Goal: Task Accomplishment & Management: Manage account settings

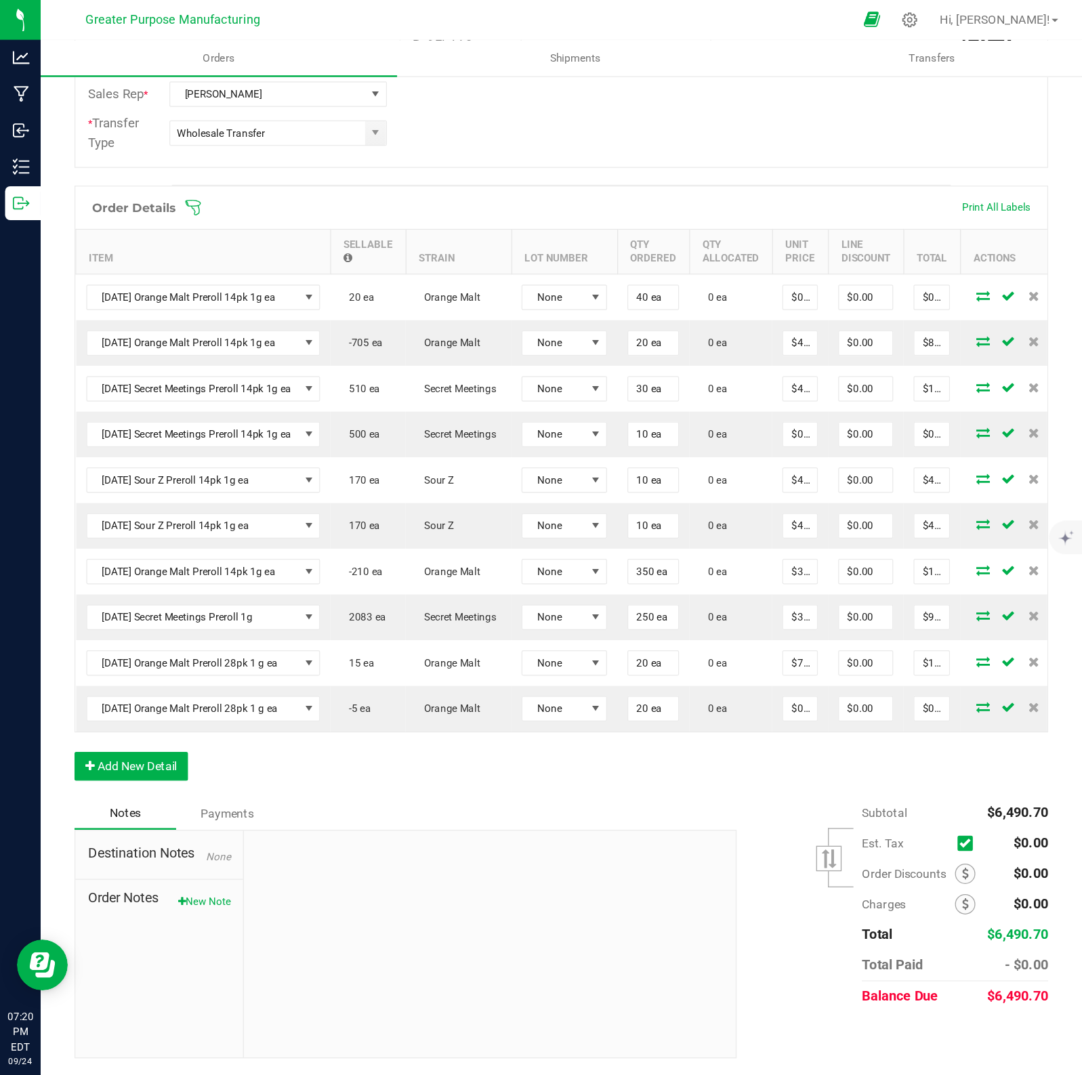
scroll to position [46, 0]
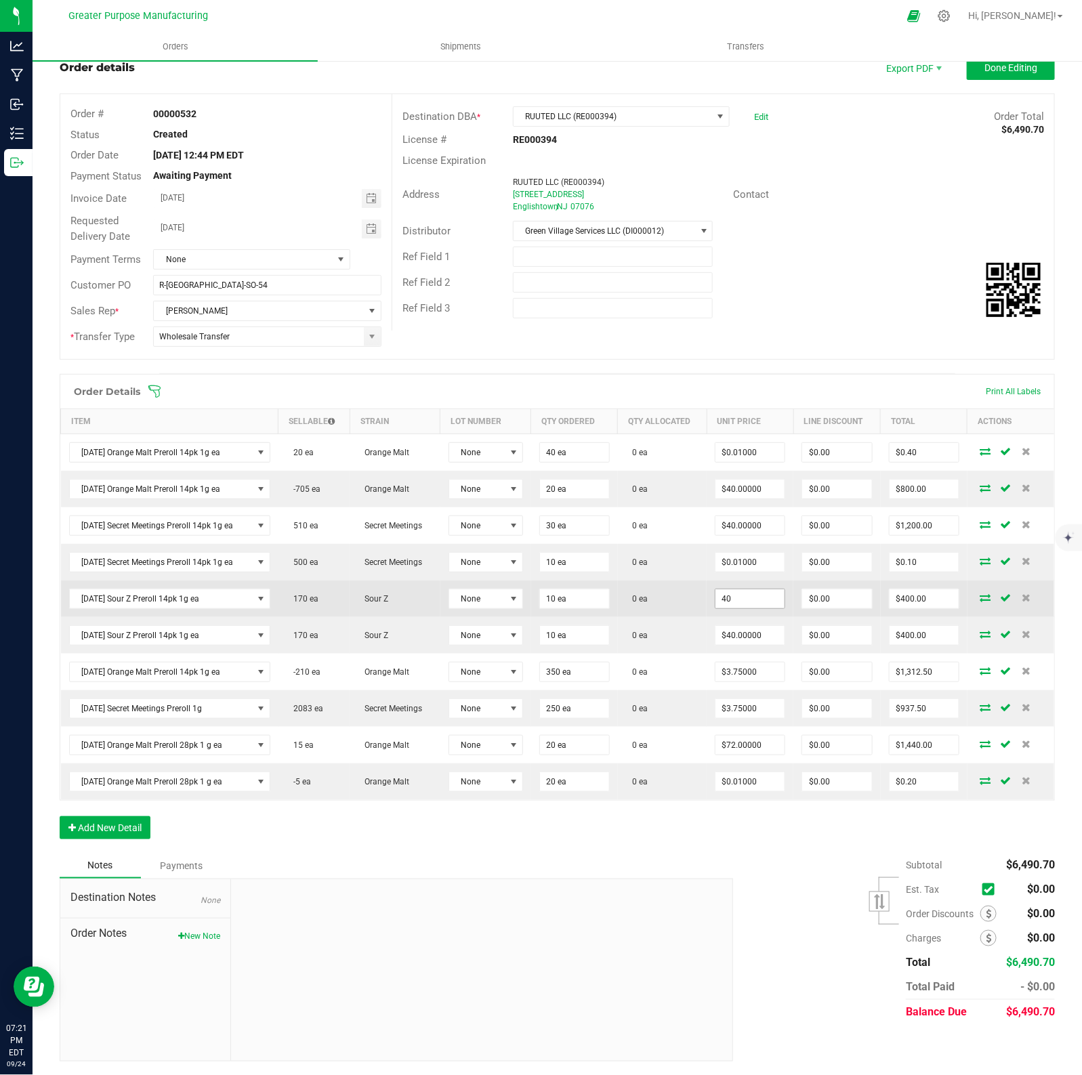
click at [771, 598] on input "40" at bounding box center [749, 598] width 69 height 19
type input "$0.01000"
type input "0"
type input "$0.10"
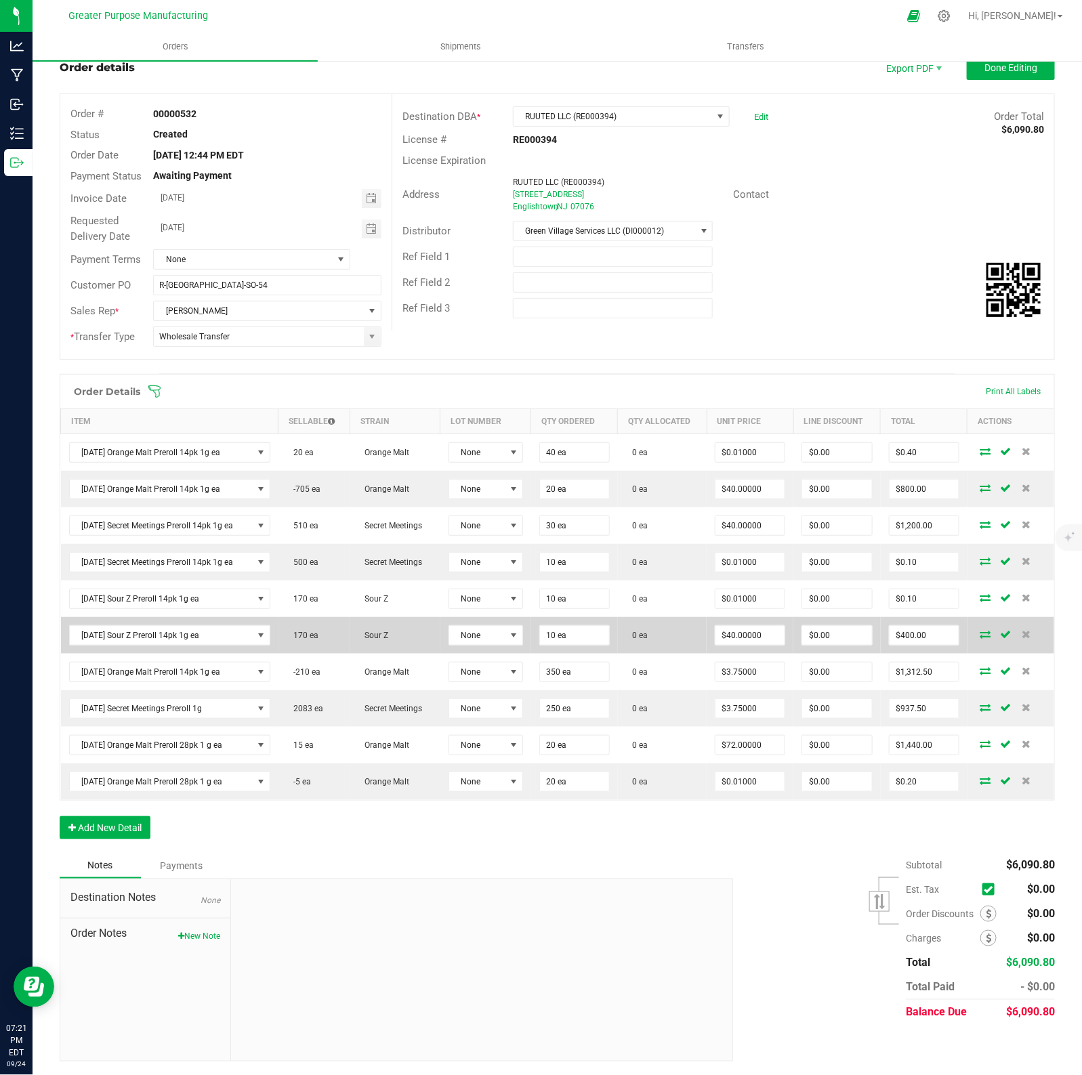
click at [780, 638] on td "$40.00000" at bounding box center [750, 635] width 87 height 37
click at [763, 637] on input "40" at bounding box center [749, 635] width 69 height 19
type input "0"
type input "$40.00000"
type input "0"
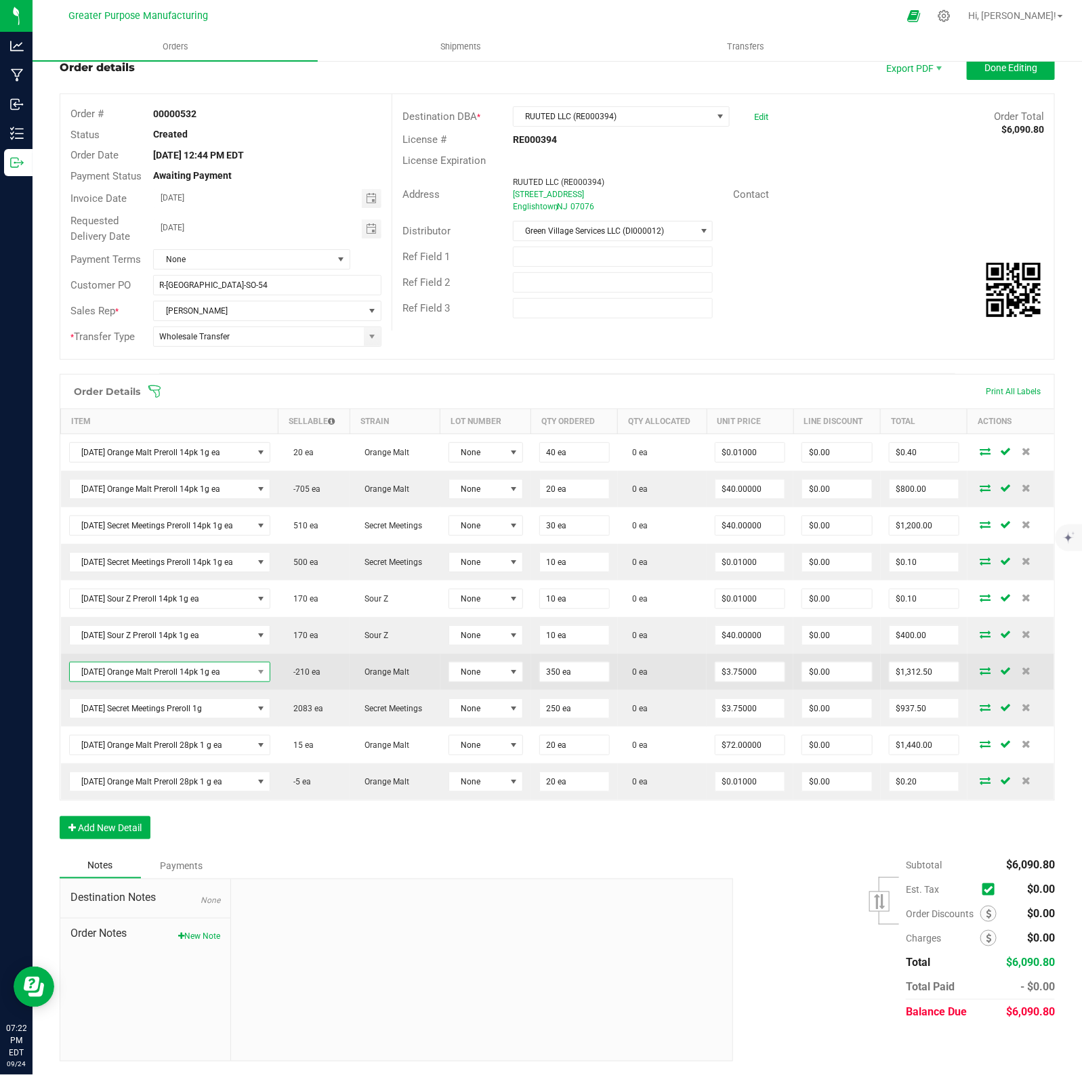
click at [244, 668] on span "[DATE] Orange Malt Preroll 14pk 1g ea" at bounding box center [161, 672] width 183 height 19
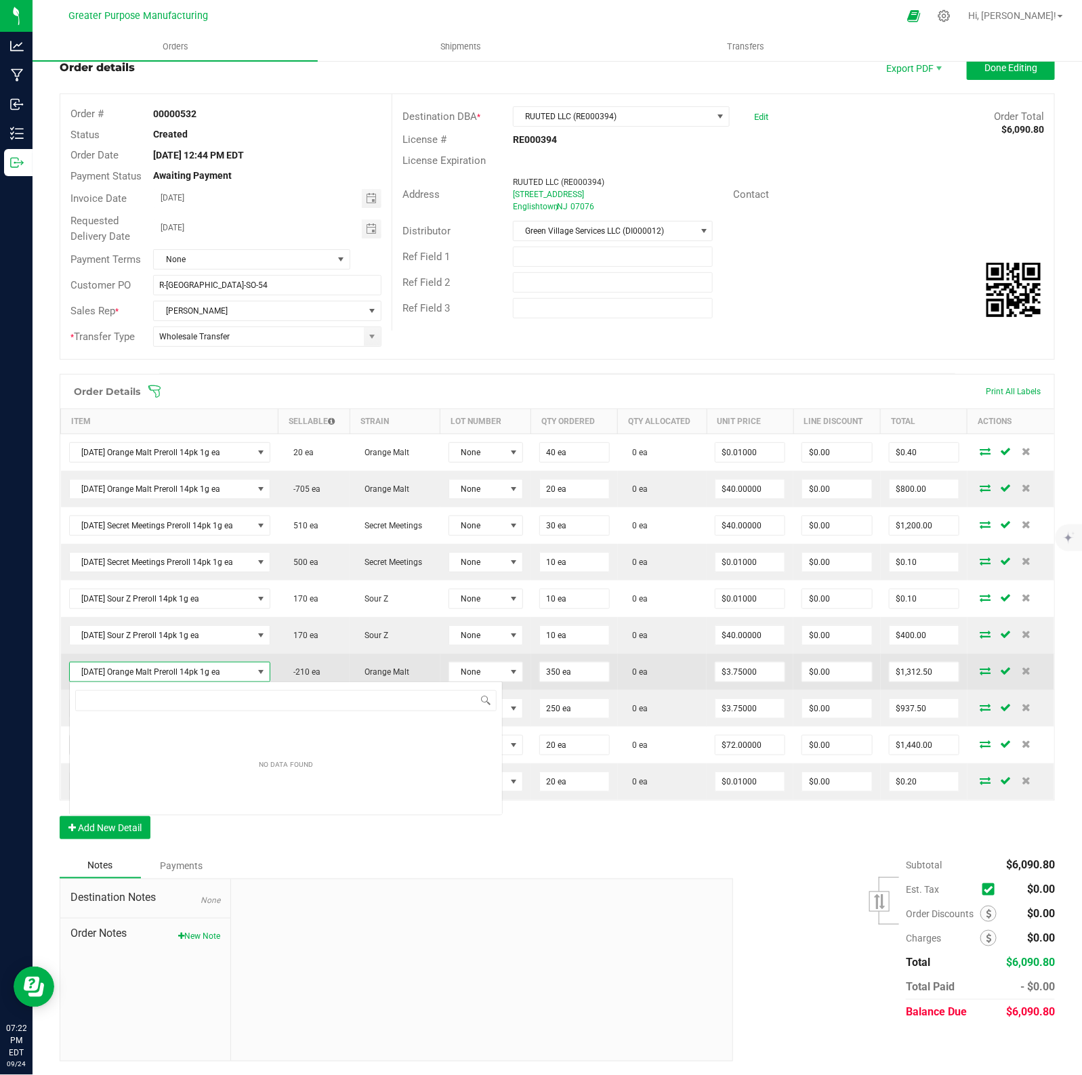
scroll to position [21, 201]
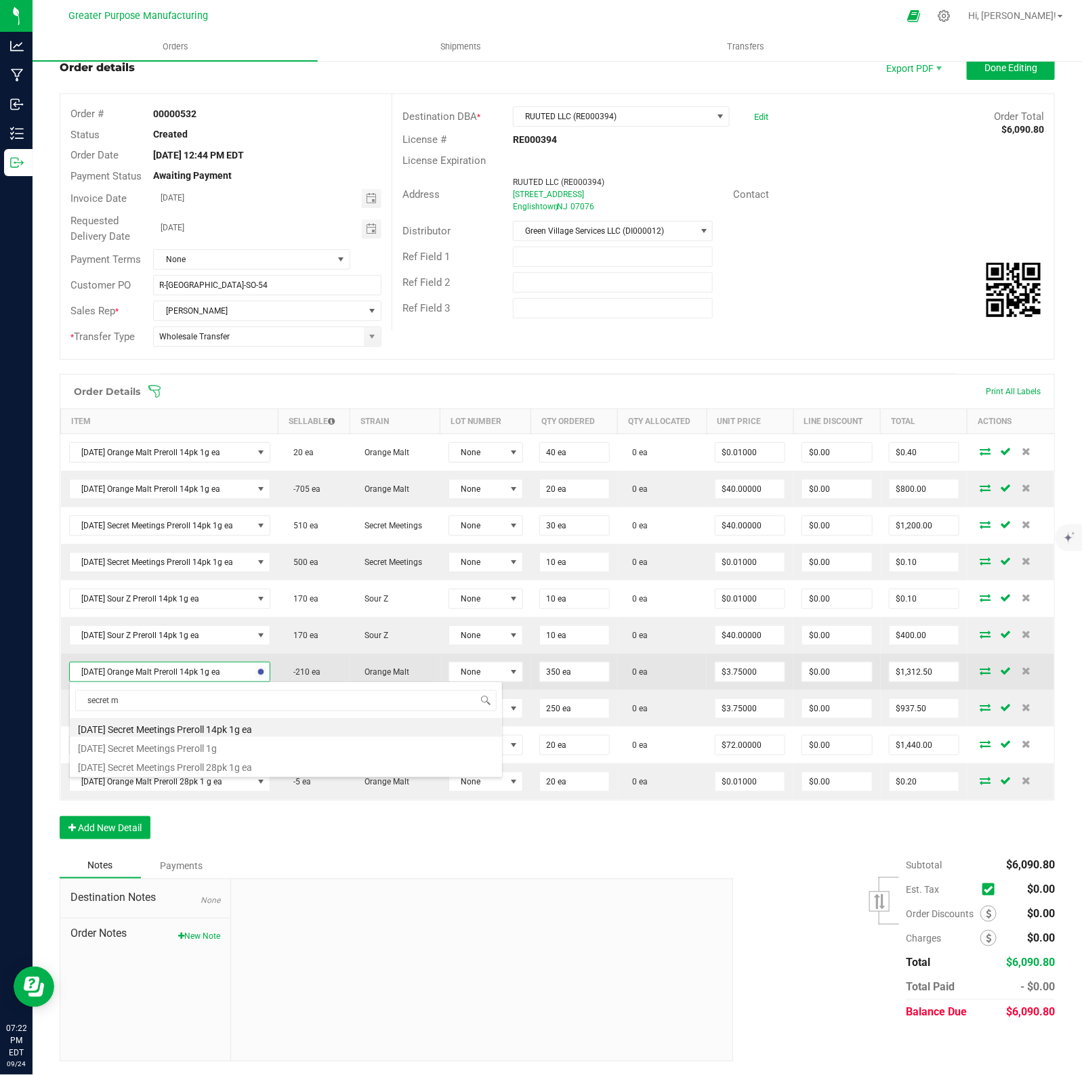
type input "secret me"
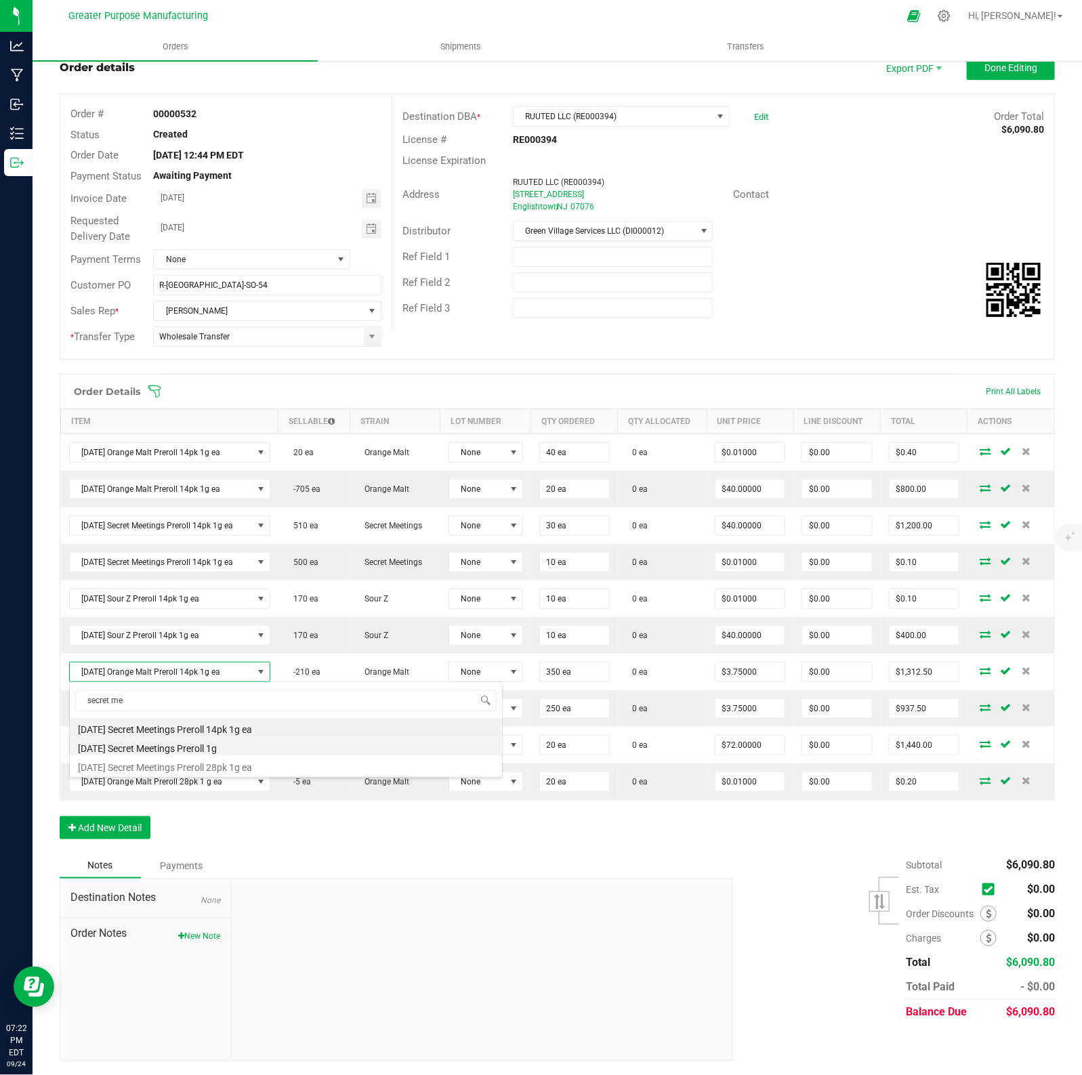
click at [202, 745] on li "[DATE] Secret Meetings Preroll 1g" at bounding box center [286, 746] width 432 height 19
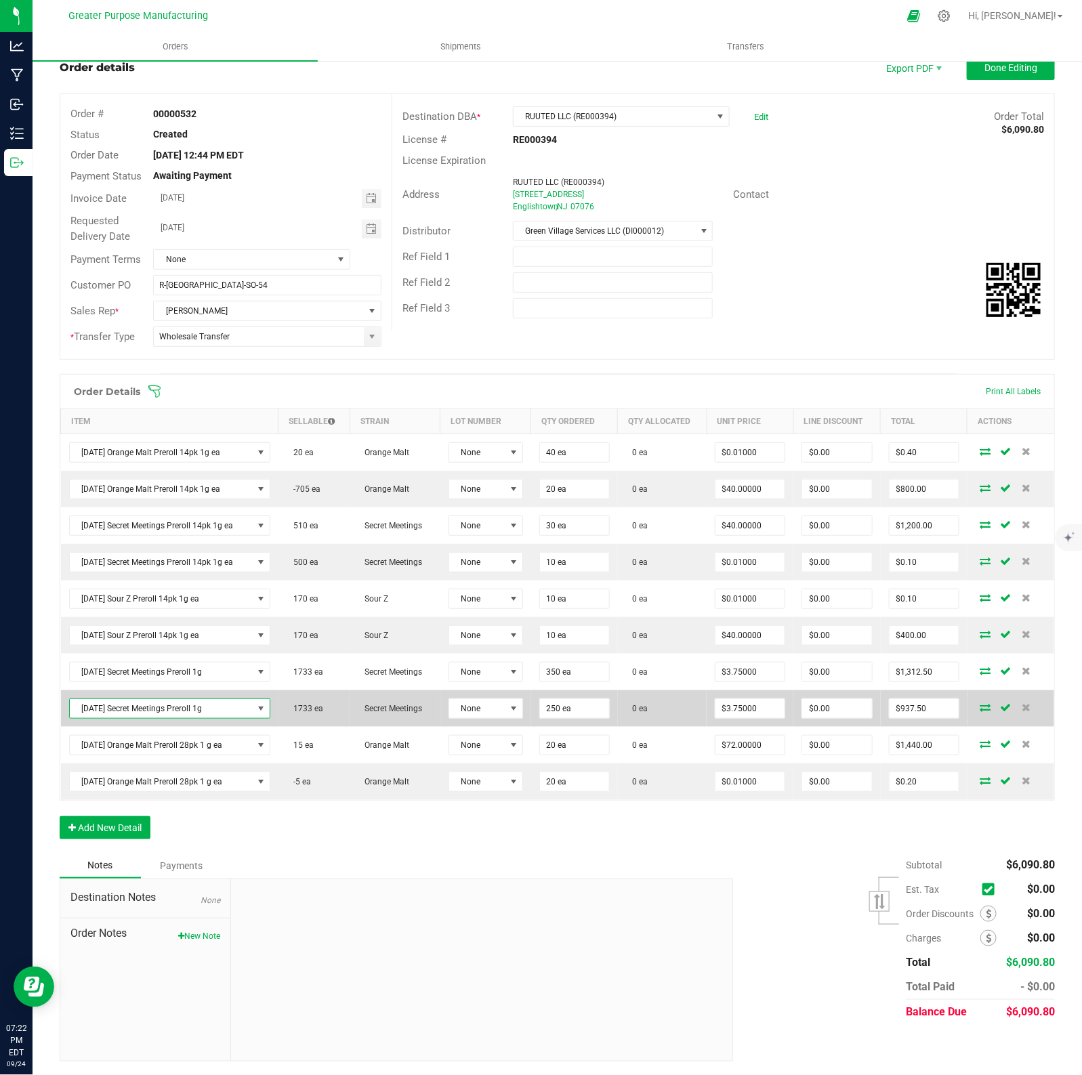
click at [191, 706] on span "[DATE] Secret Meetings Preroll 1g" at bounding box center [161, 708] width 183 height 19
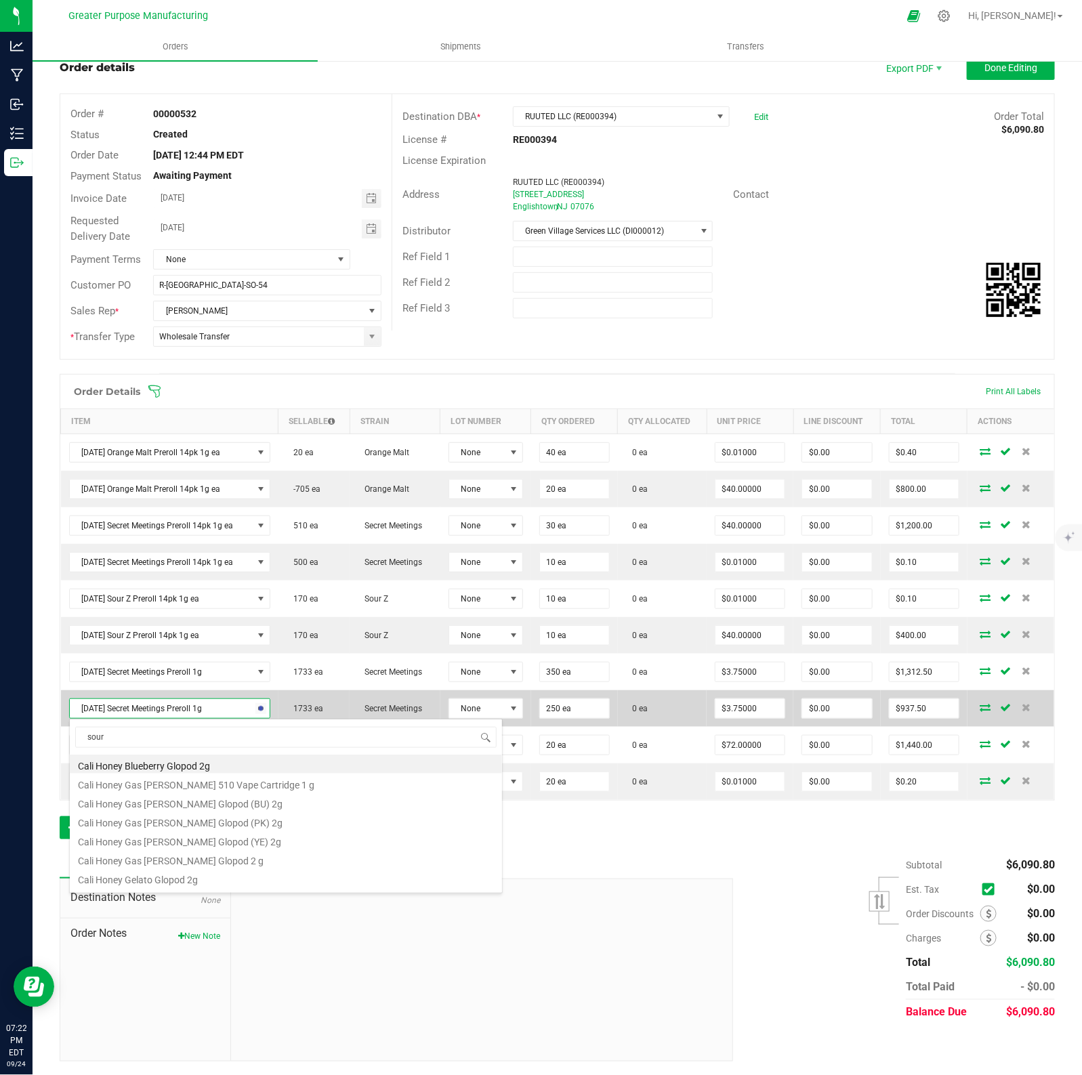
type input "sour z"
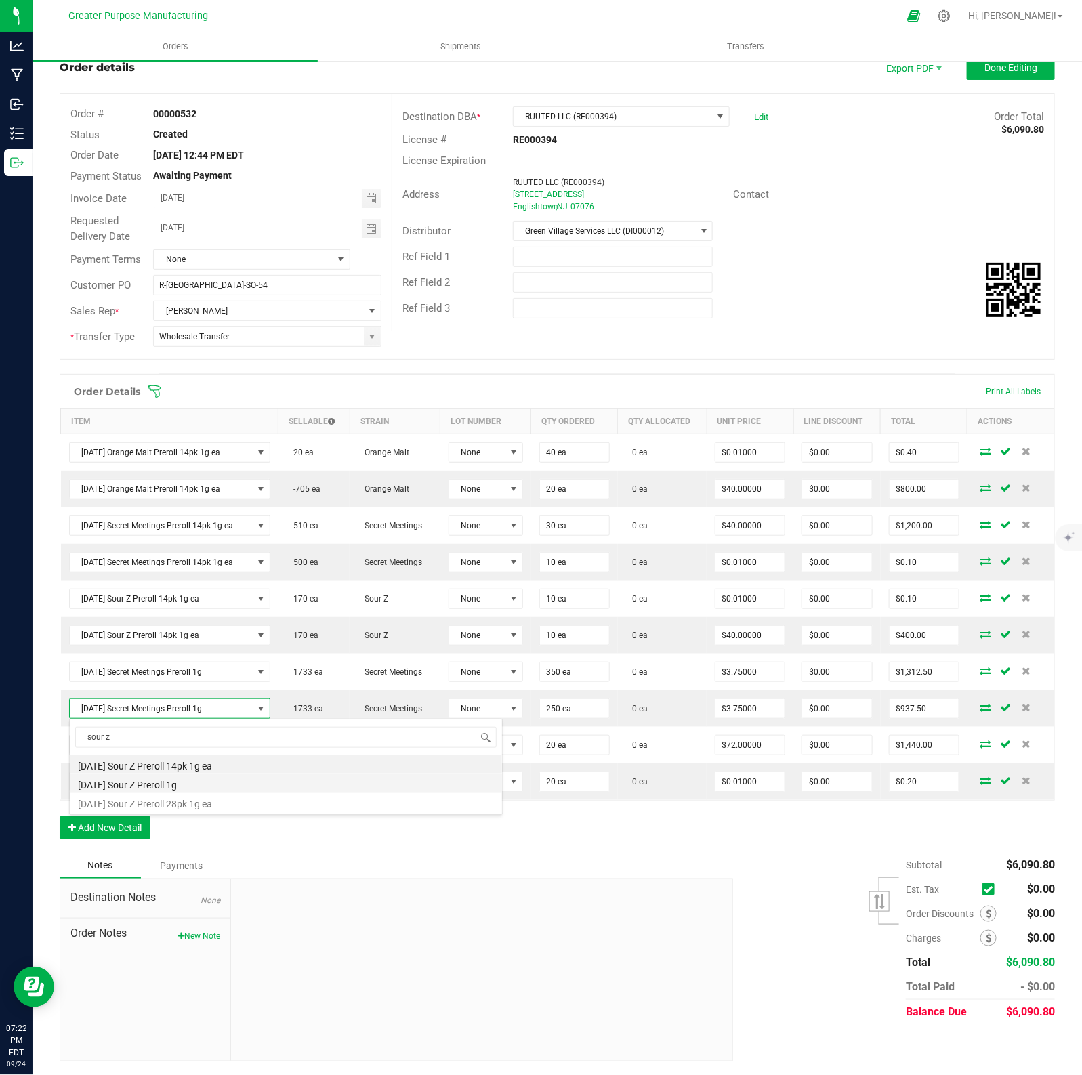
click at [163, 787] on li "[DATE] Sour Z Preroll 1g" at bounding box center [286, 783] width 432 height 19
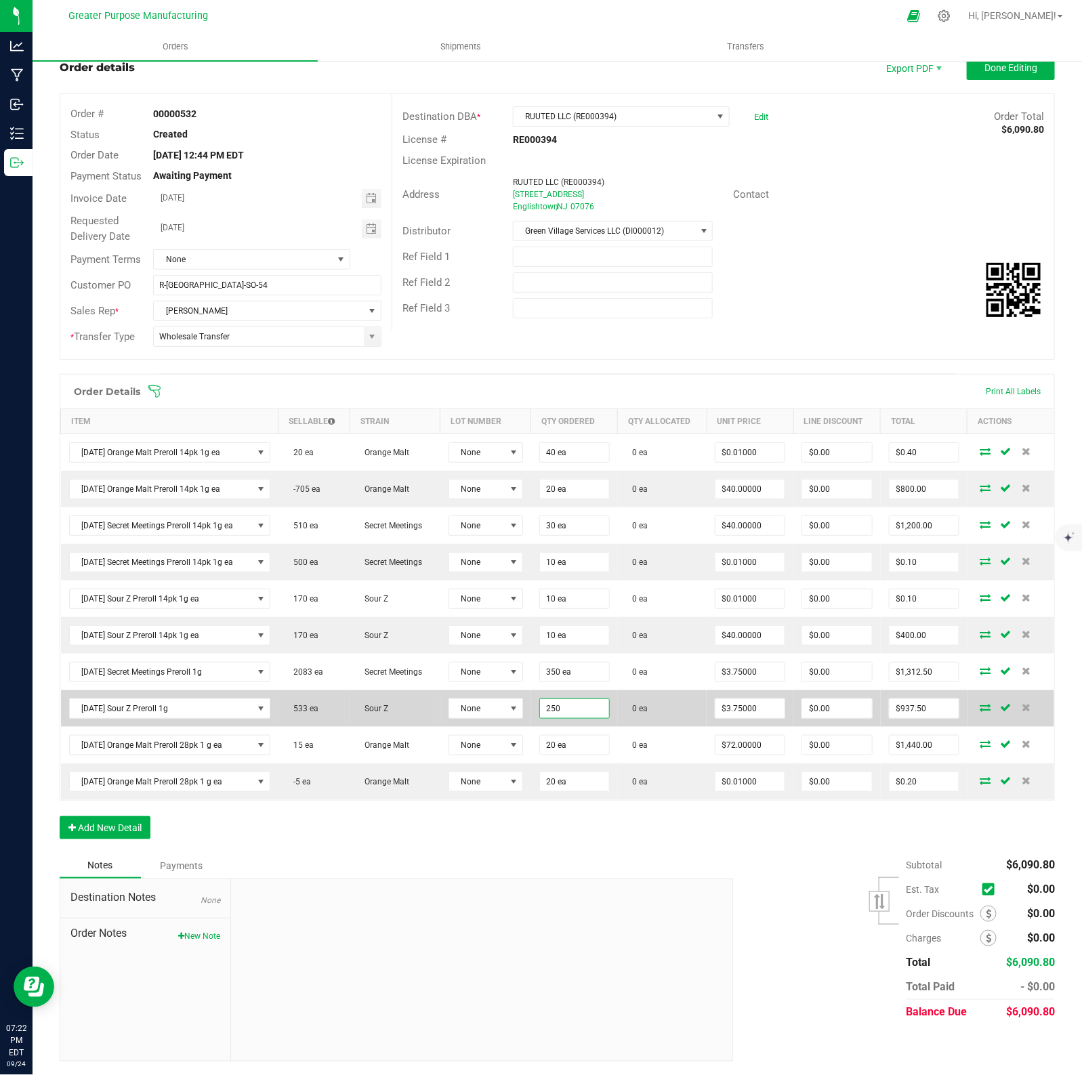
click at [580, 705] on input "250" at bounding box center [574, 708] width 69 height 19
type input "250 ea"
type input "3.75"
click at [755, 712] on input "3.75" at bounding box center [749, 708] width 69 height 19
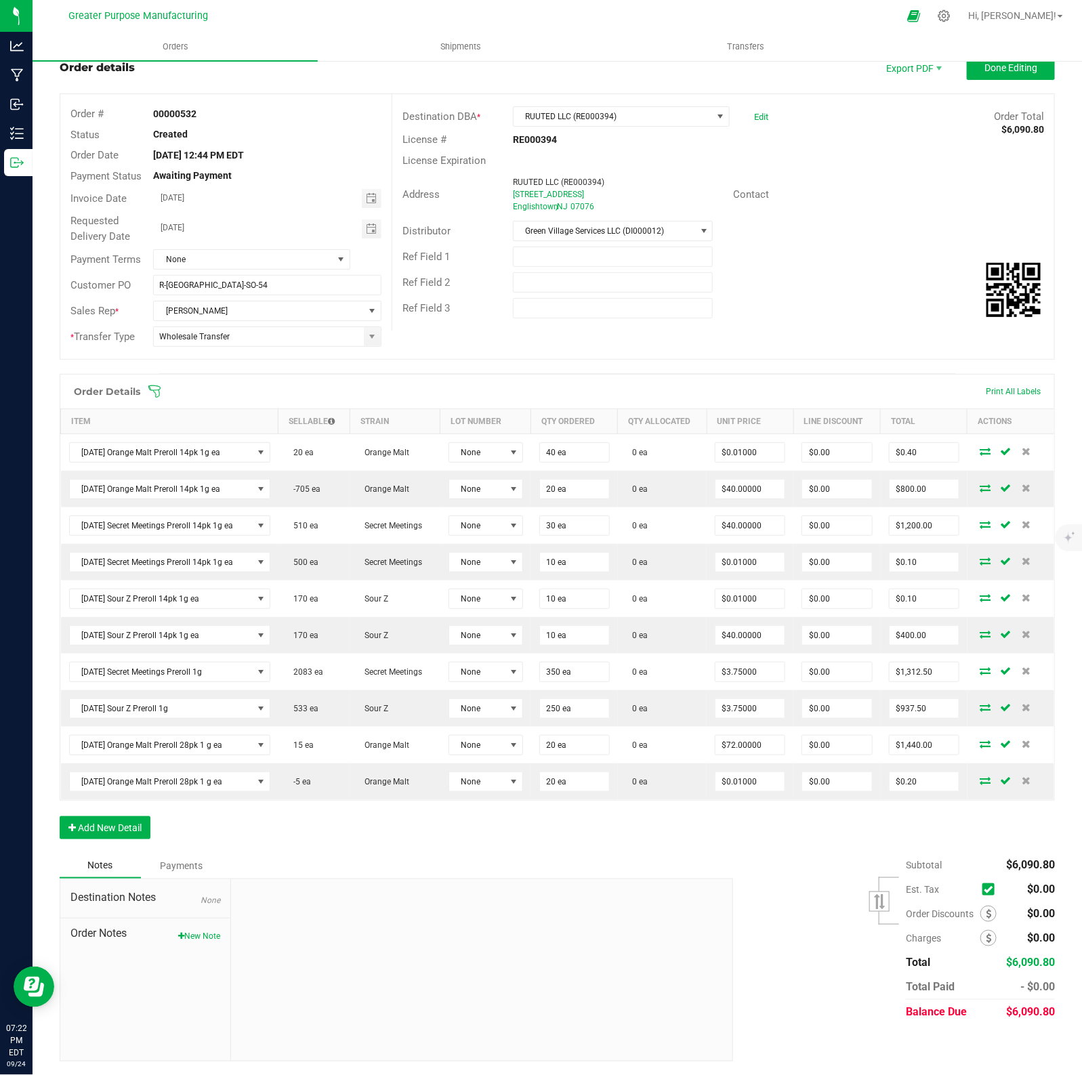
type input "937.5"
click at [930, 709] on input "937.5" at bounding box center [923, 708] width 69 height 19
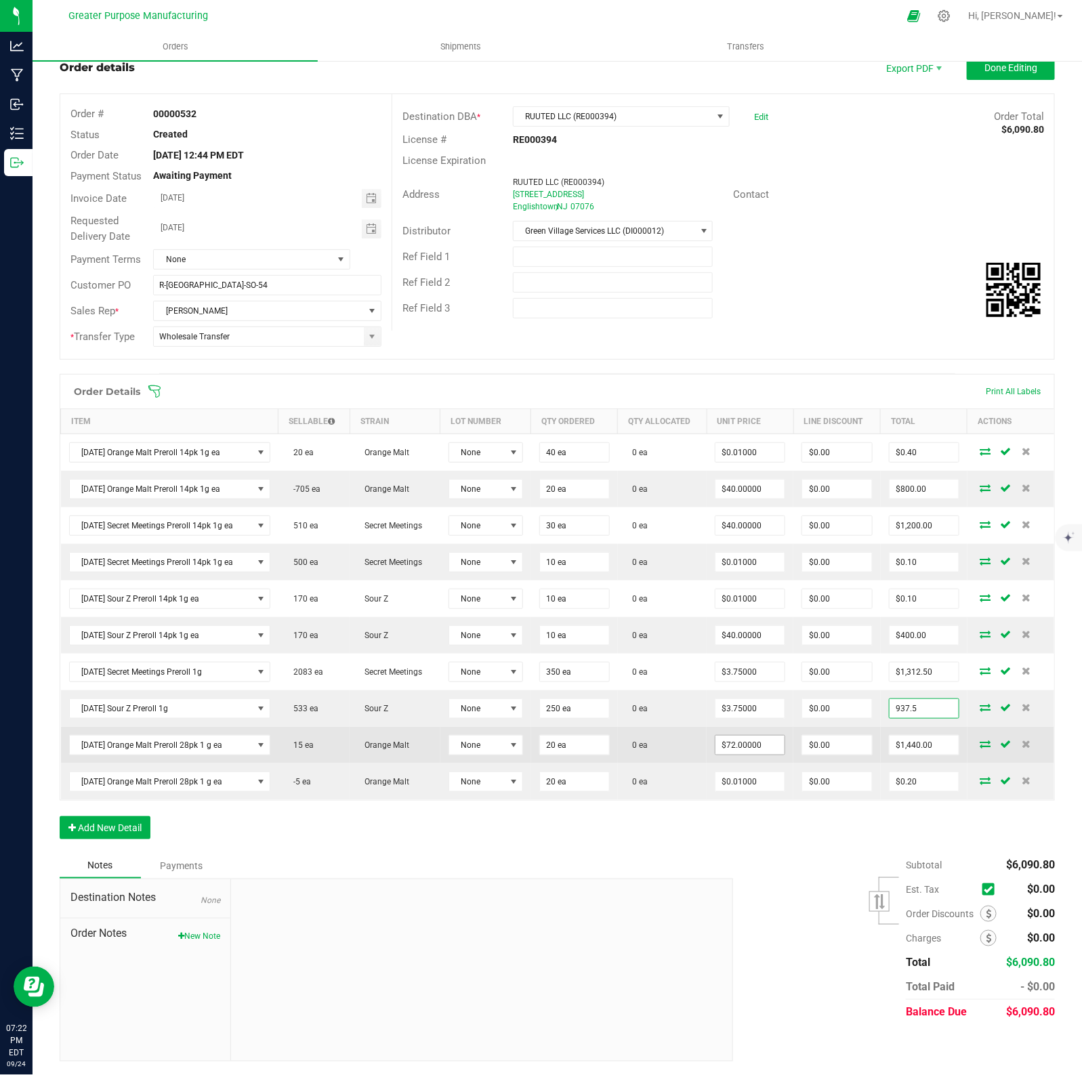
type input "72"
type input "$937.50"
click at [763, 746] on input "72" at bounding box center [749, 745] width 69 height 19
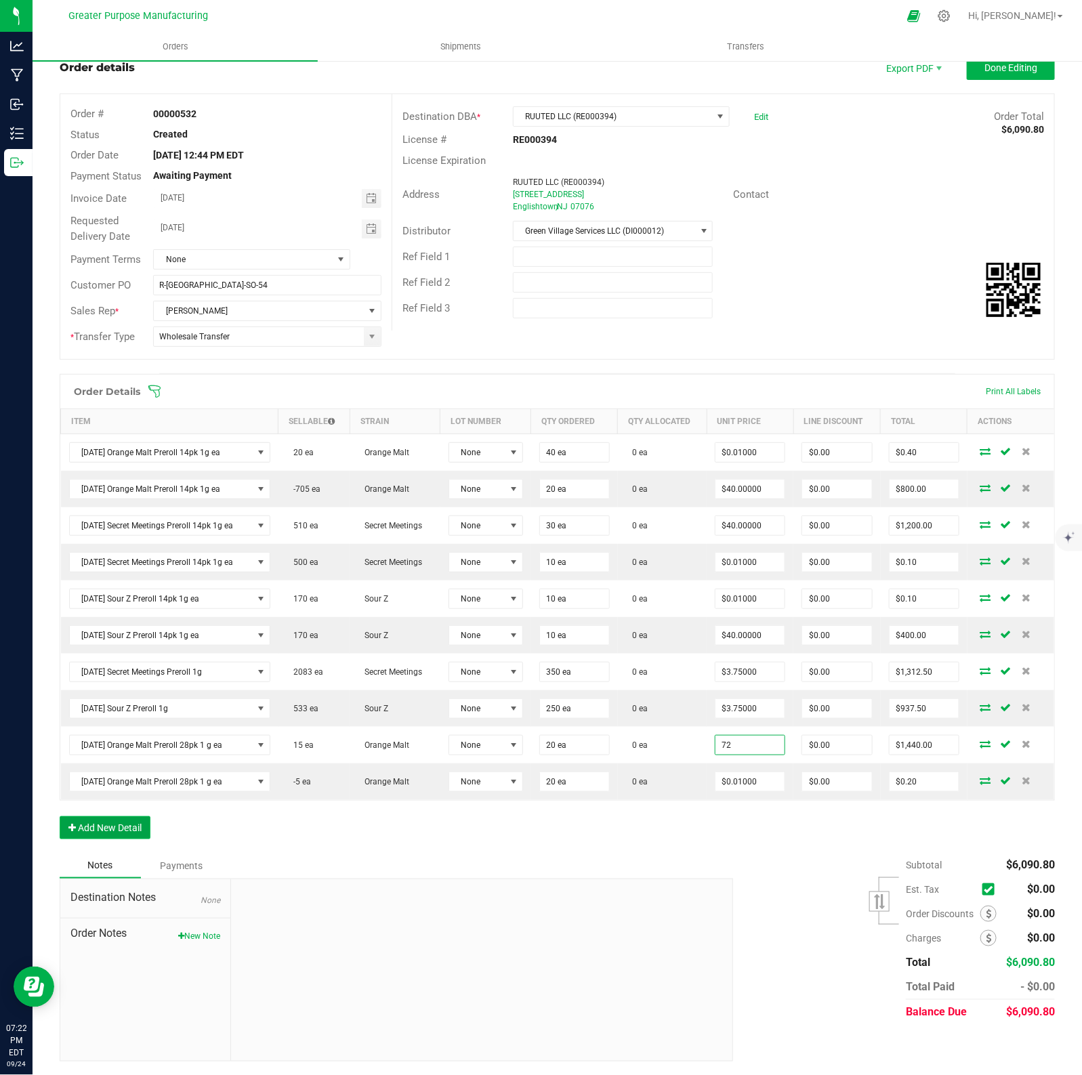
type input "$72.00000"
click at [105, 828] on button "Add New Detail" at bounding box center [105, 827] width 91 height 23
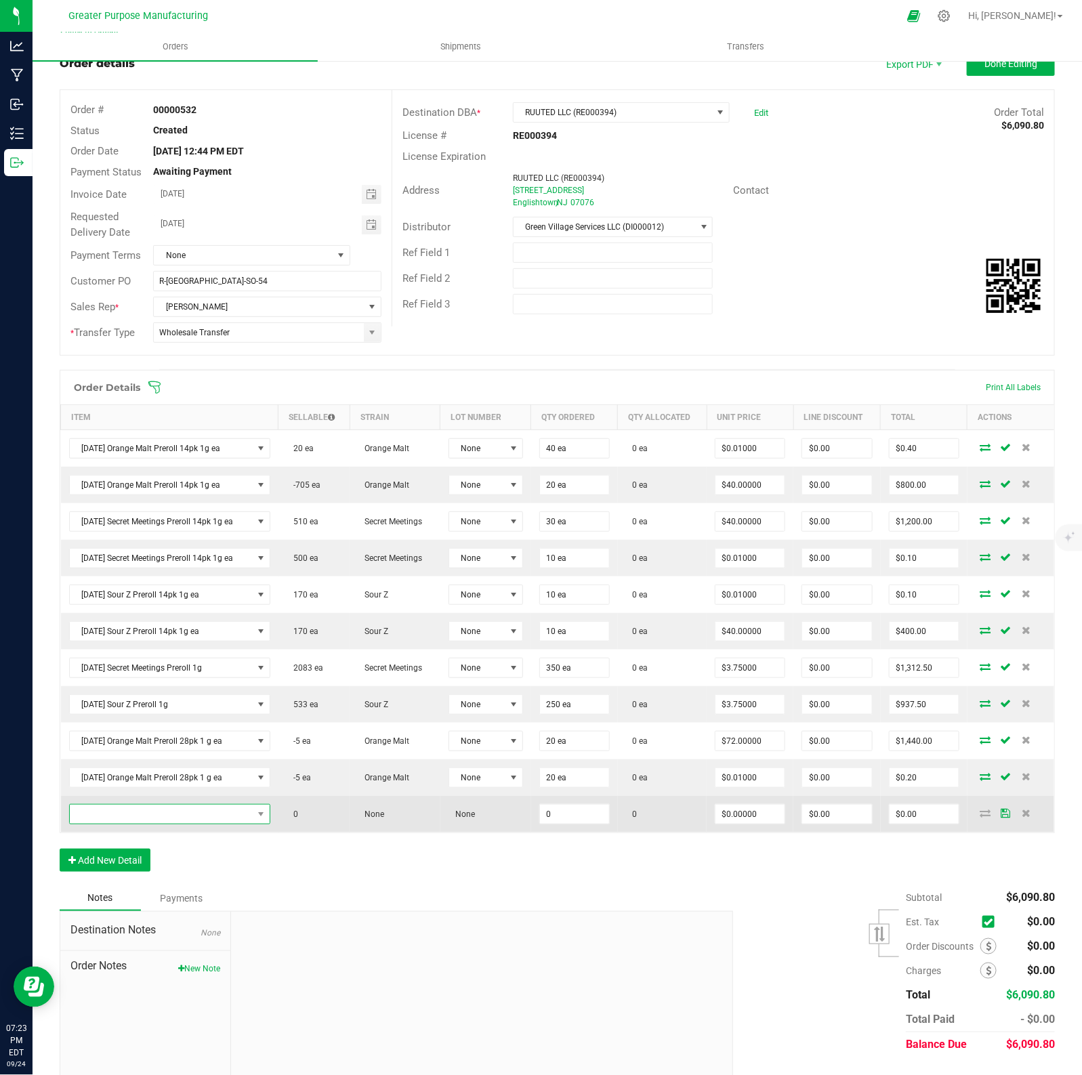
click at [112, 820] on span "NO DATA FOUND" at bounding box center [161, 814] width 183 height 19
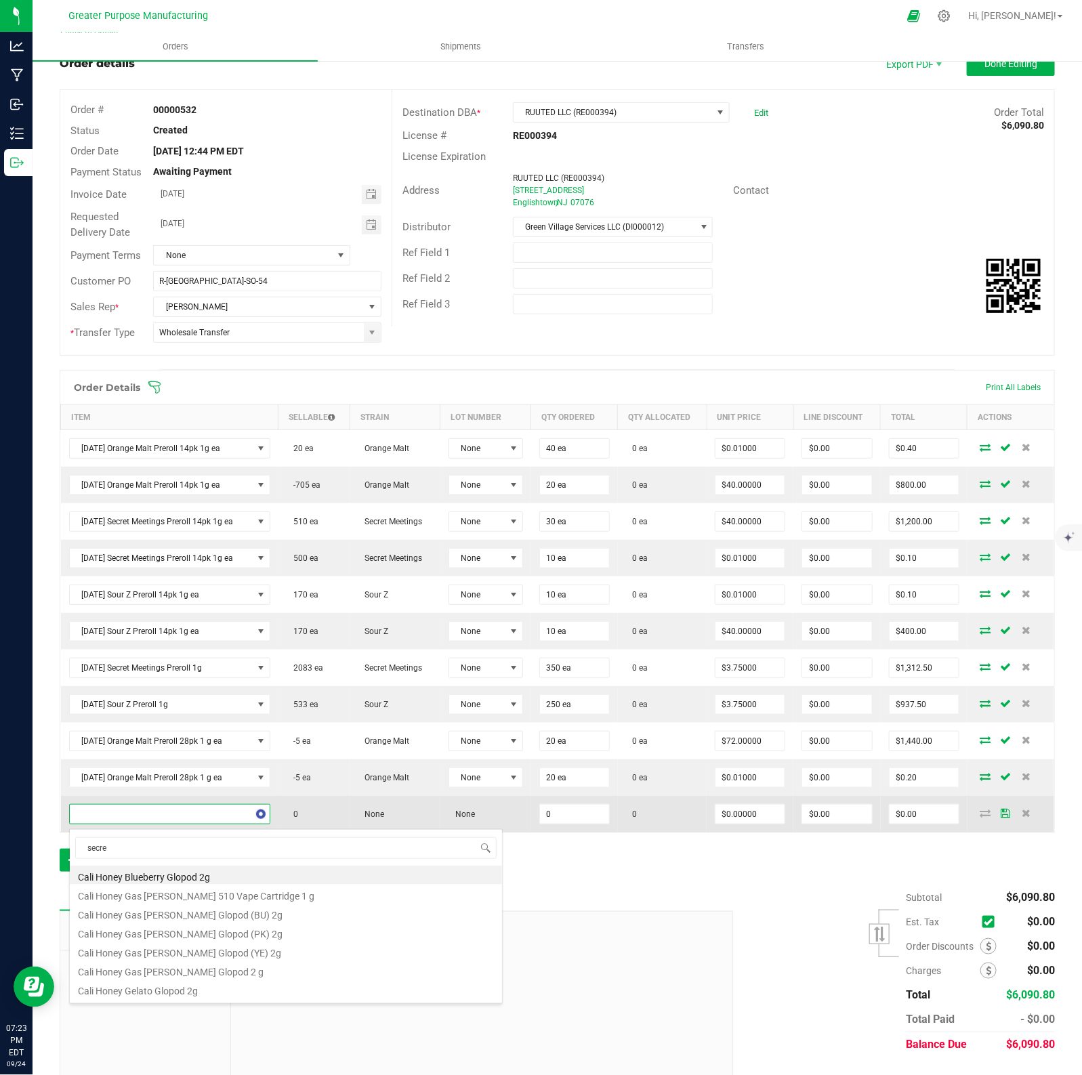
type input "secret"
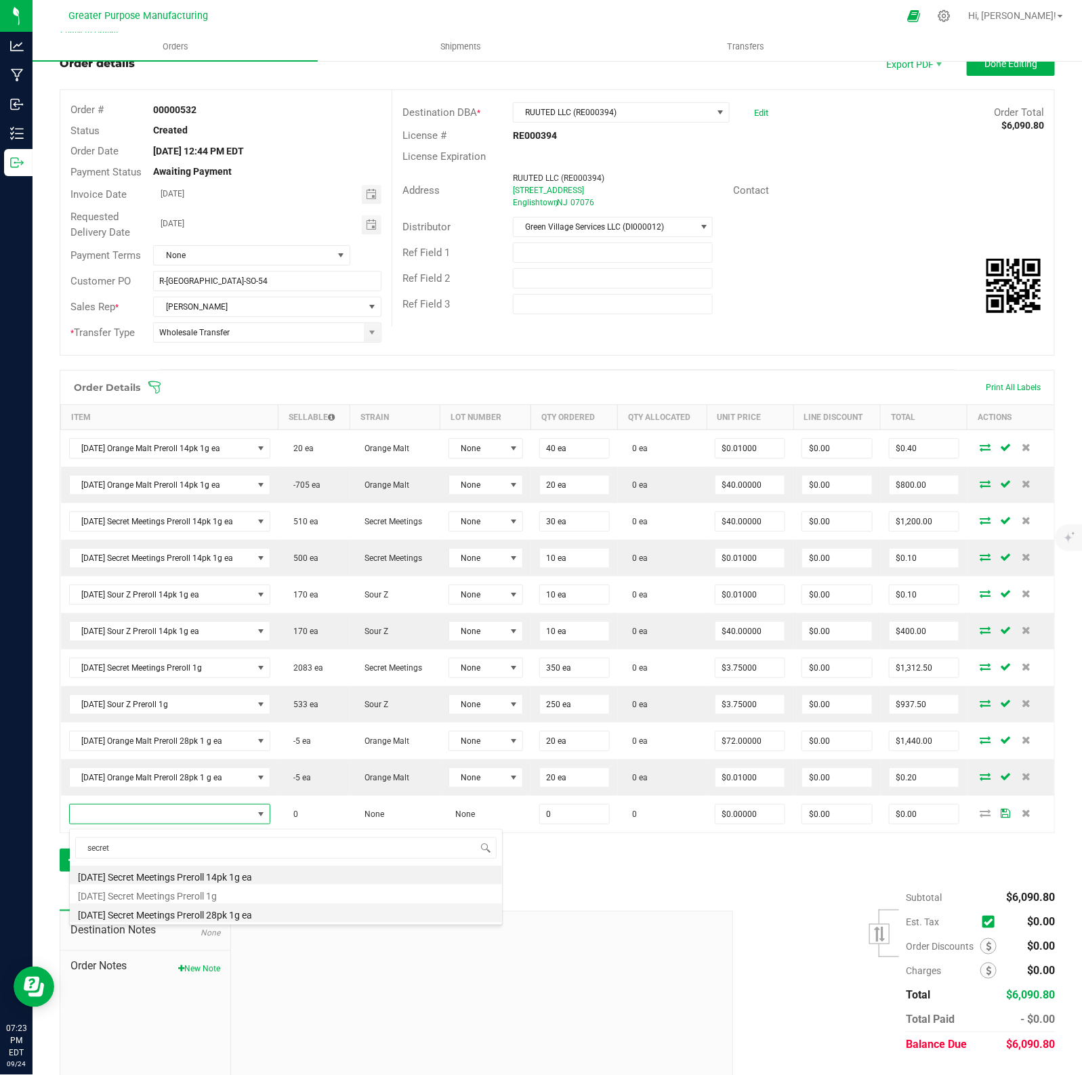
click at [207, 860] on li "[DATE] Secret Meetings Preroll 28pk 1g ea" at bounding box center [286, 913] width 432 height 19
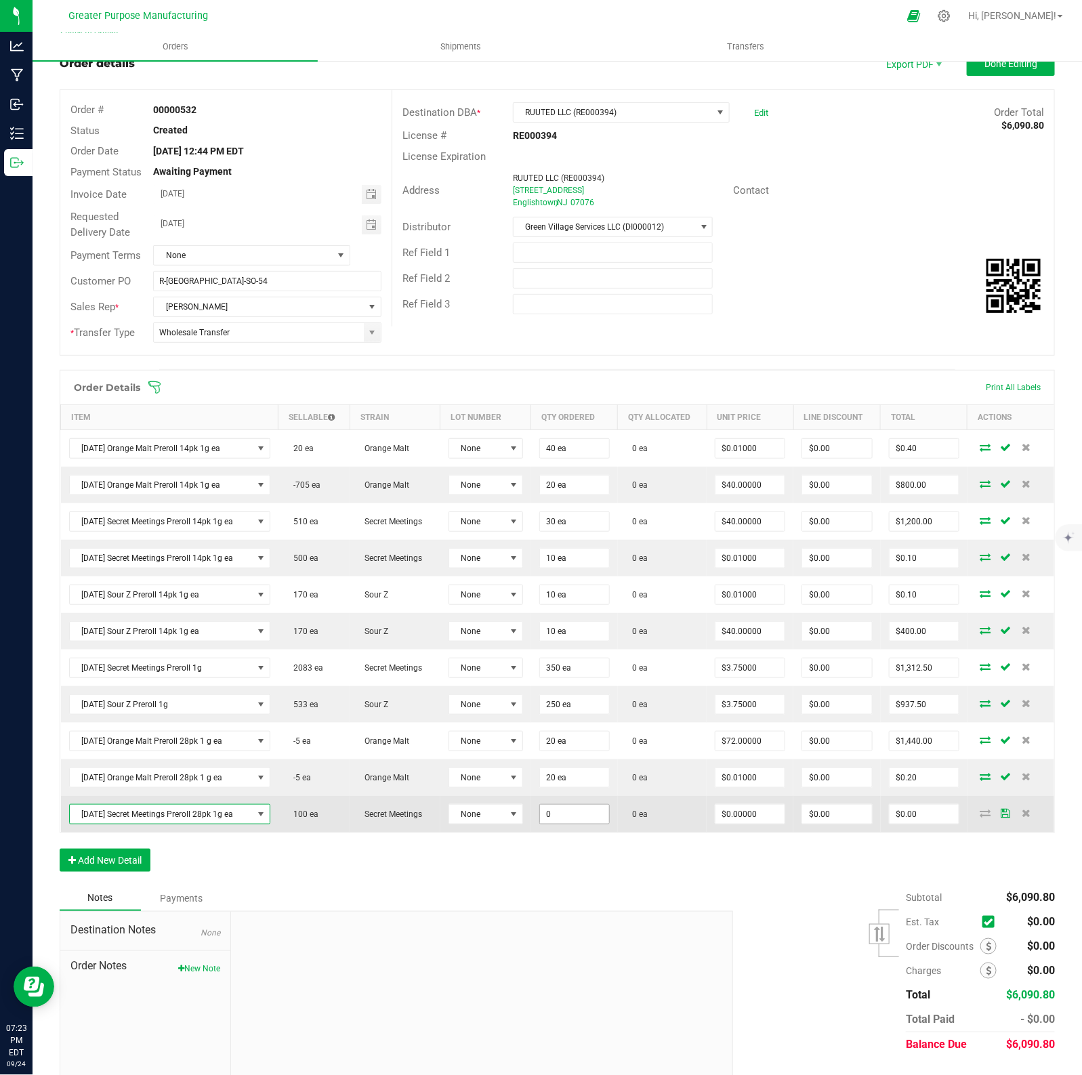
click at [586, 813] on input "0" at bounding box center [574, 814] width 69 height 19
type input "25 ea"
type input "0"
click at [762, 820] on input "0" at bounding box center [749, 814] width 69 height 19
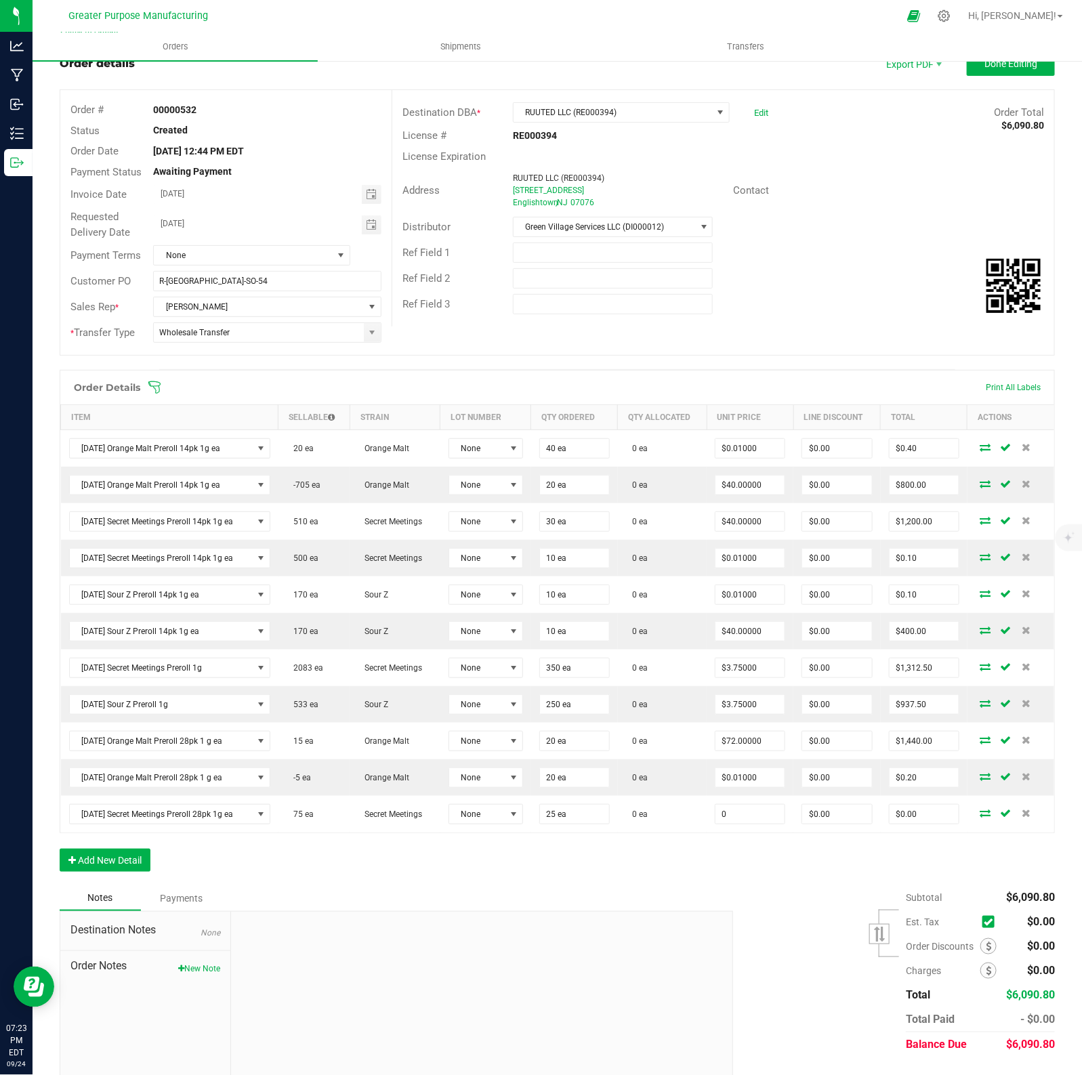
click at [762, 820] on input "0" at bounding box center [749, 814] width 69 height 19
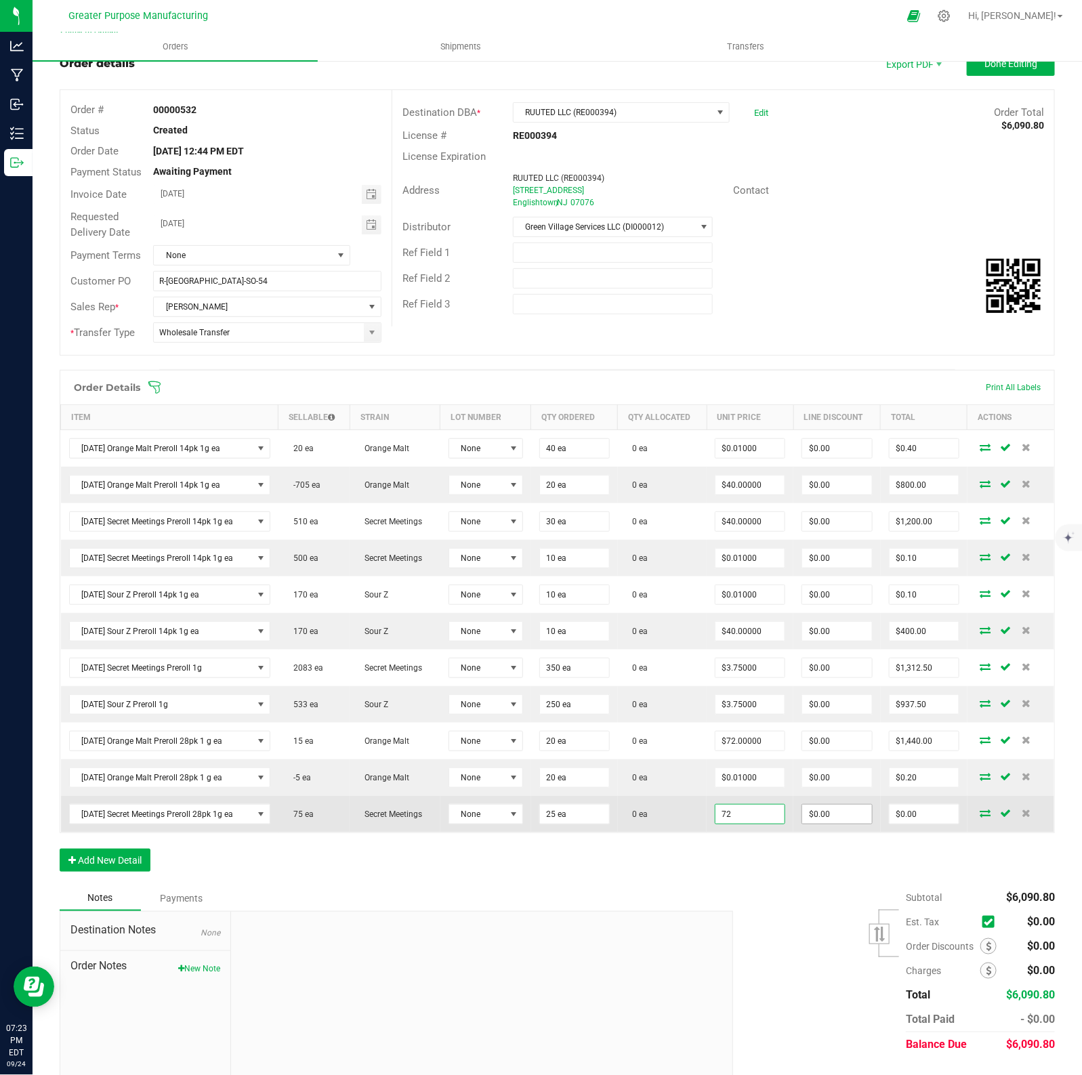
type input "$72.00000"
type input "0"
type input "$1,800.00"
click at [830, 815] on input "0" at bounding box center [836, 814] width 69 height 19
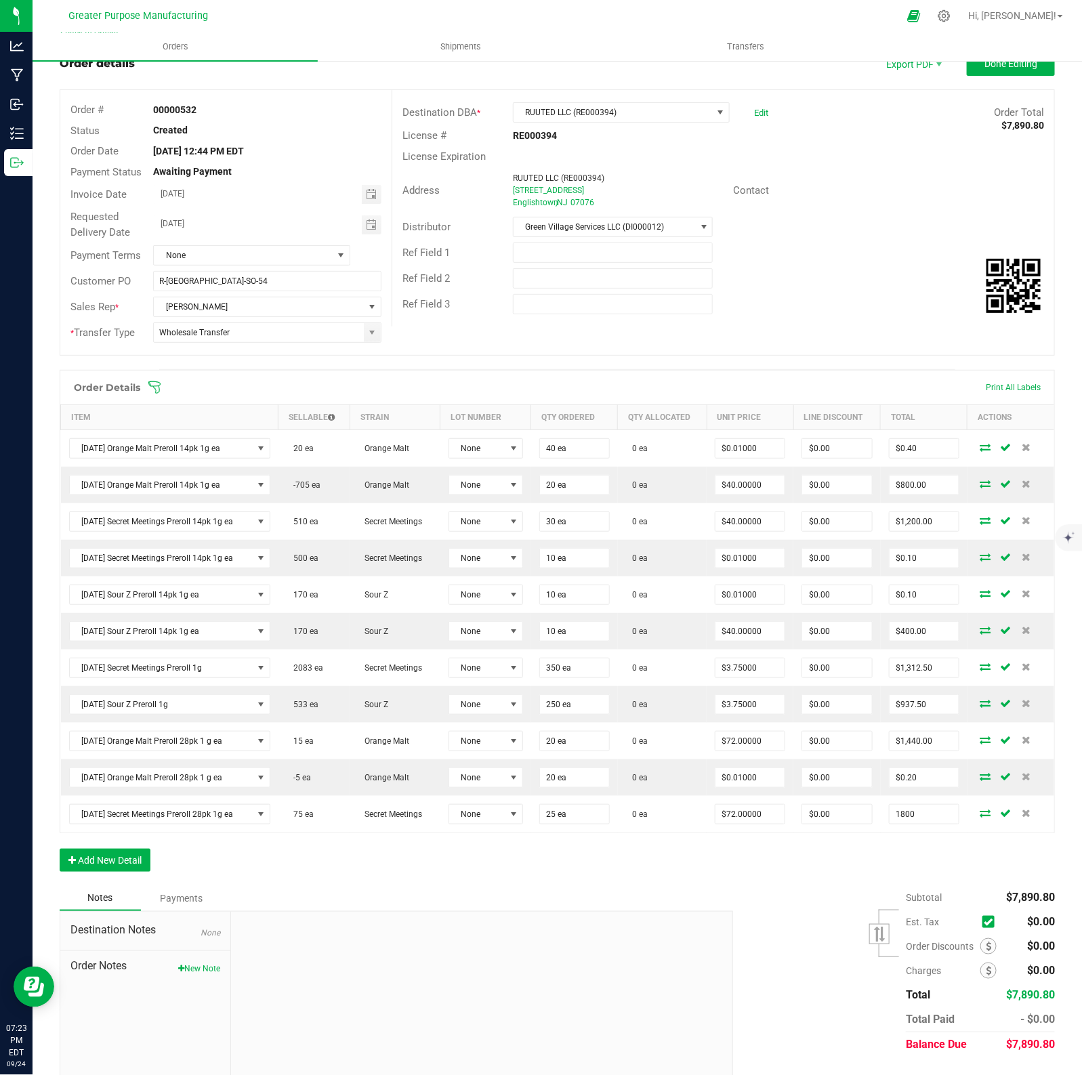
click at [936, 818] on input "1800" at bounding box center [923, 814] width 69 height 19
type input "$1,800.00"
click at [104, 860] on button "Add New Detail" at bounding box center [105, 860] width 91 height 23
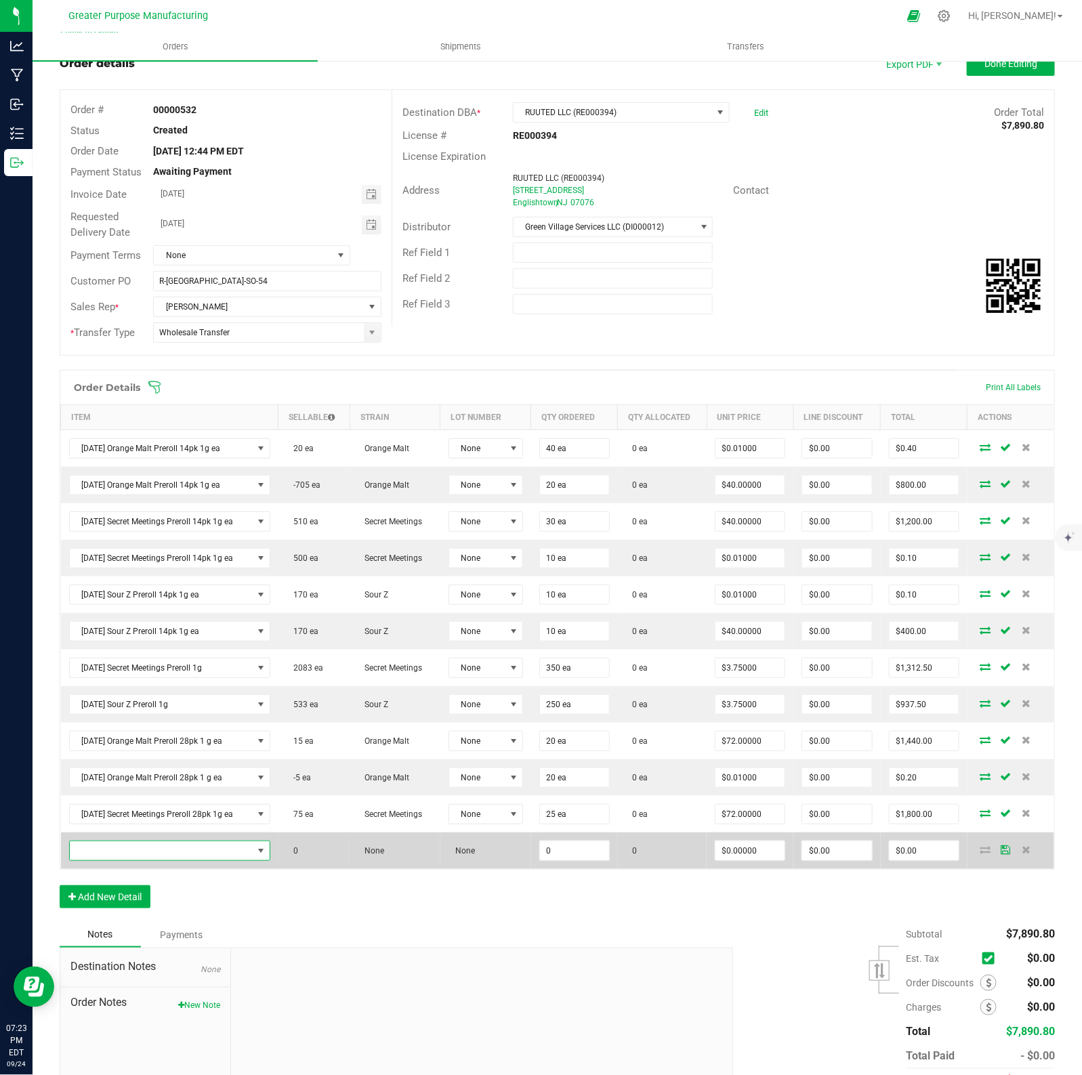
click at [126, 854] on span "NO DATA FOUND" at bounding box center [161, 850] width 183 height 19
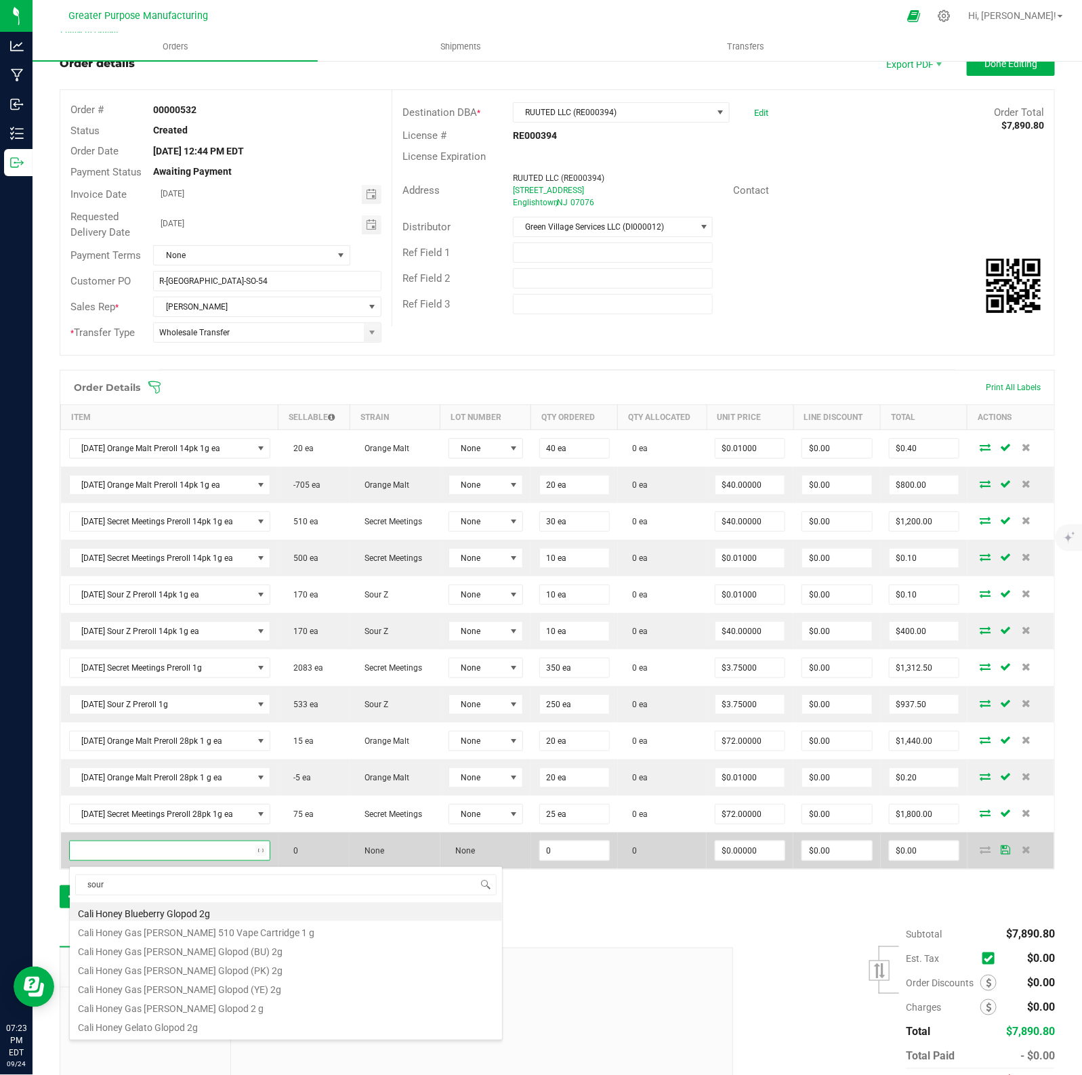
type input "sour z"
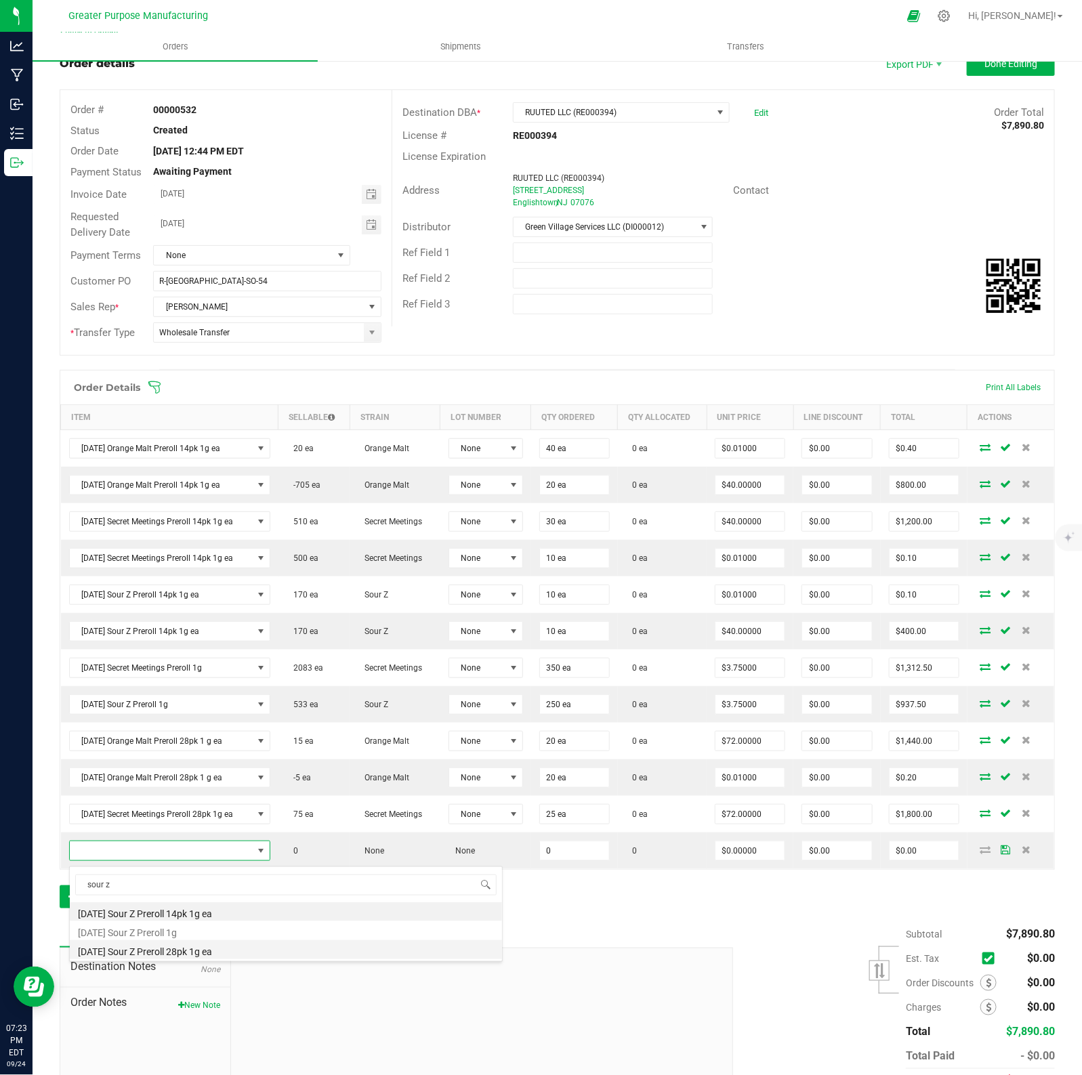
click at [168, 860] on li "[DATE] Sour Z Preroll 28pk 1g ea" at bounding box center [286, 949] width 432 height 19
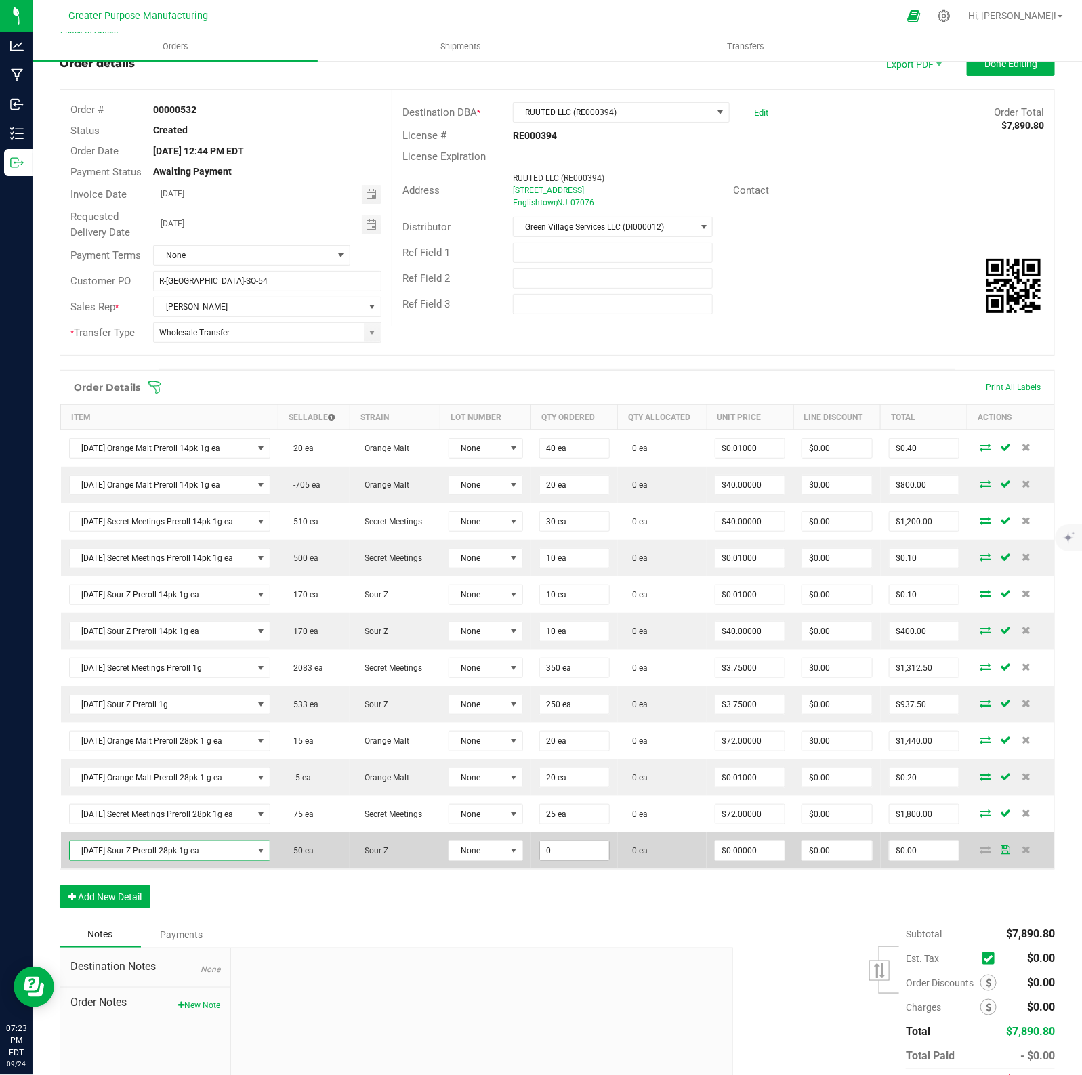
click at [585, 851] on input "0" at bounding box center [574, 850] width 69 height 19
type input "20 ea"
type input "0"
click at [759, 858] on input "0" at bounding box center [749, 850] width 69 height 19
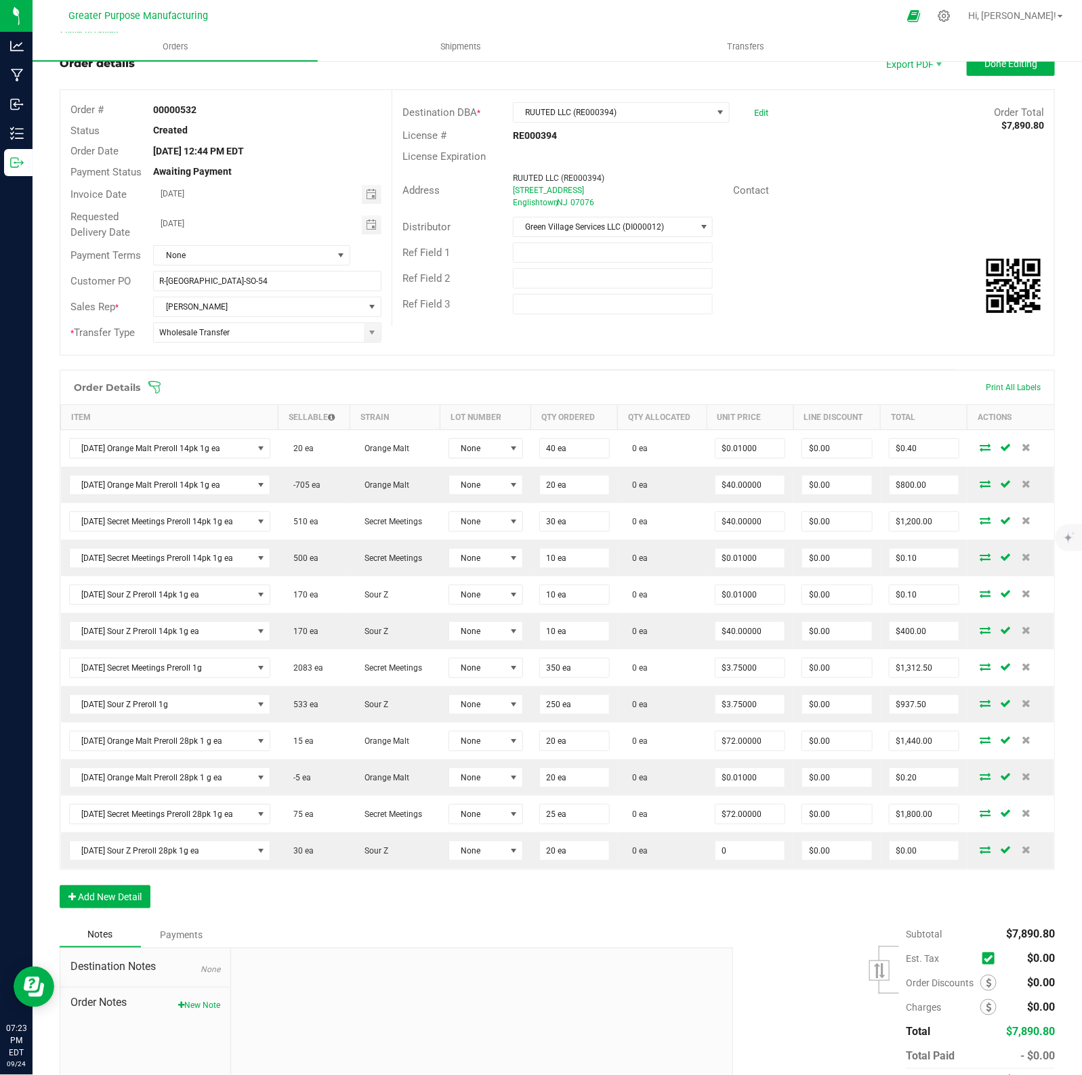
click at [759, 858] on input "0" at bounding box center [749, 850] width 69 height 19
type input "$72.00000"
type input "0"
type input "$1,440.00"
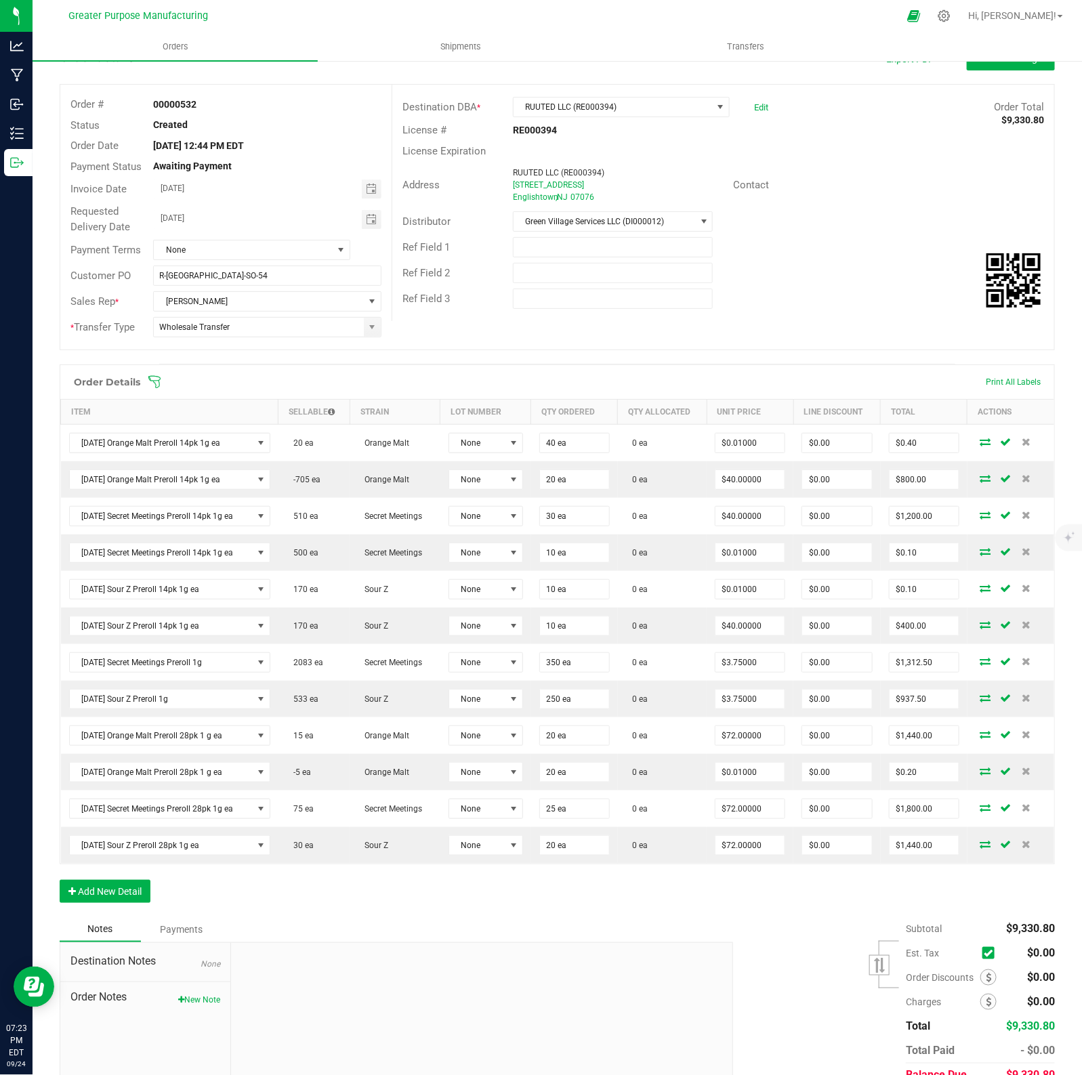
scroll to position [0, 0]
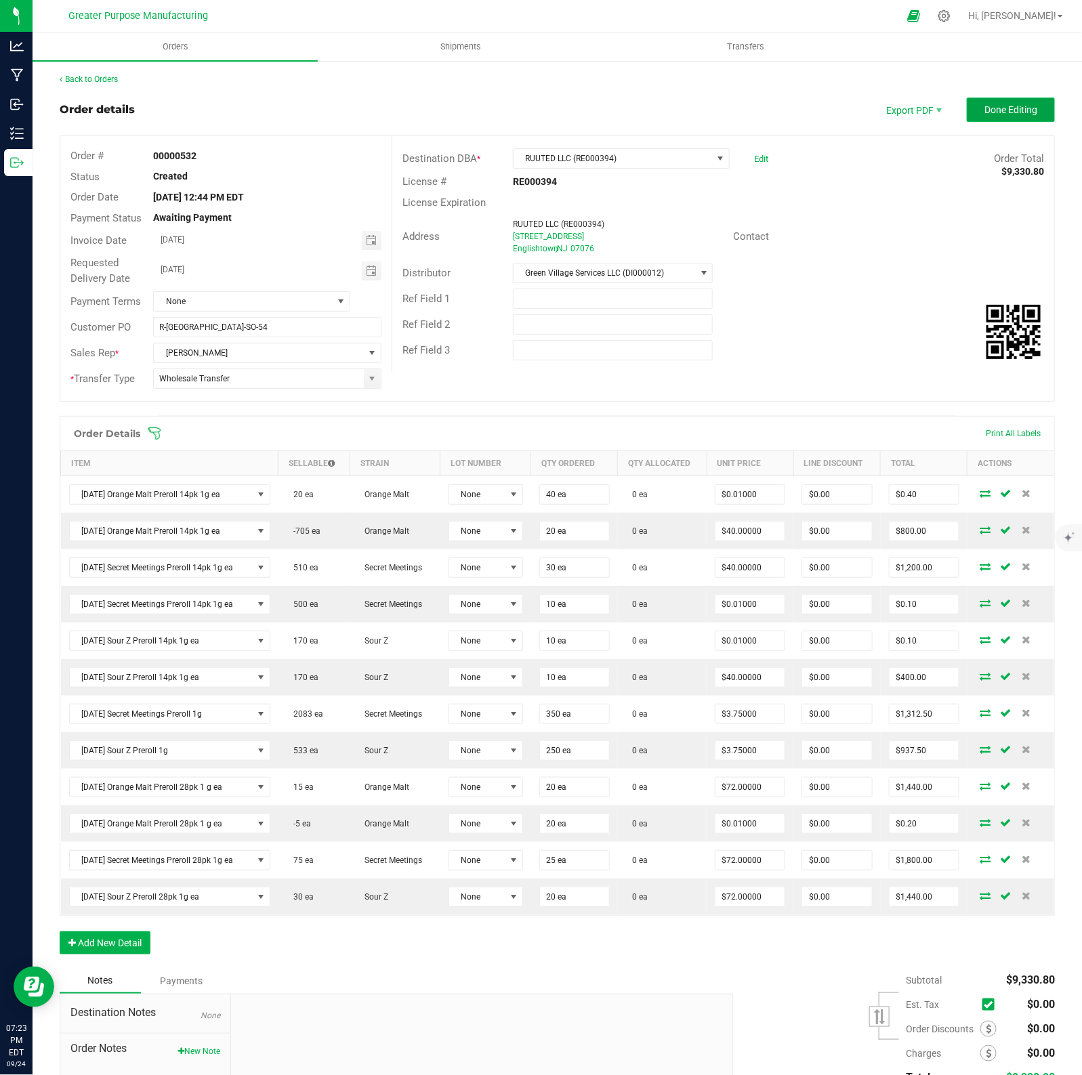
click at [1007, 110] on span "Done Editing" at bounding box center [1010, 109] width 53 height 11
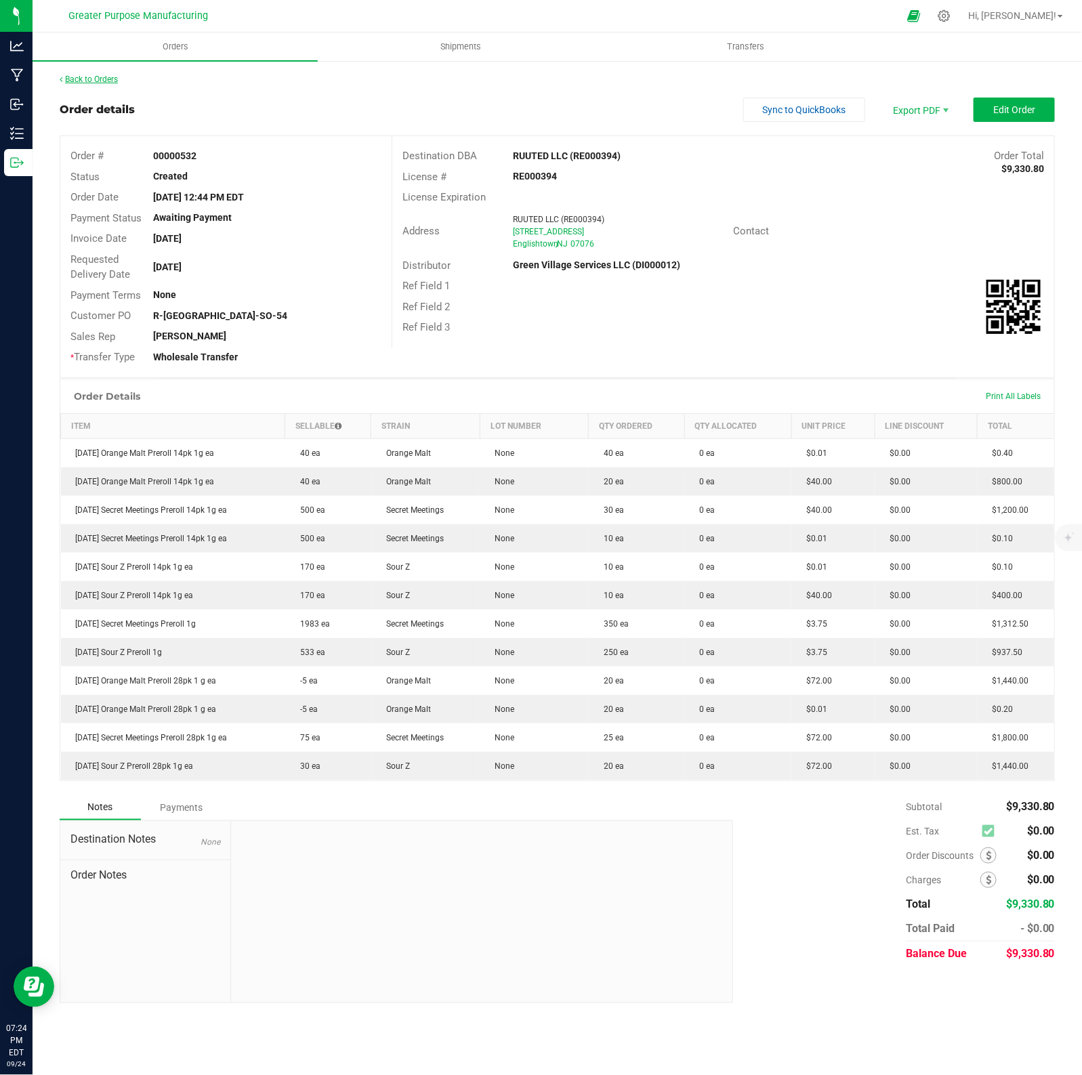
click at [98, 78] on link "Back to Orders" at bounding box center [89, 79] width 58 height 9
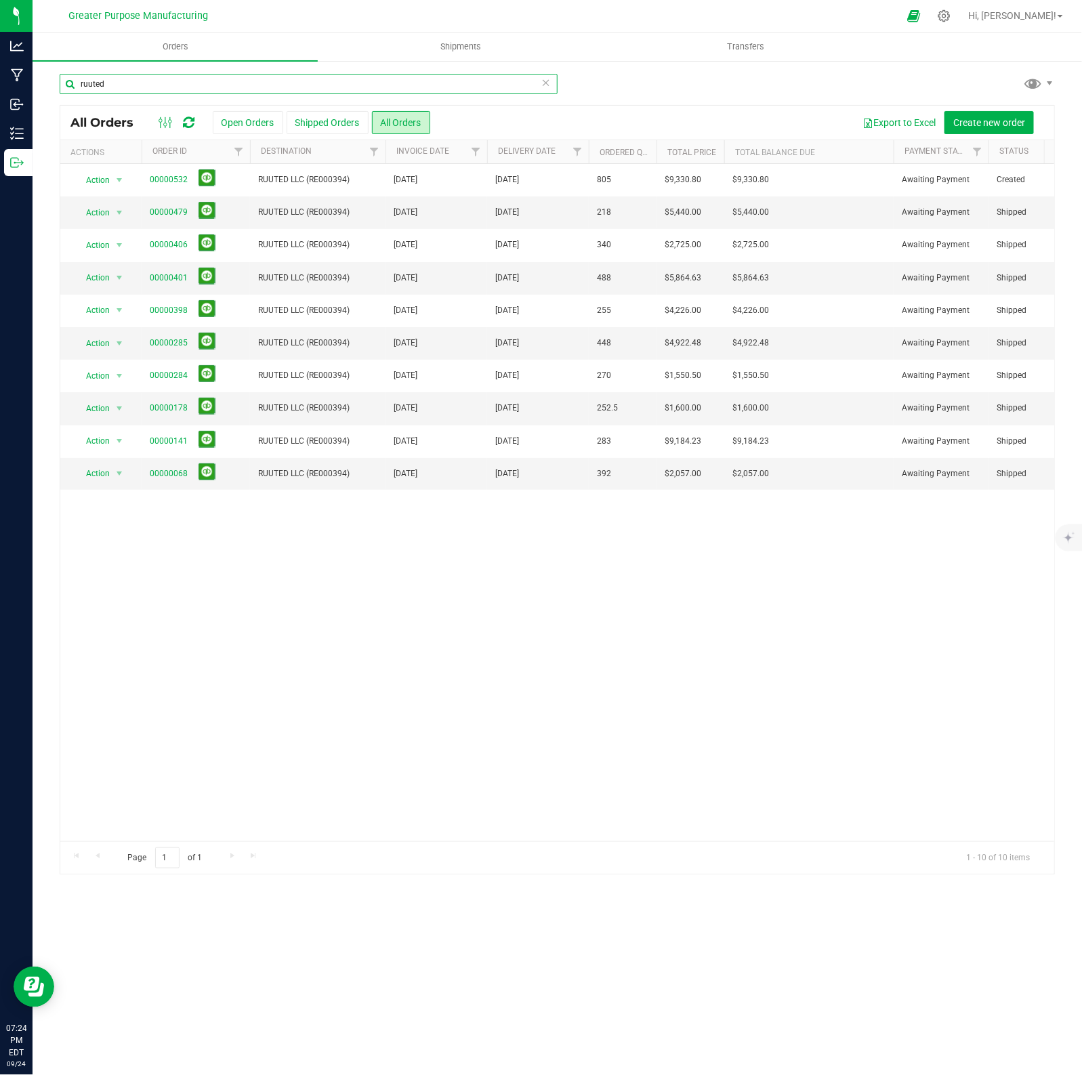
drag, startPoint x: 154, startPoint y: 85, endPoint x: 45, endPoint y: 79, distance: 109.3
click at [45, 79] on div "ruuted All Orders Open Orders Shipped Orders All Orders Export to Excel Create …" at bounding box center [557, 474] width 1049 height 829
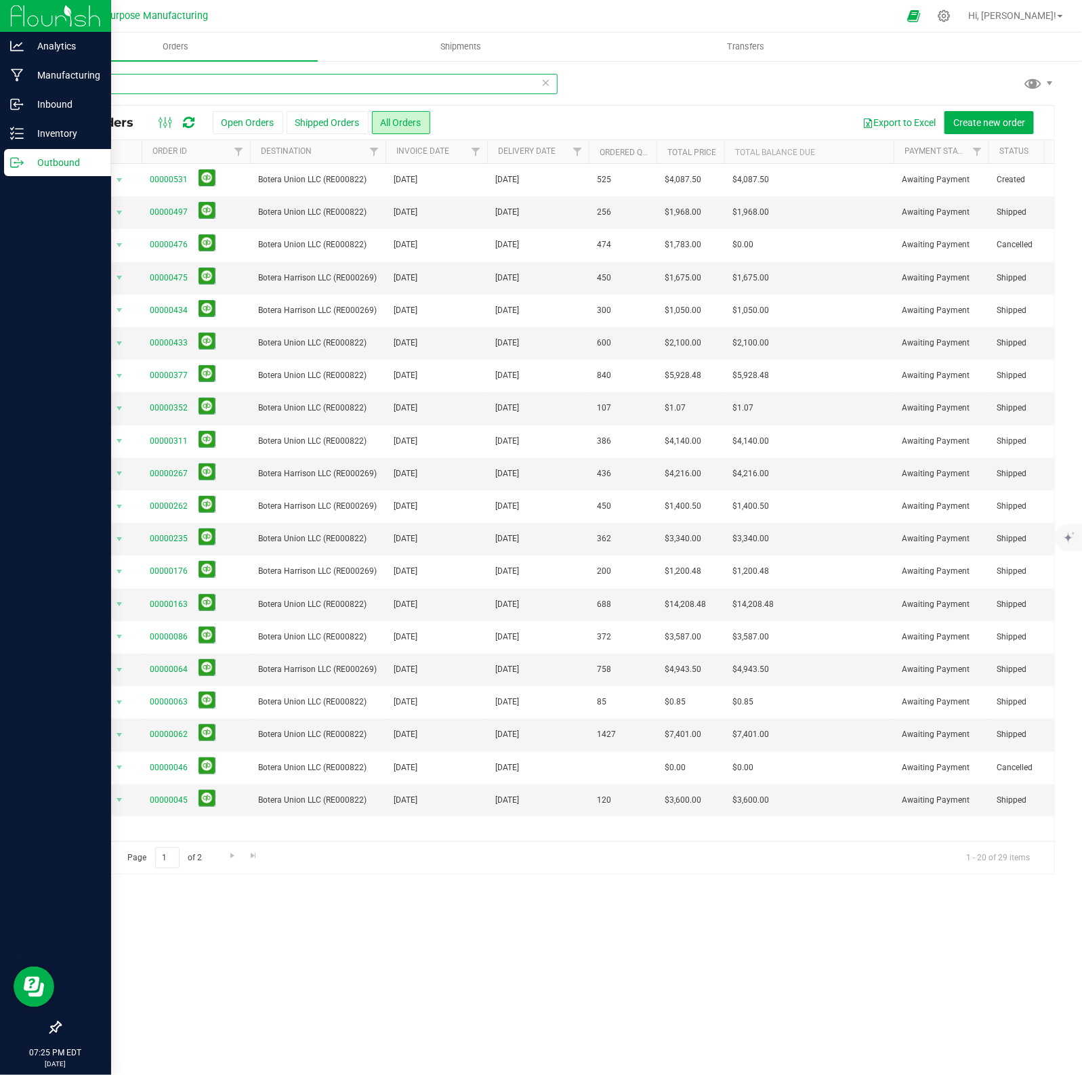
type input "botera"
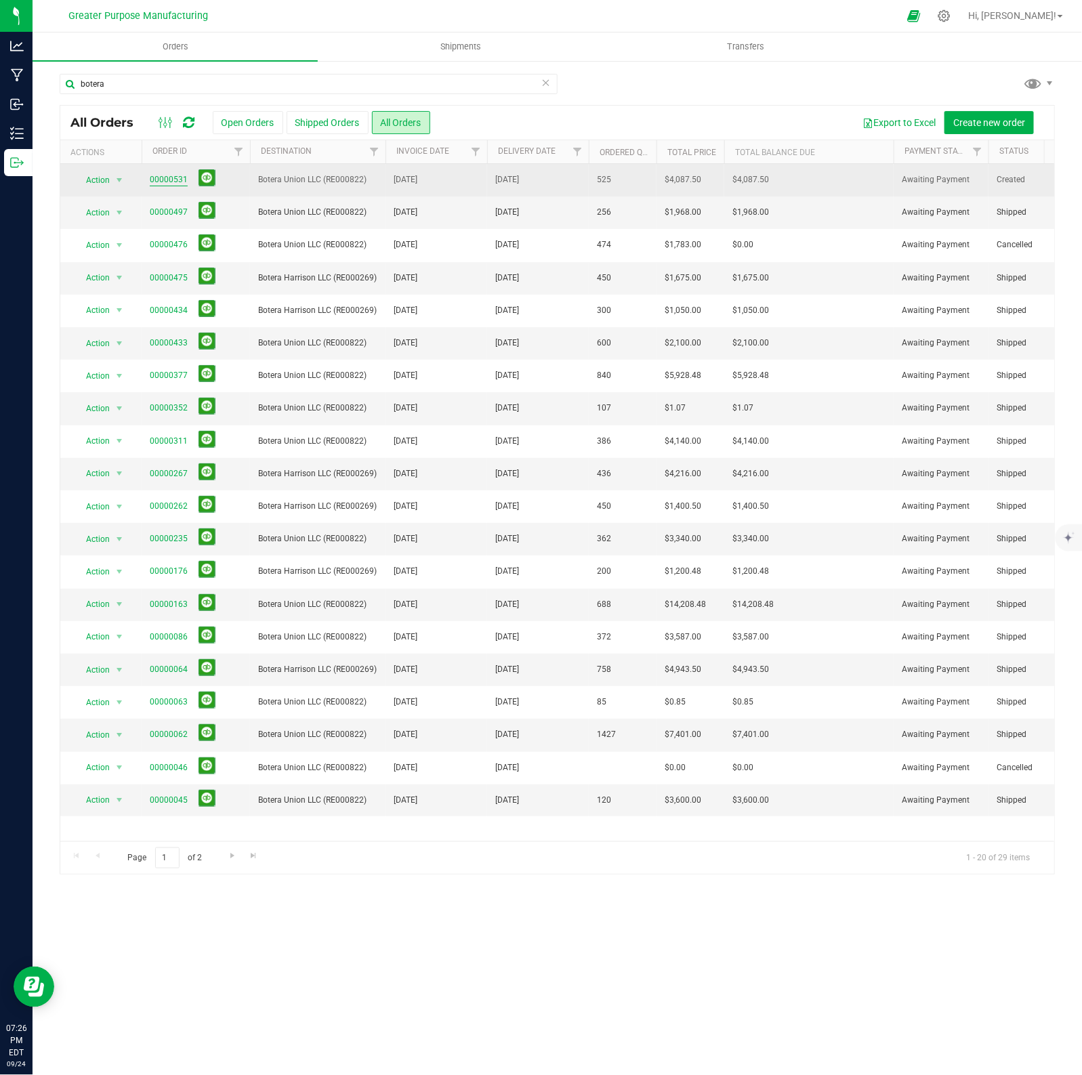
click at [180, 181] on link "00000531" at bounding box center [169, 179] width 38 height 13
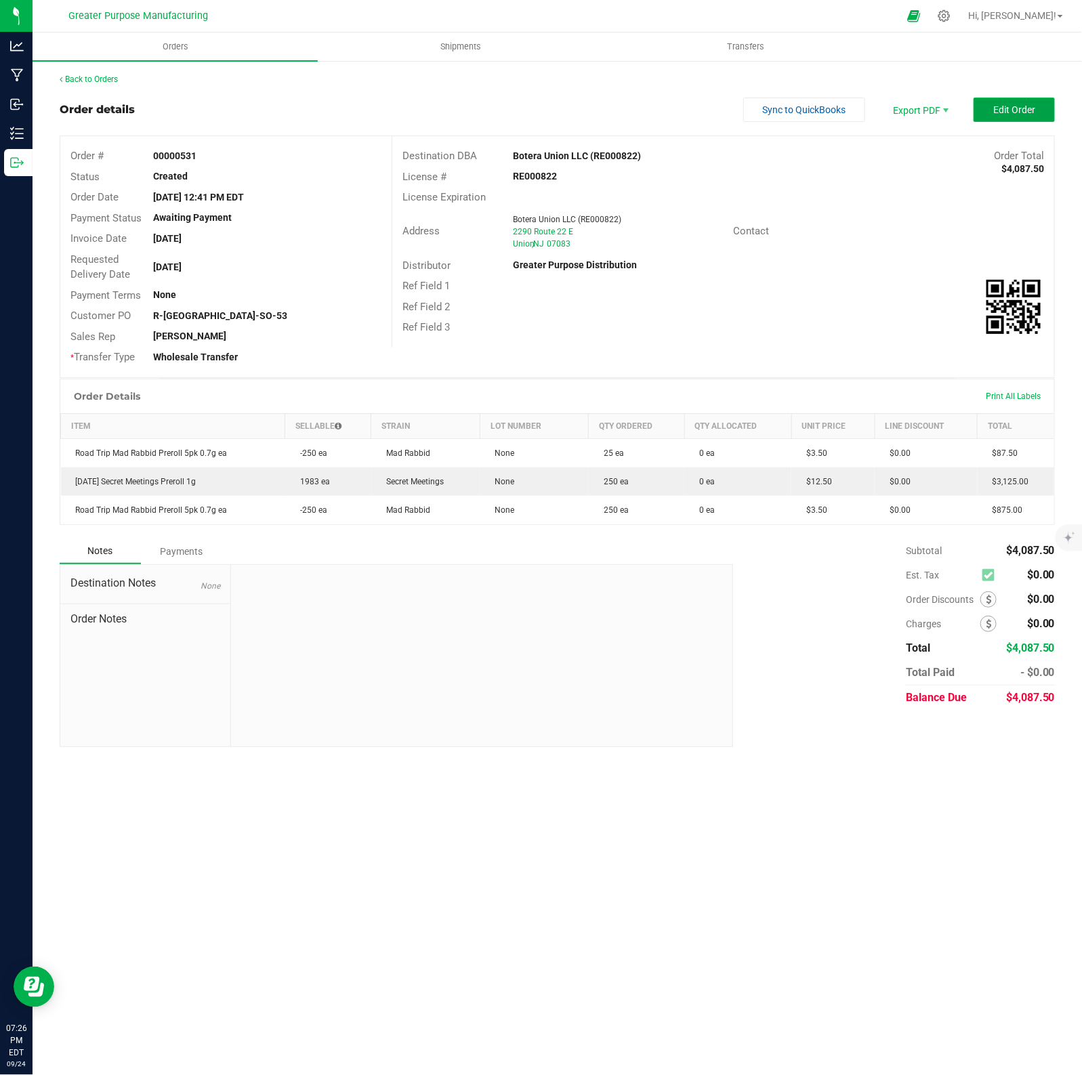
click at [1015, 117] on button "Edit Order" at bounding box center [1013, 110] width 81 height 24
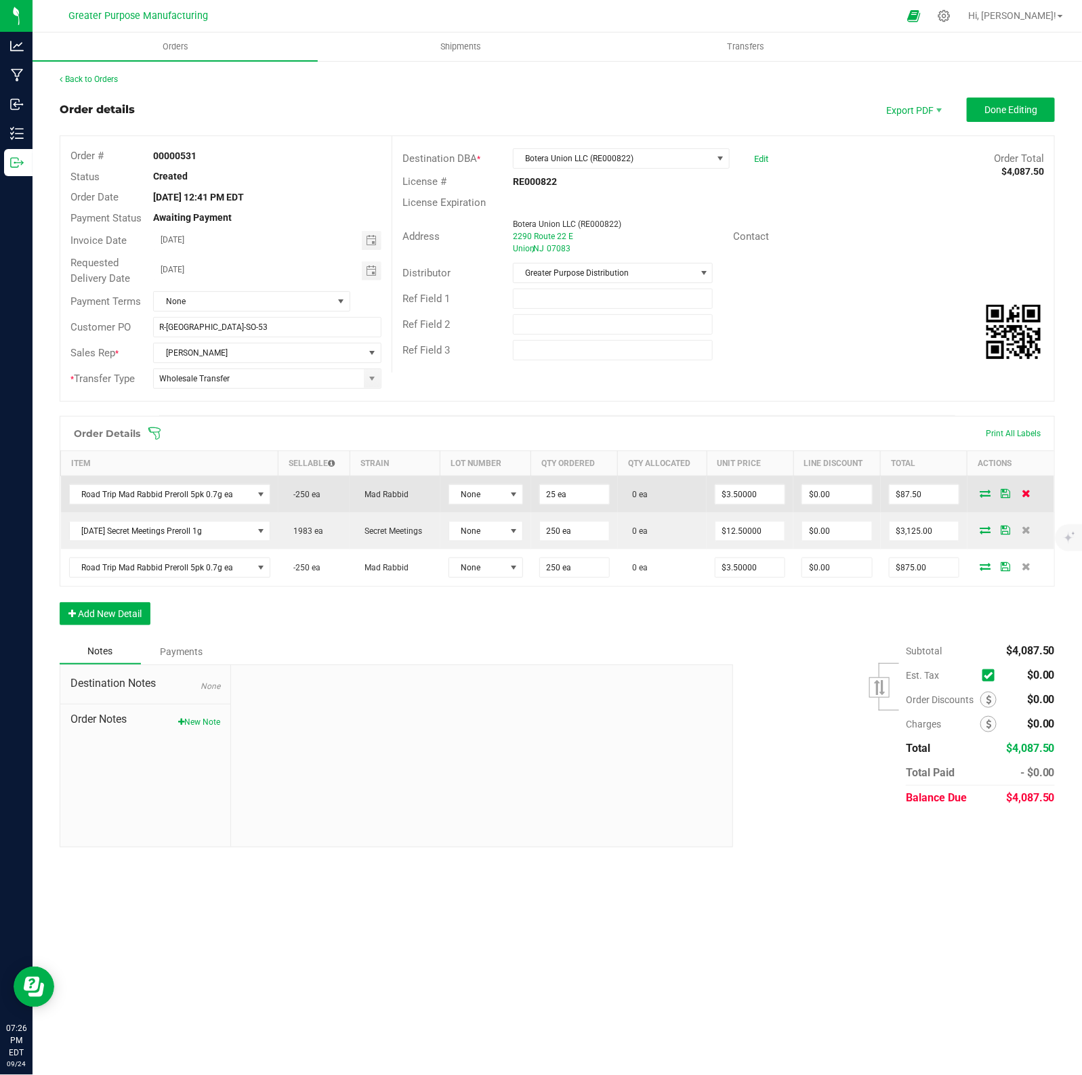
click at [1030, 497] on icon at bounding box center [1026, 493] width 9 height 8
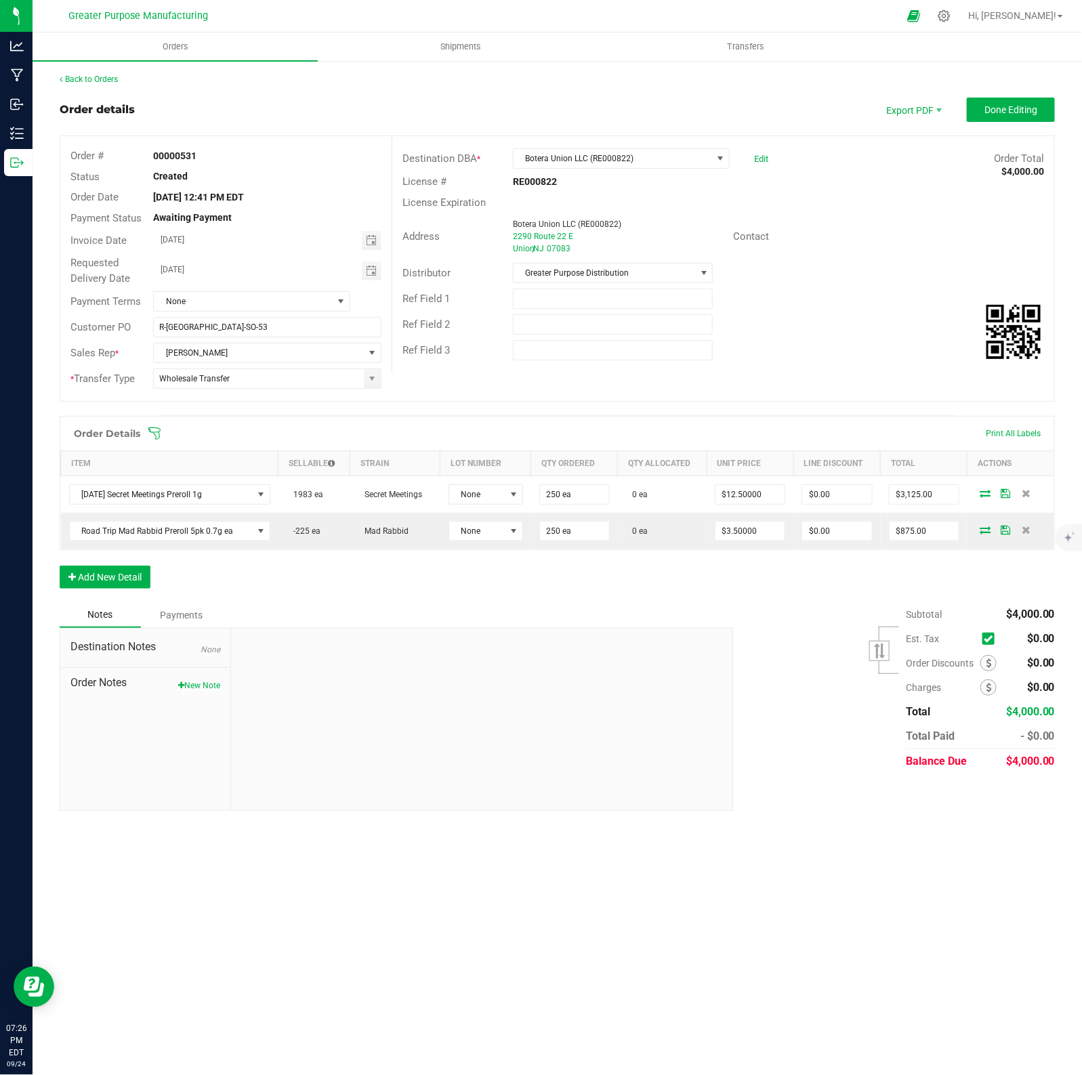
click at [1030, 497] on icon at bounding box center [1026, 493] width 9 height 8
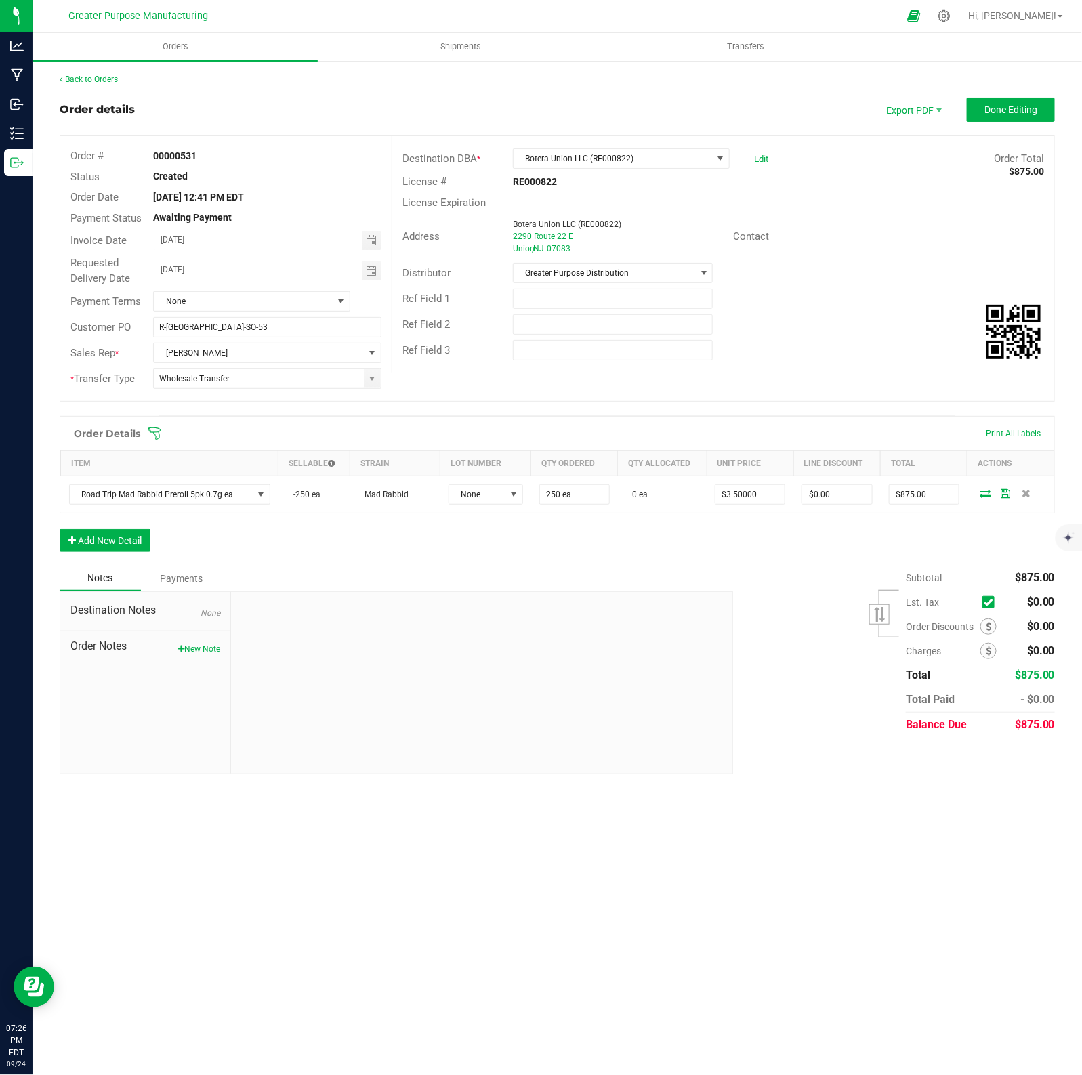
click at [1030, 497] on icon at bounding box center [1026, 493] width 9 height 8
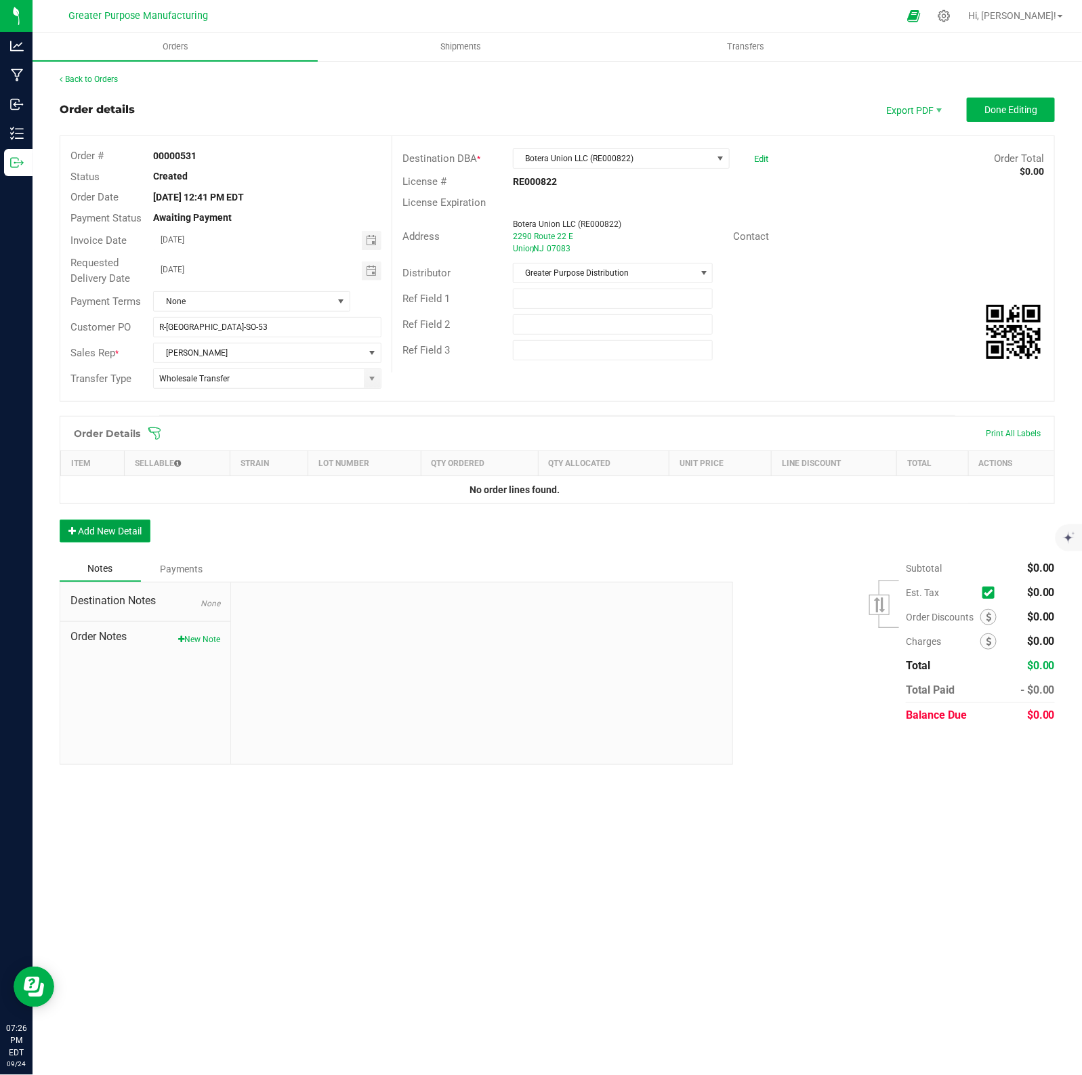
click at [123, 536] on button "Add New Detail" at bounding box center [105, 531] width 91 height 23
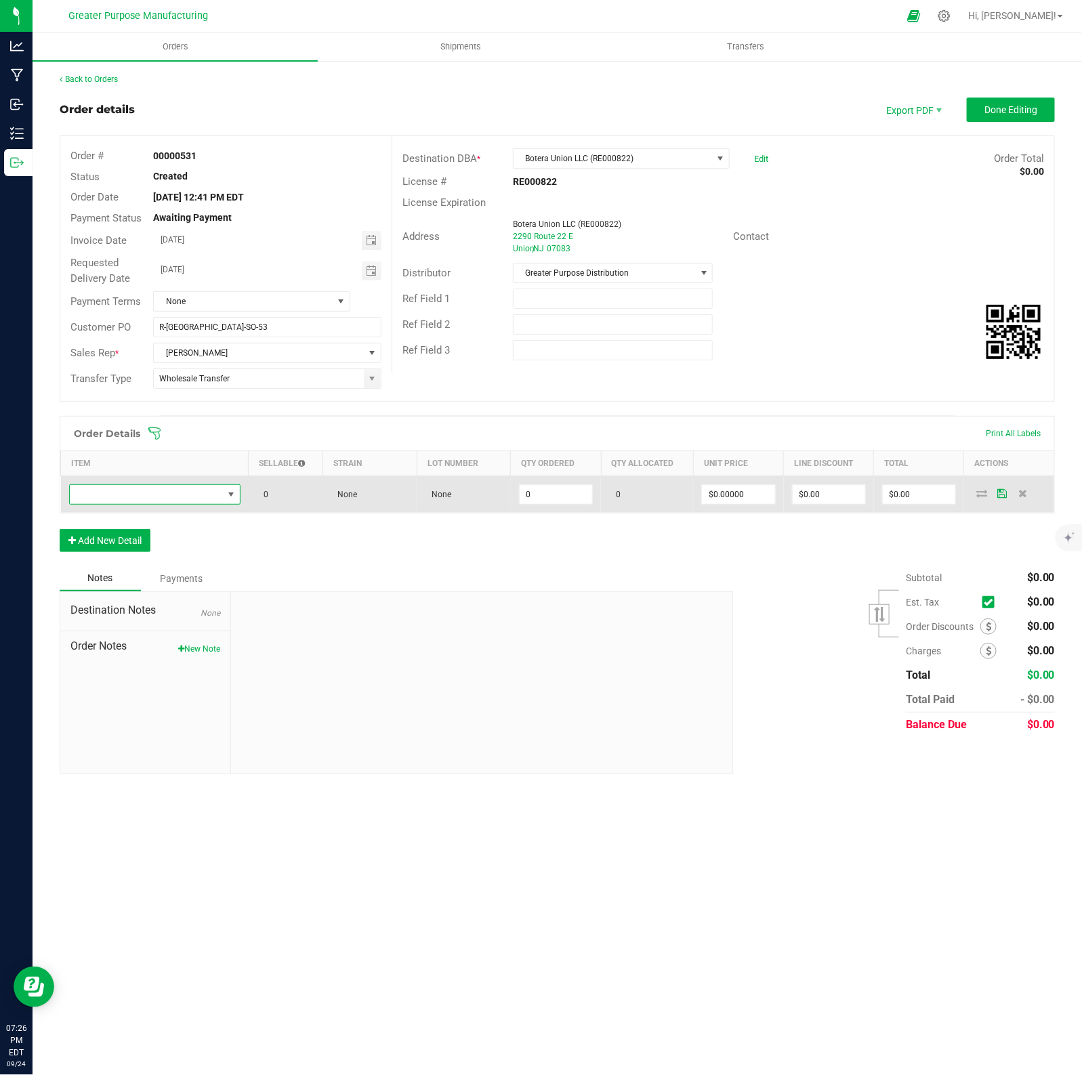
click at [133, 495] on span "NO DATA FOUND" at bounding box center [146, 494] width 153 height 19
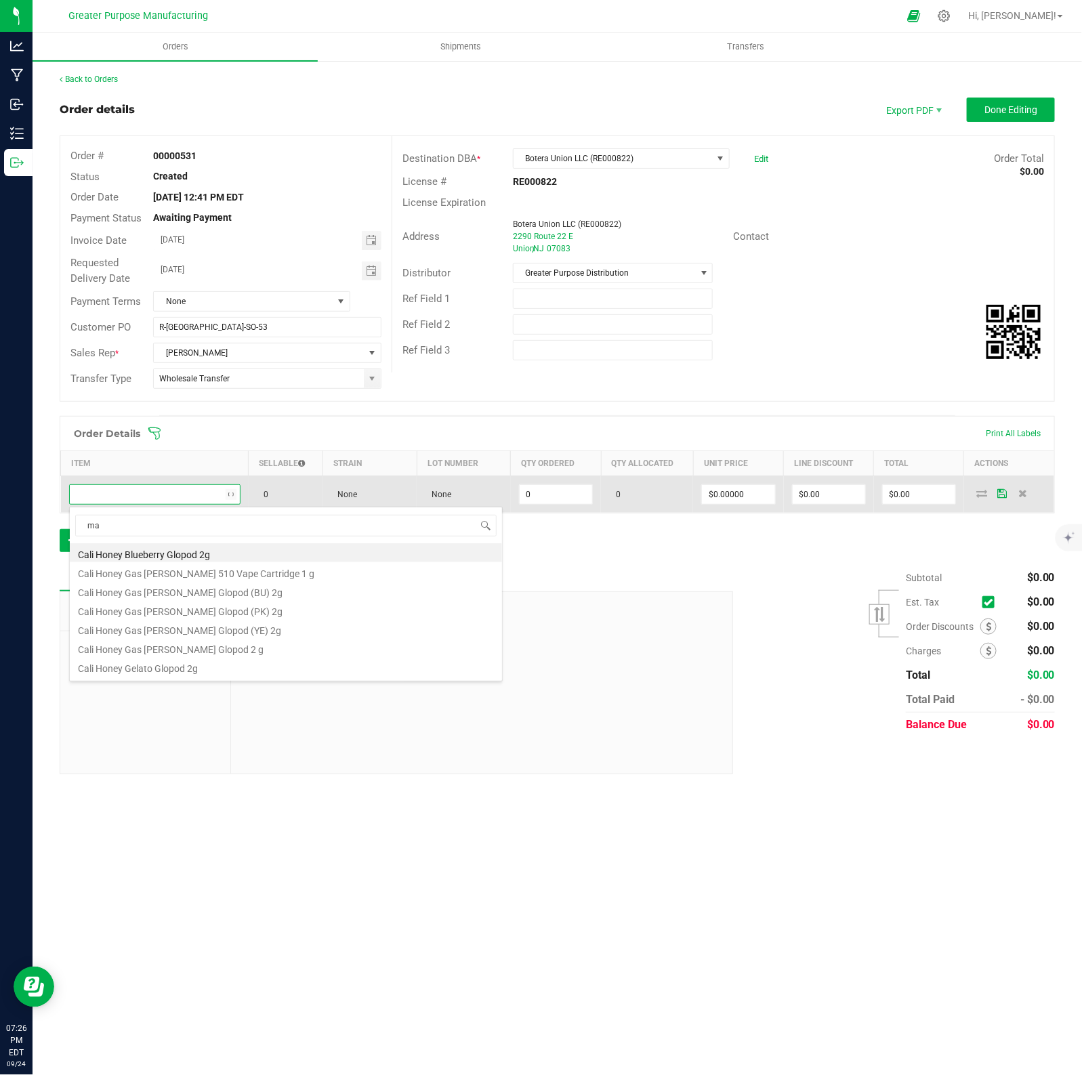
type input "mad"
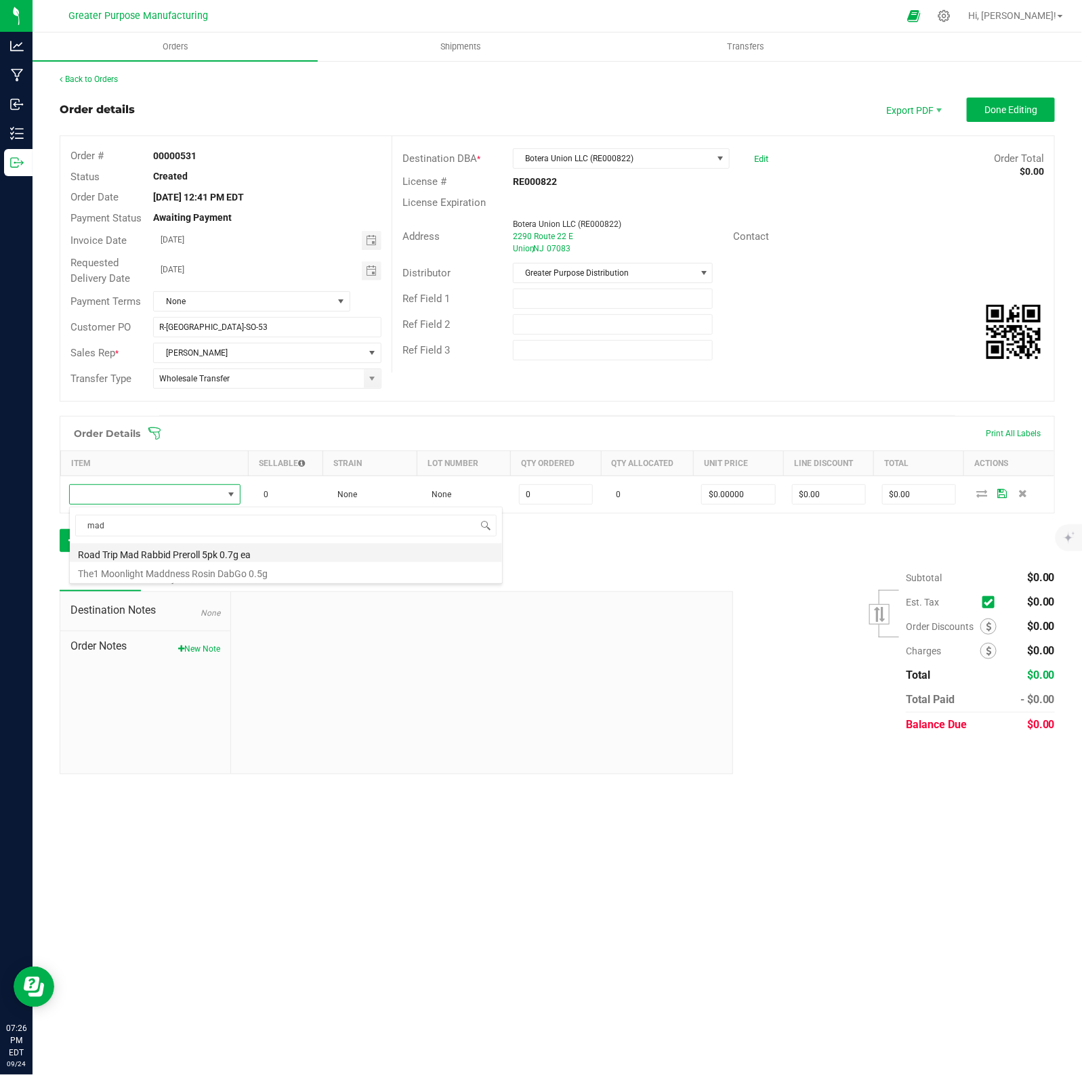
click at [152, 555] on li "Road Trip Mad Rabbid Preroll 5pk 0.7g ea" at bounding box center [286, 552] width 432 height 19
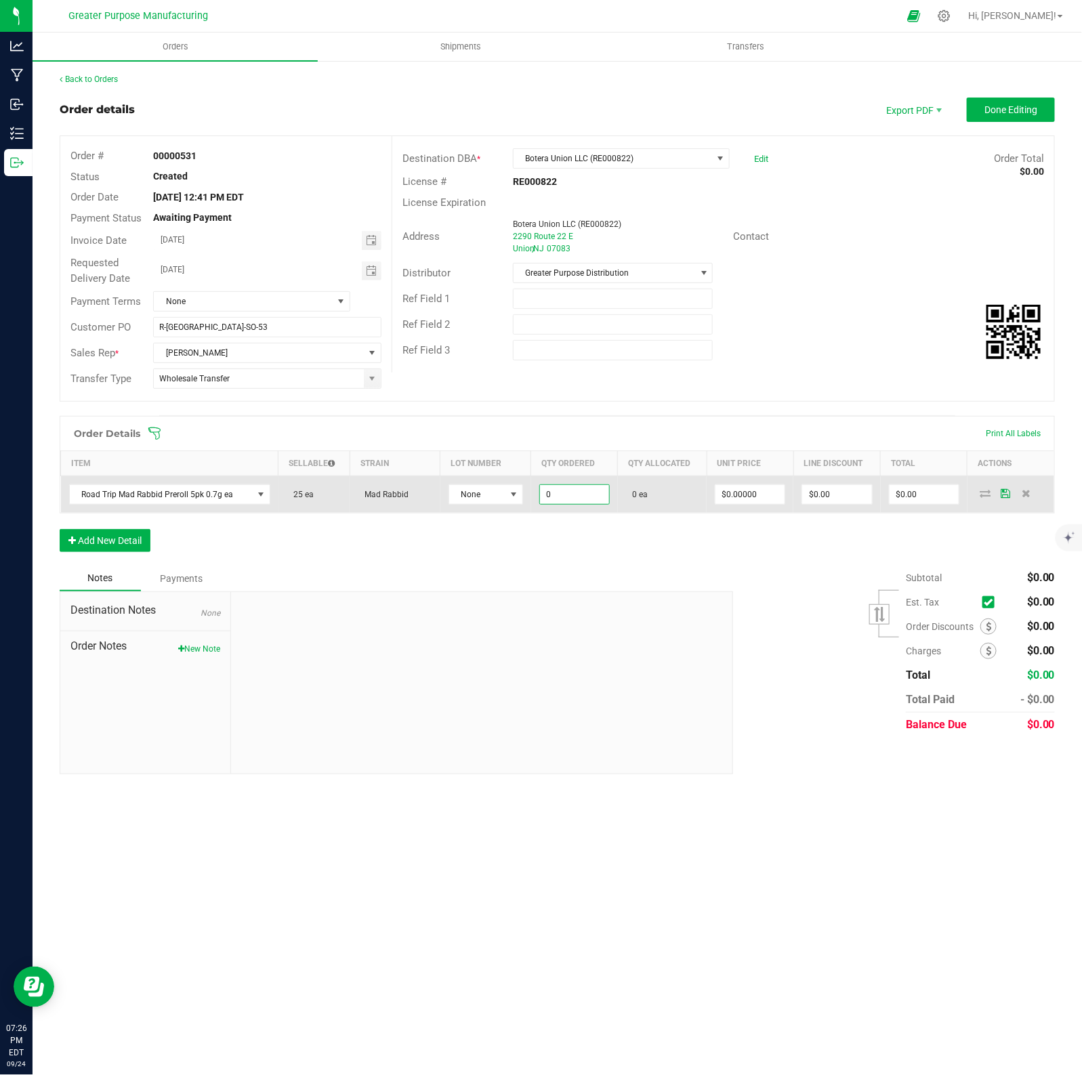
click at [581, 497] on input "0" at bounding box center [574, 494] width 69 height 19
type input "25 ea"
type input "0"
click at [942, 499] on input "0" at bounding box center [923, 494] width 69 height 19
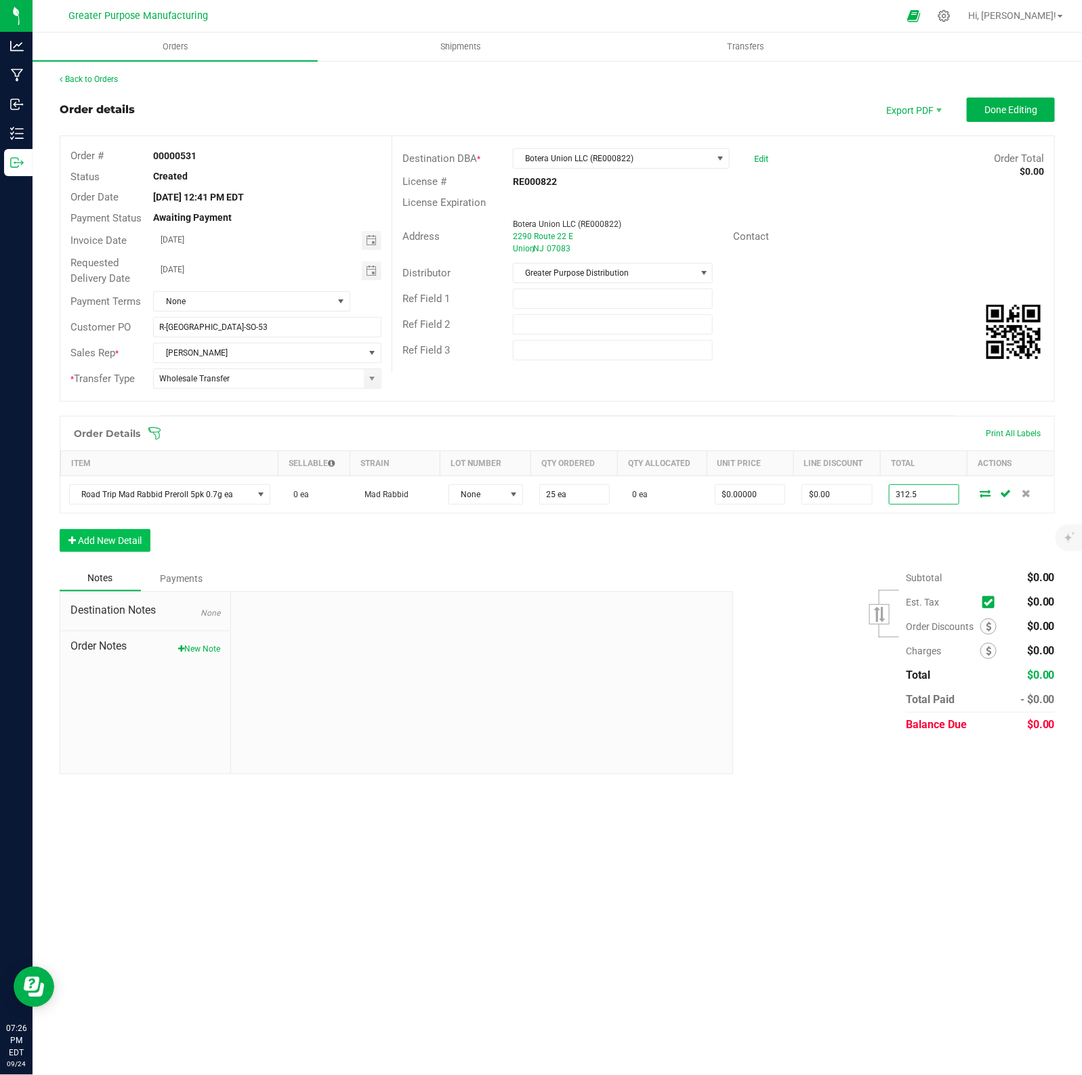
type input "312.5"
type input "$12.50000"
type input "$312.50"
click at [121, 539] on button "Add New Detail" at bounding box center [105, 540] width 91 height 23
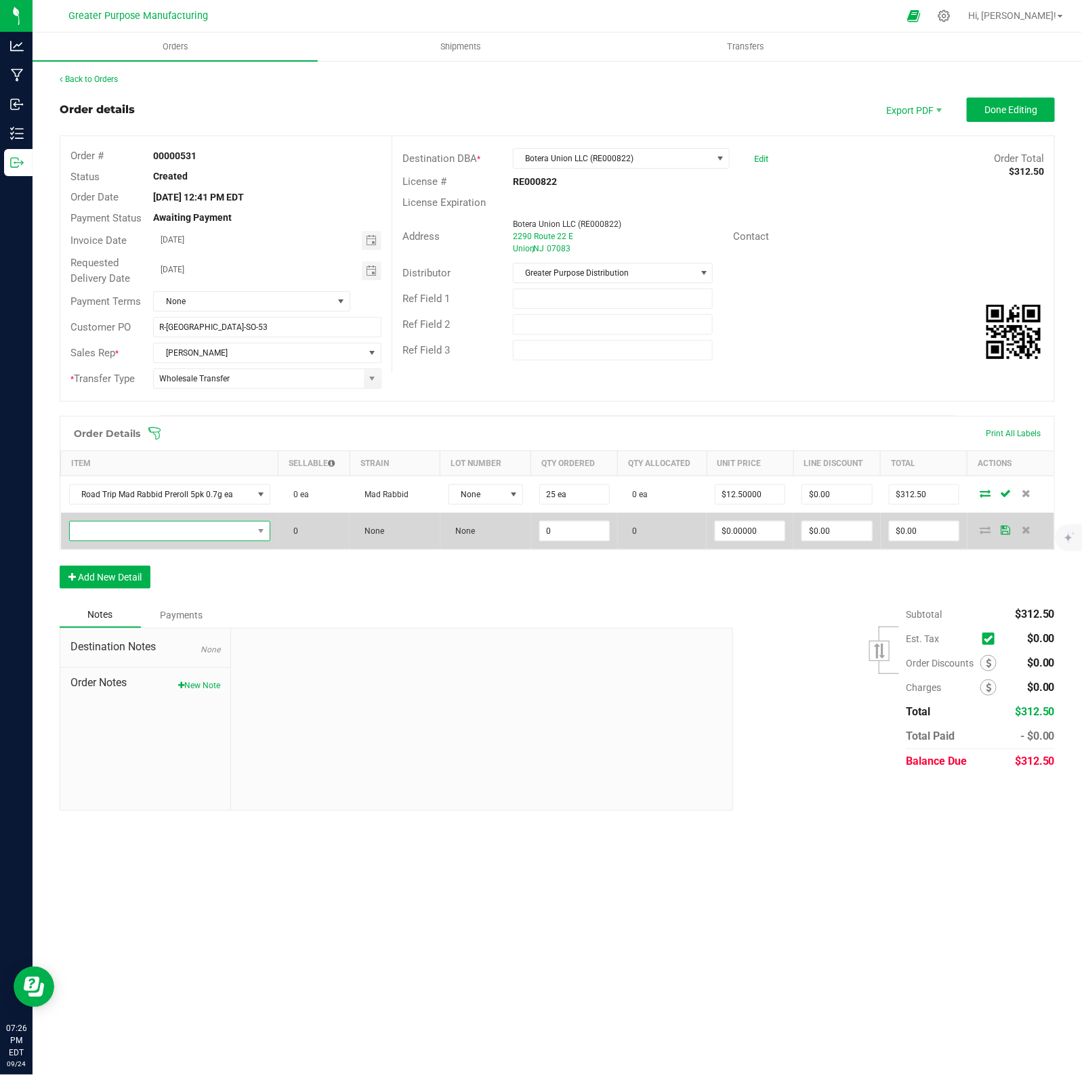
click at [121, 532] on span "NO DATA FOUND" at bounding box center [161, 531] width 183 height 19
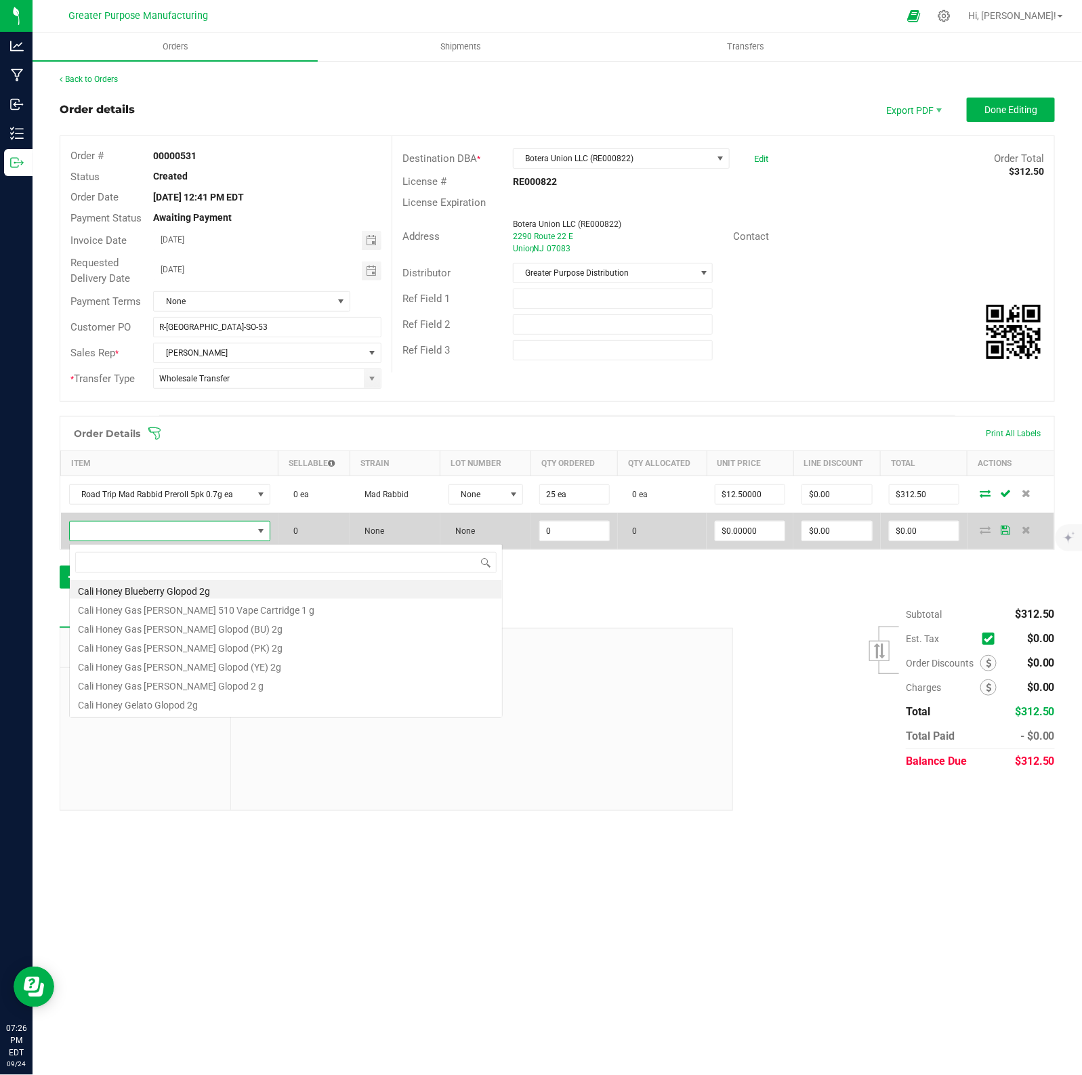
scroll to position [21, 198]
type input "super melon"
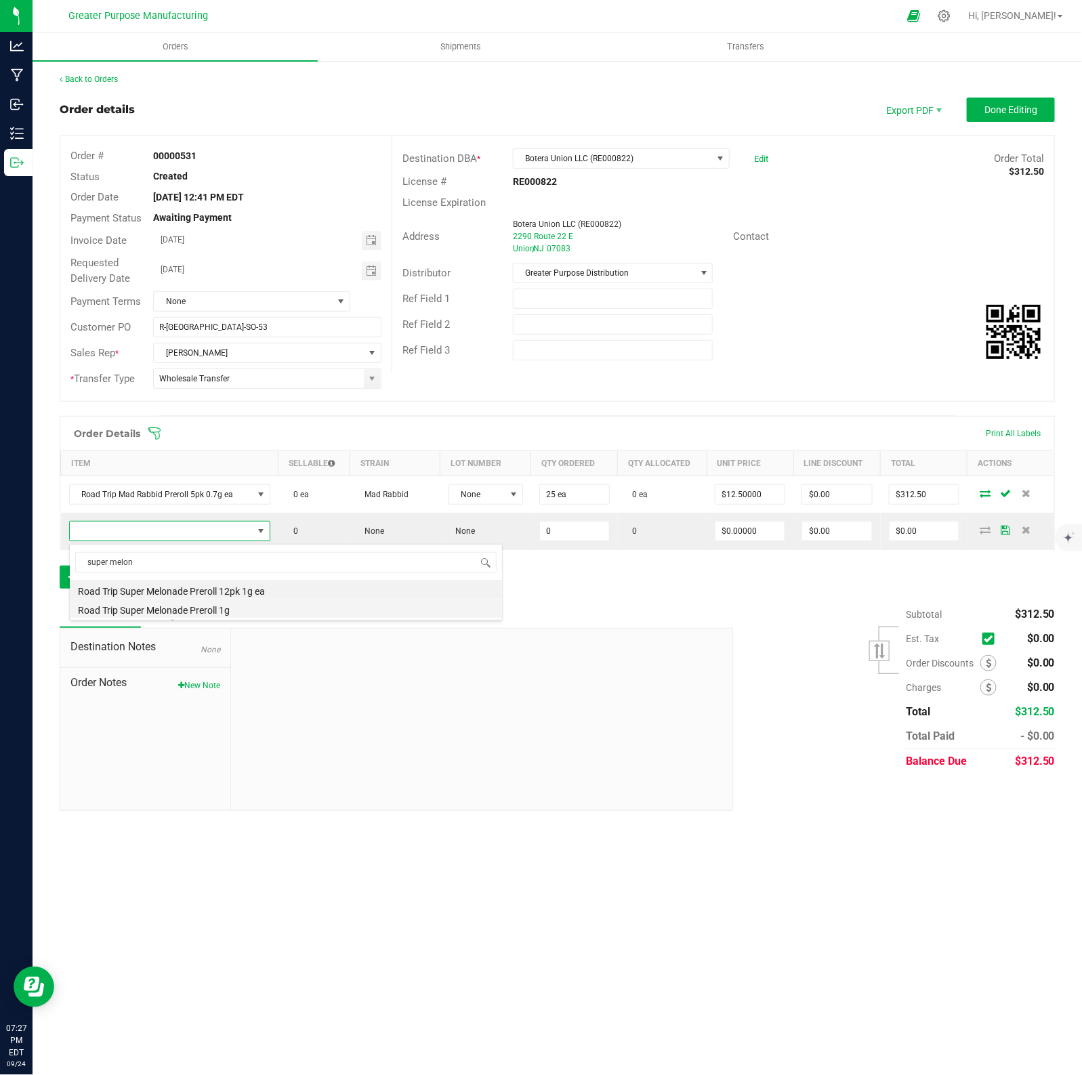
click at [168, 612] on li "Road Trip Super Melonade Preroll 1g" at bounding box center [286, 608] width 432 height 19
type input "0 ea"
type input "$4.50000"
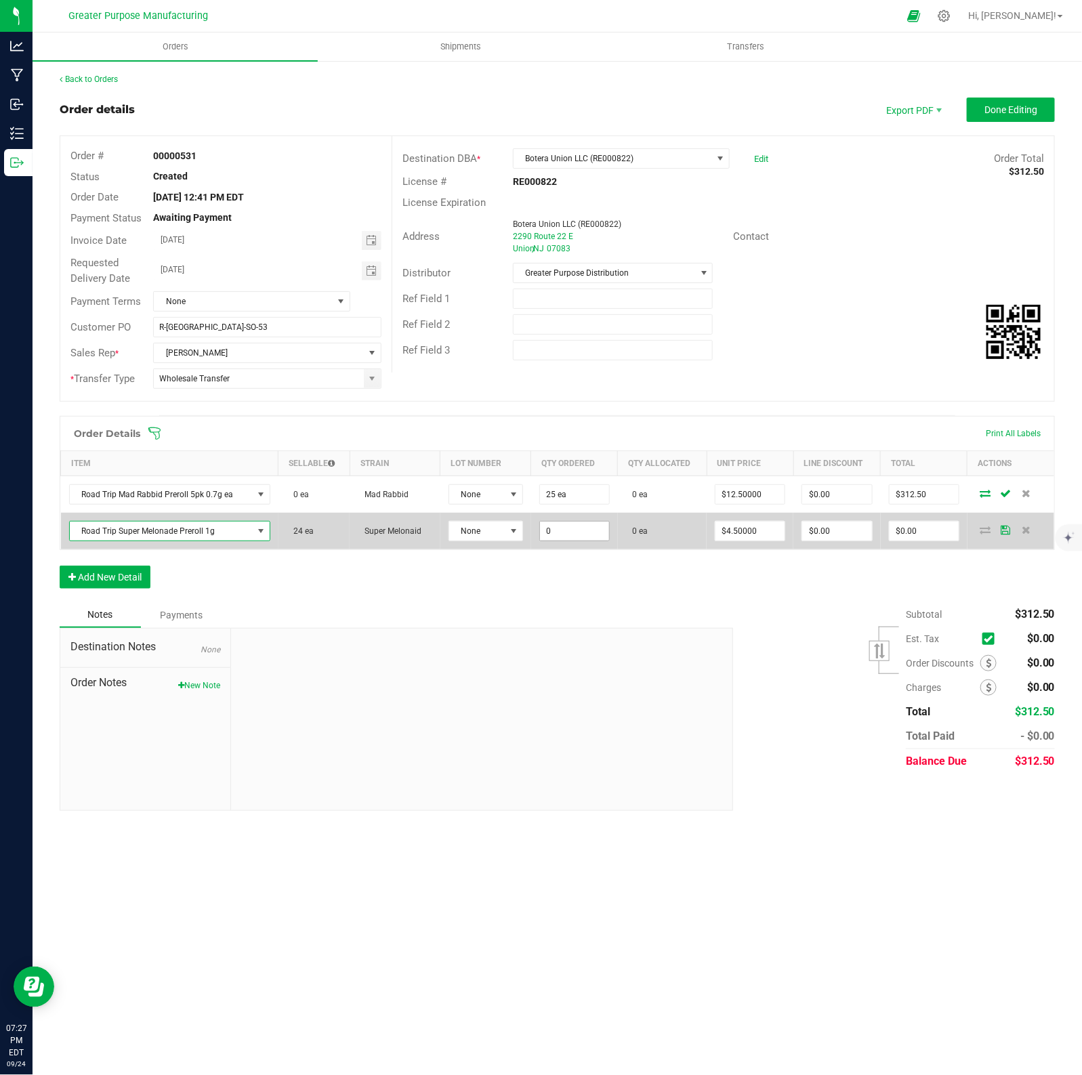
click at [589, 533] on input "0" at bounding box center [574, 531] width 69 height 19
type input "24 ea"
type input "108"
click at [925, 533] on input "108" at bounding box center [923, 531] width 69 height 19
click at [953, 532] on input "108" at bounding box center [923, 531] width 69 height 19
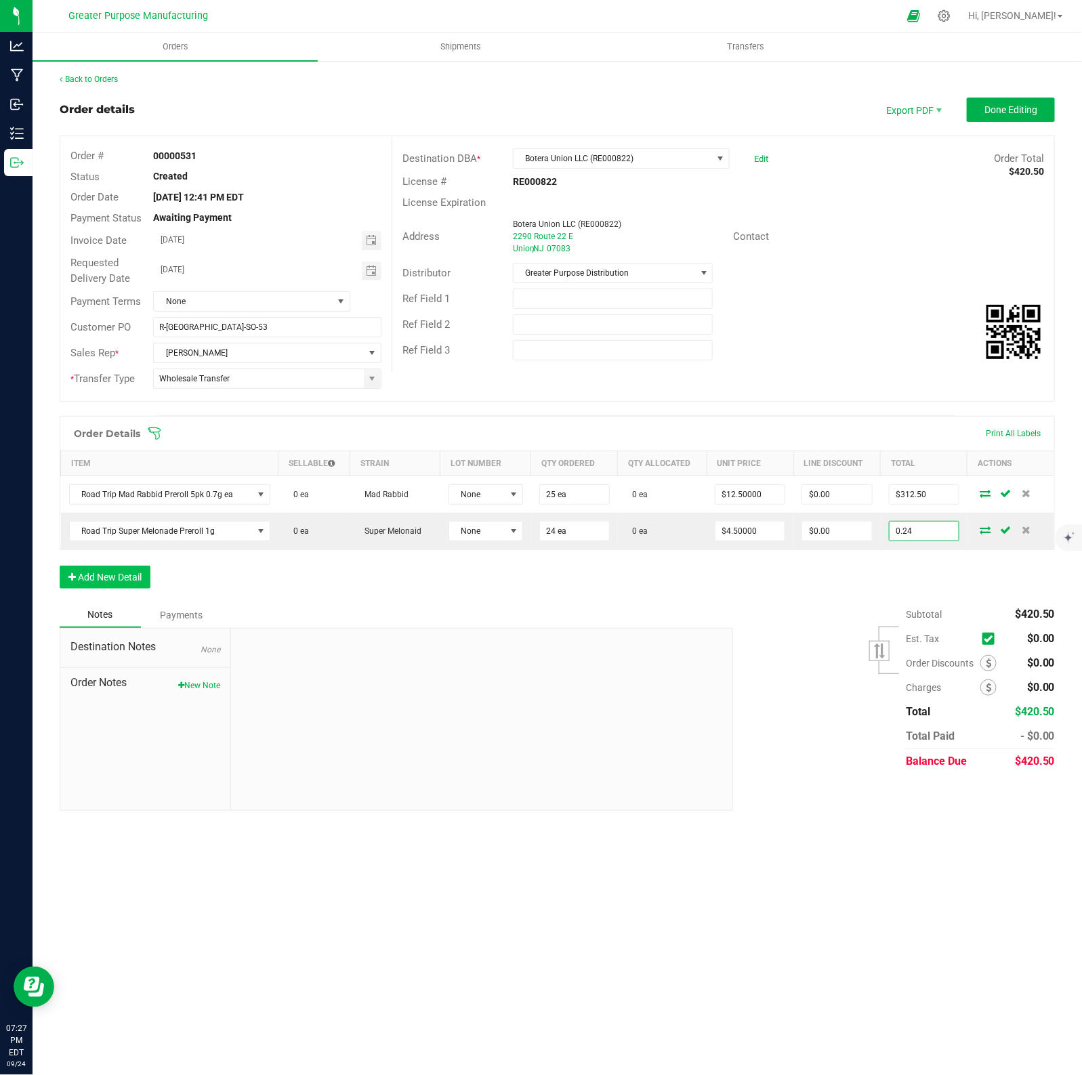
type input "0.24"
type input "$0.01000"
type input "$0.24"
click at [107, 588] on button "Add New Detail" at bounding box center [105, 577] width 91 height 23
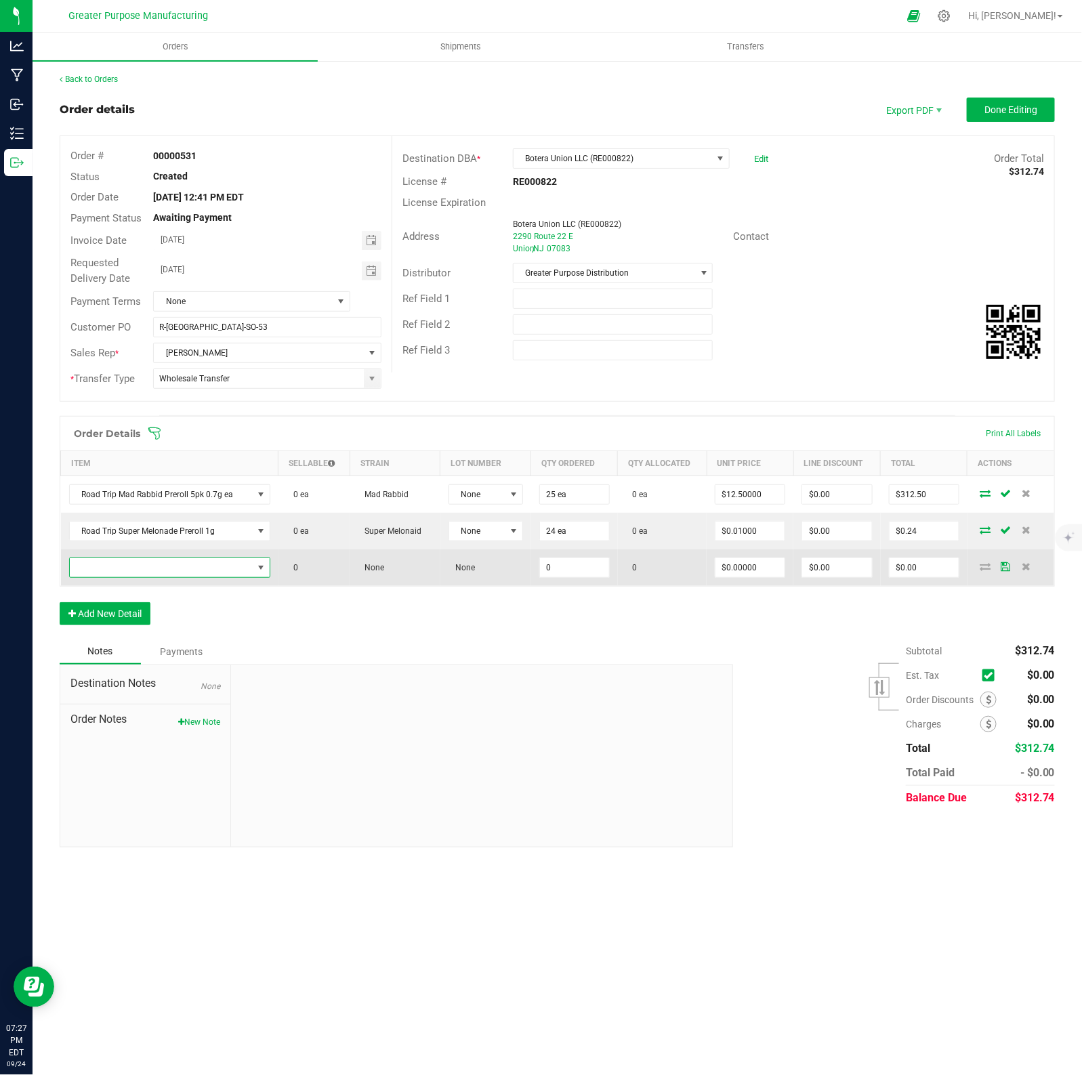
click at [173, 577] on span "NO DATA FOUND" at bounding box center [161, 567] width 183 height 19
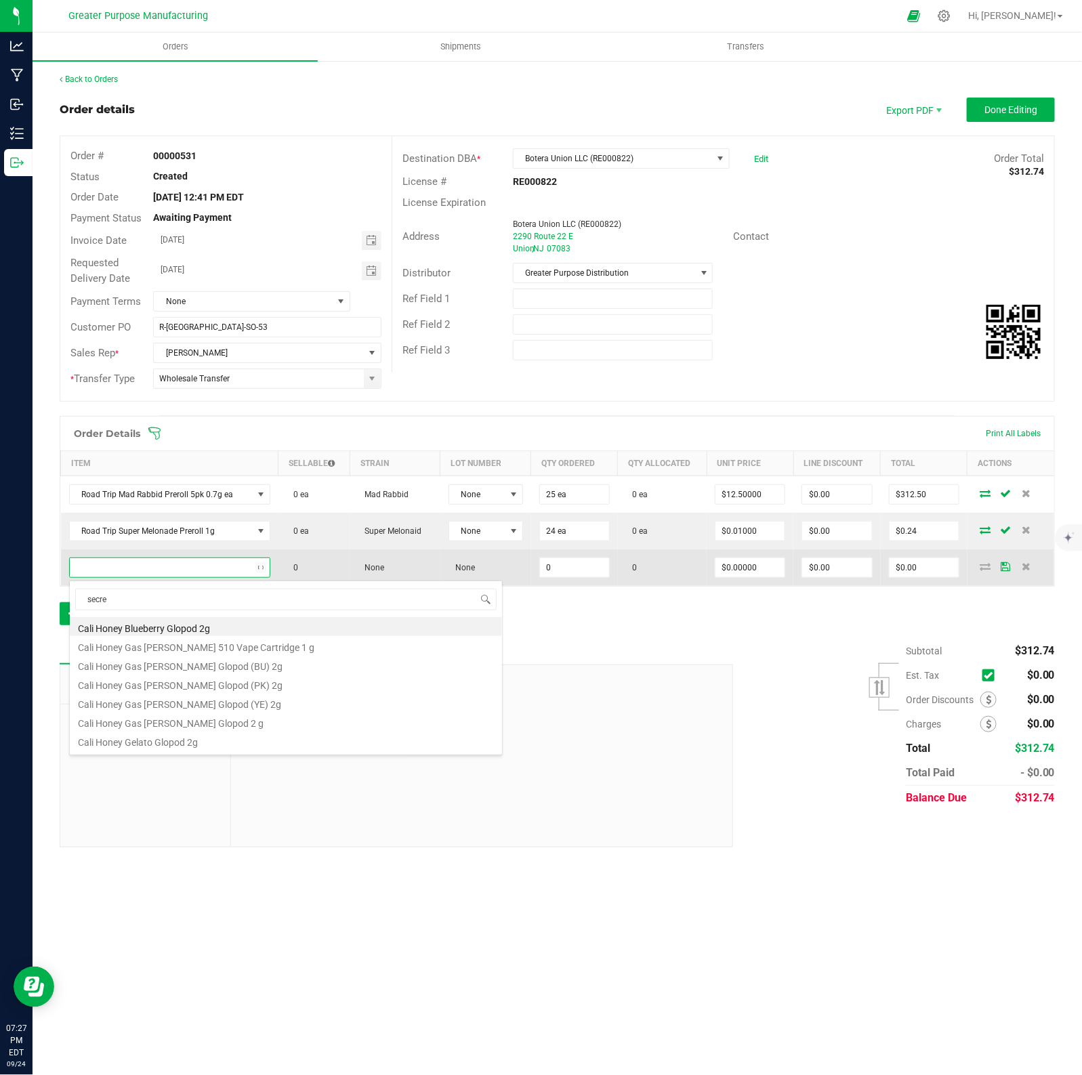
type input "secret"
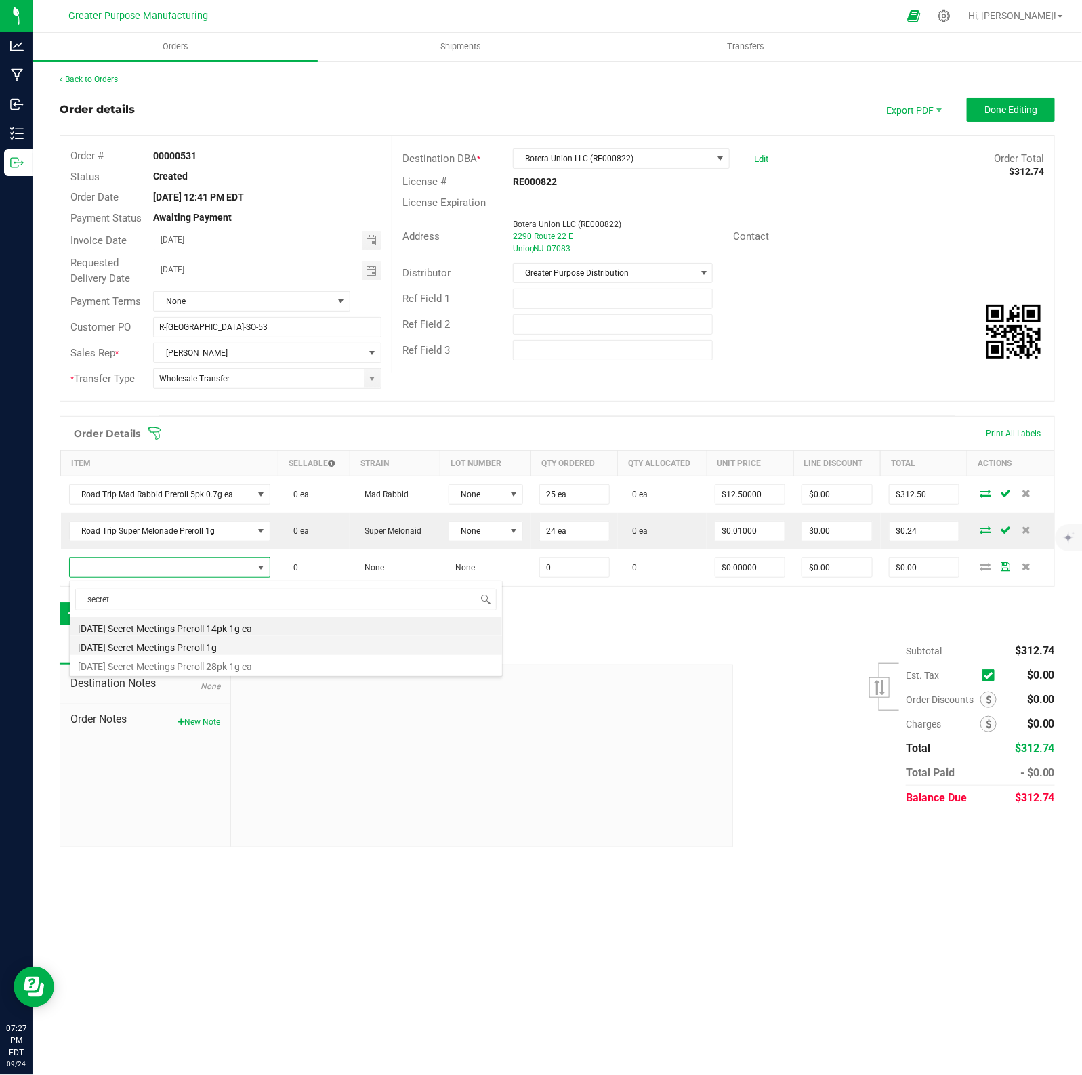
click at [187, 648] on li "[DATE] Secret Meetings Preroll 1g" at bounding box center [286, 645] width 432 height 19
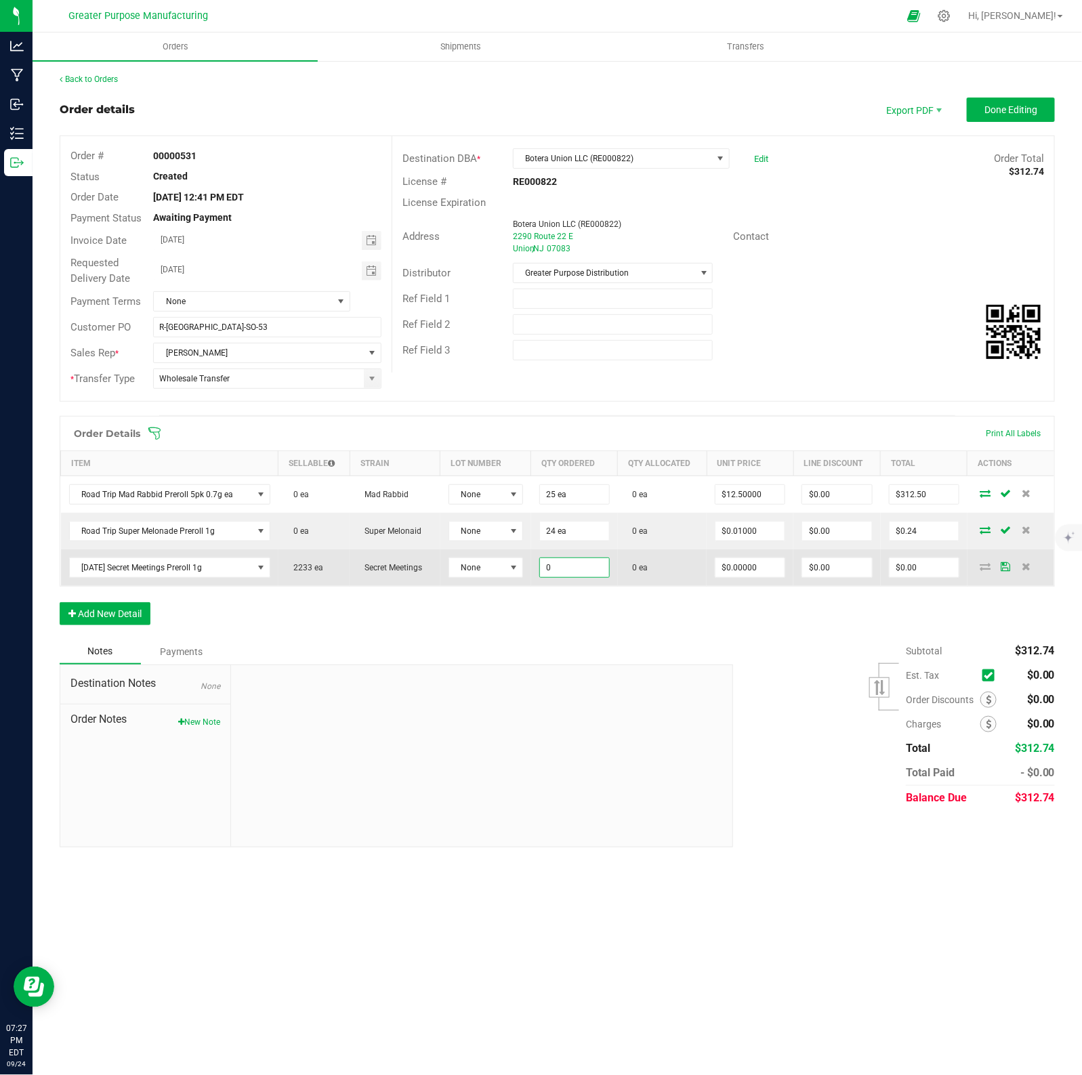
click at [591, 567] on input "0" at bounding box center [574, 567] width 69 height 19
type input "250 ea"
type input "0"
click at [770, 572] on input "0" at bounding box center [749, 567] width 69 height 19
type input "$3.50000"
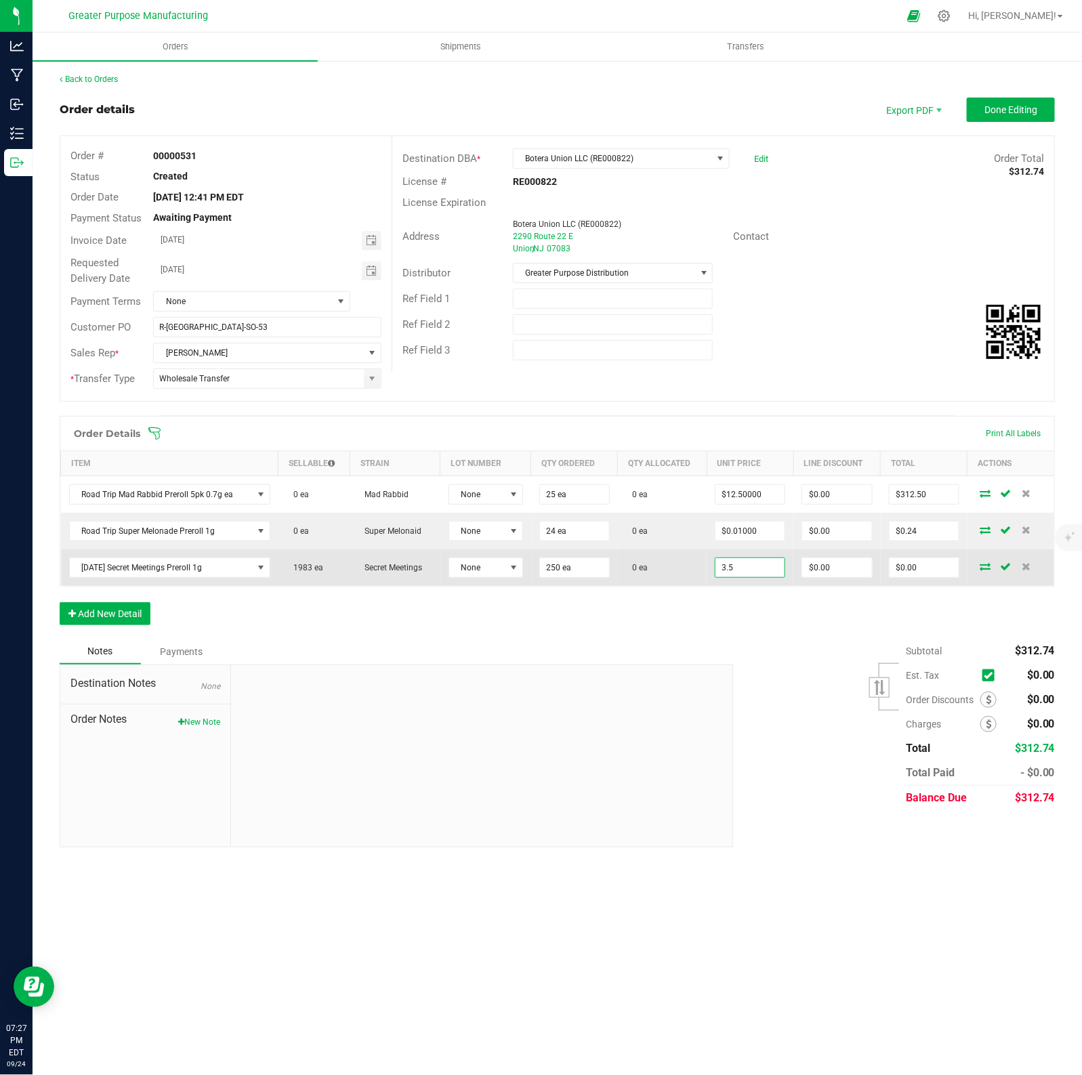
type input "0"
type input "$875.00"
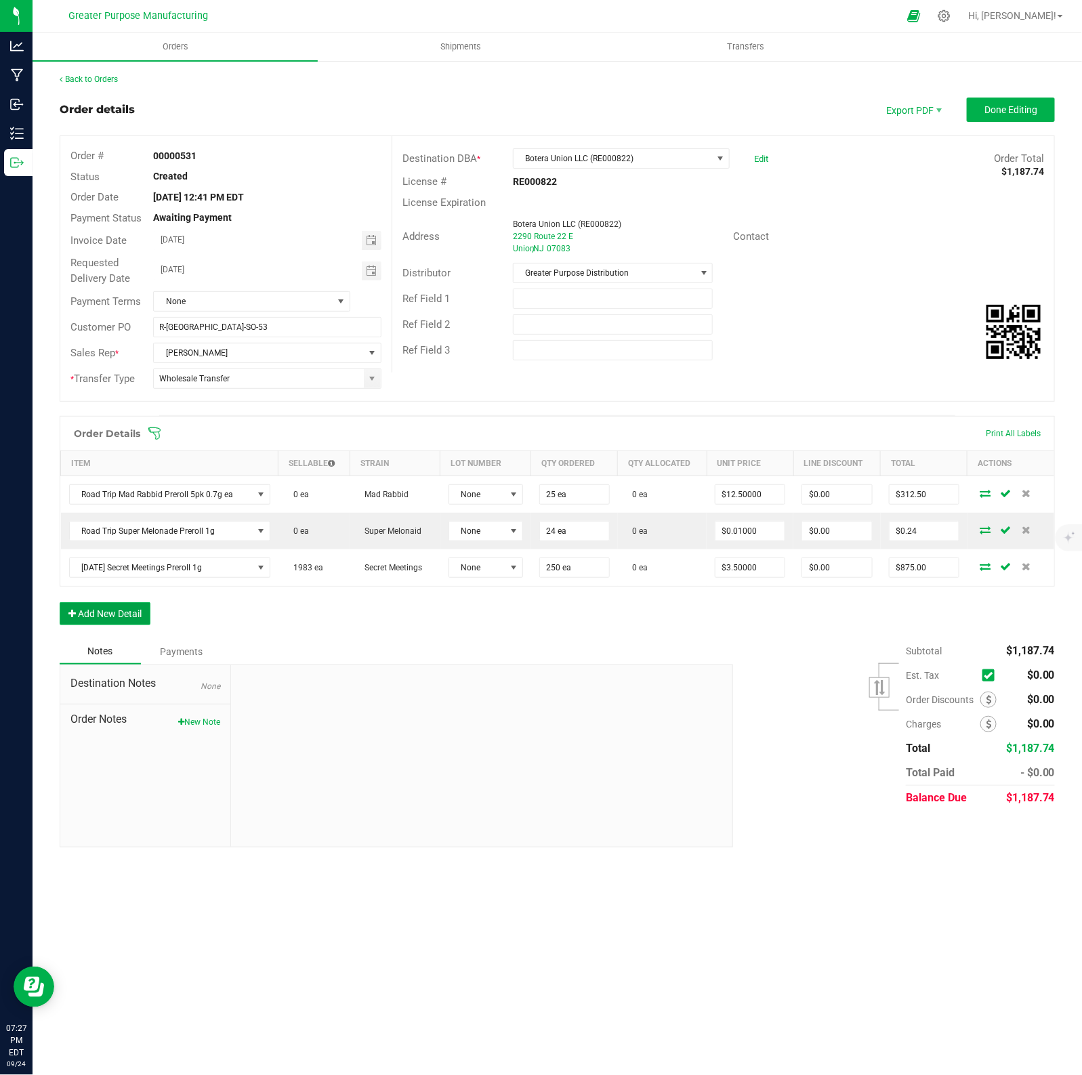
click at [89, 615] on button "Add New Detail" at bounding box center [105, 613] width 91 height 23
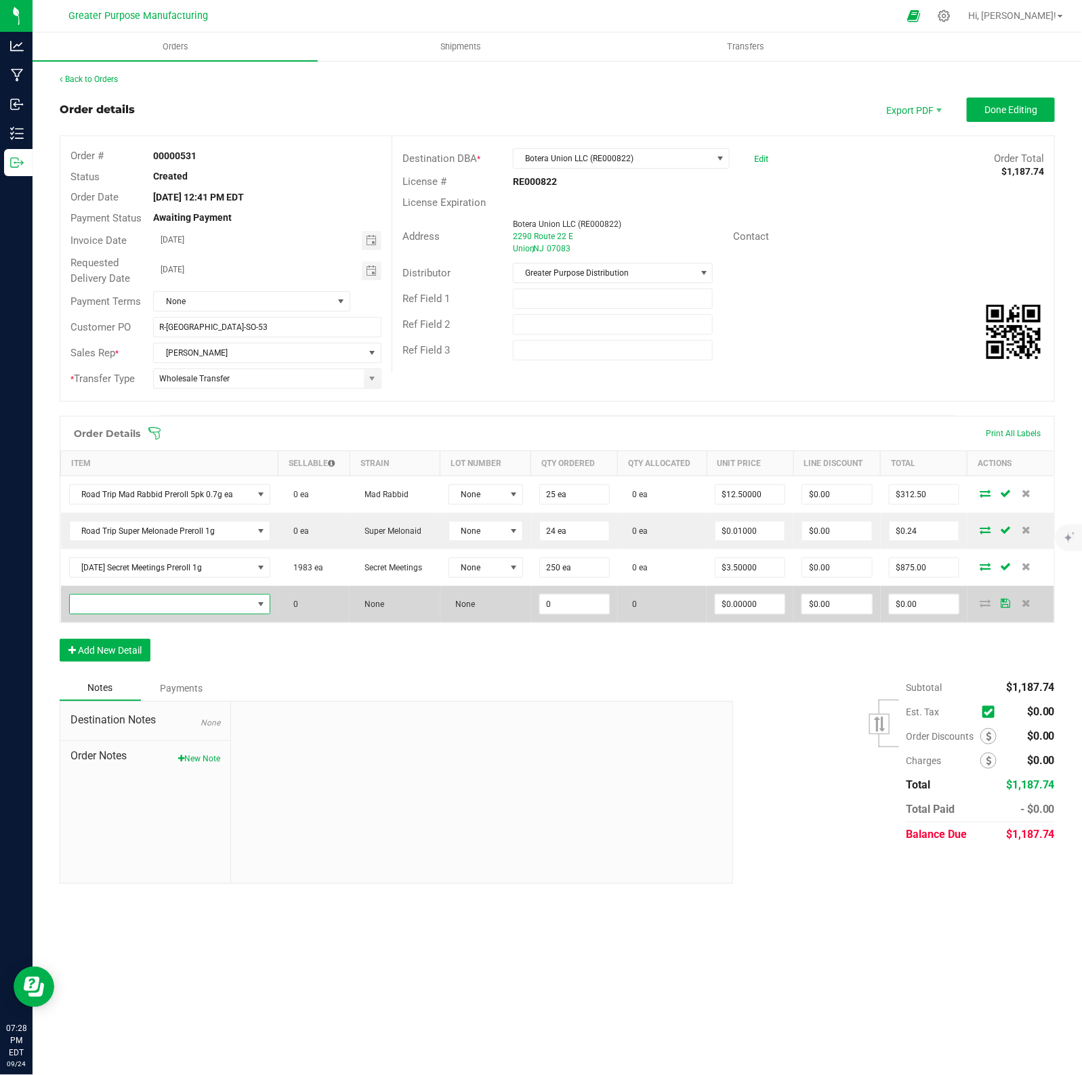
click at [150, 607] on span "NO DATA FOUND" at bounding box center [161, 604] width 183 height 19
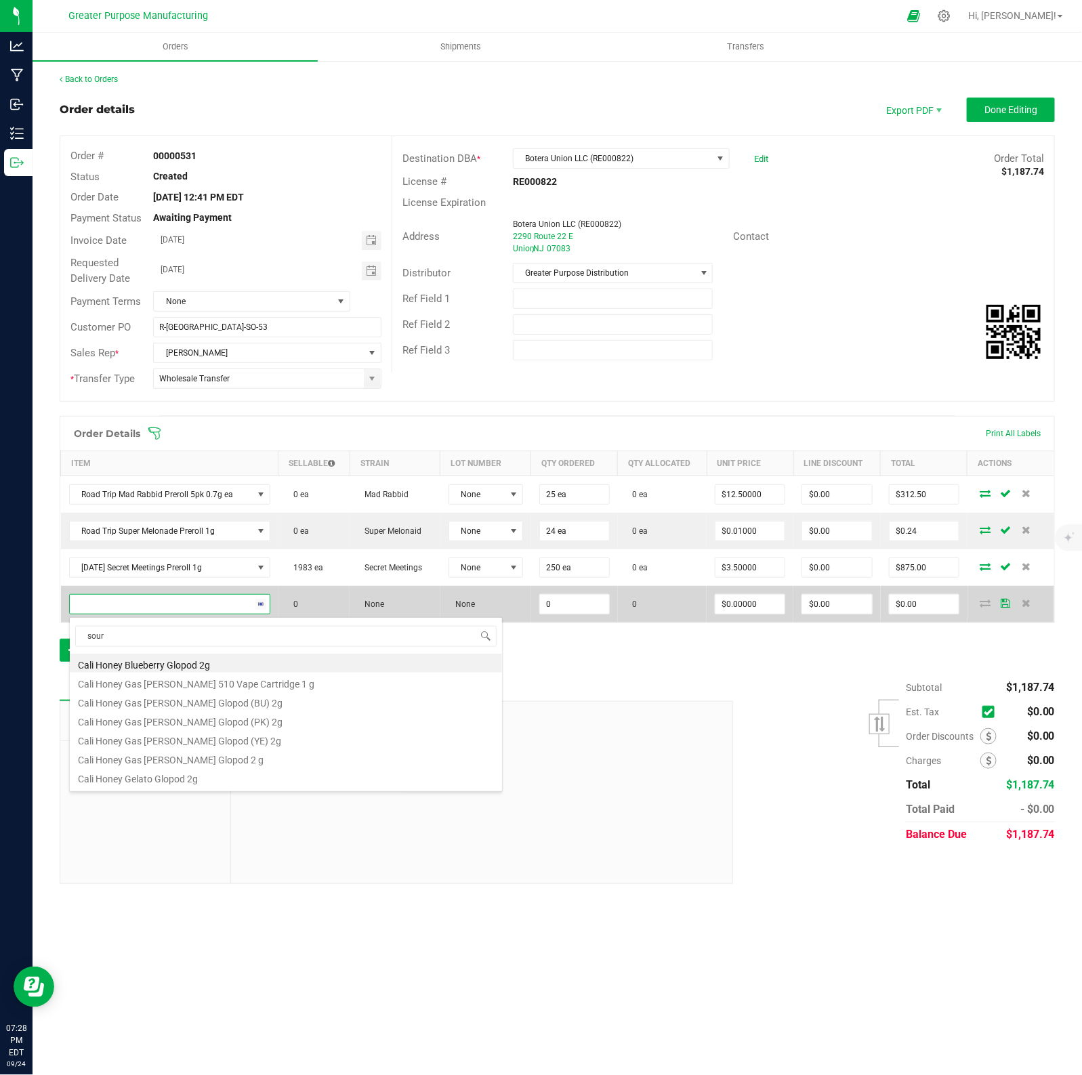
type input "sour z"
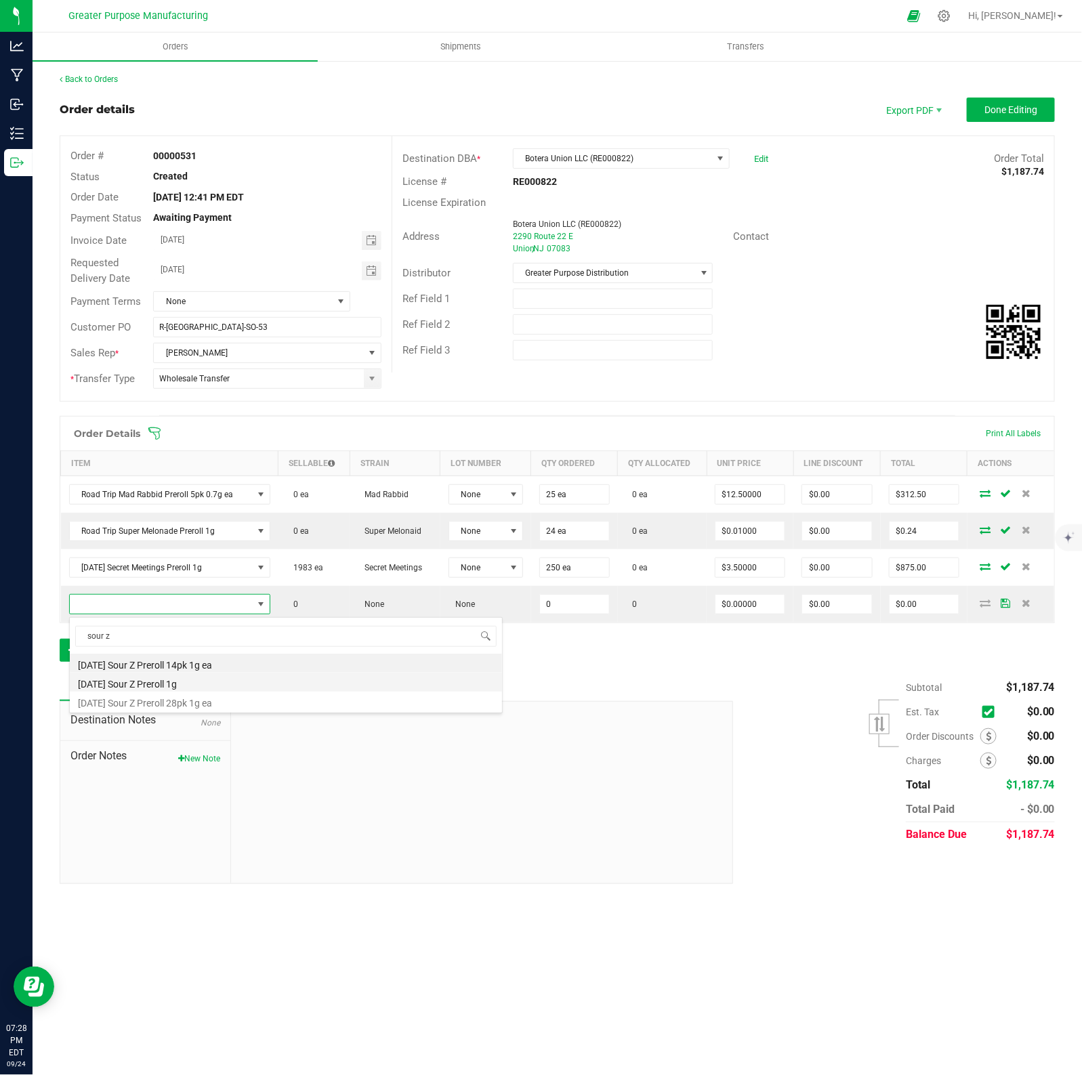
click at [153, 683] on li "[DATE] Sour Z Preroll 1g" at bounding box center [286, 682] width 432 height 19
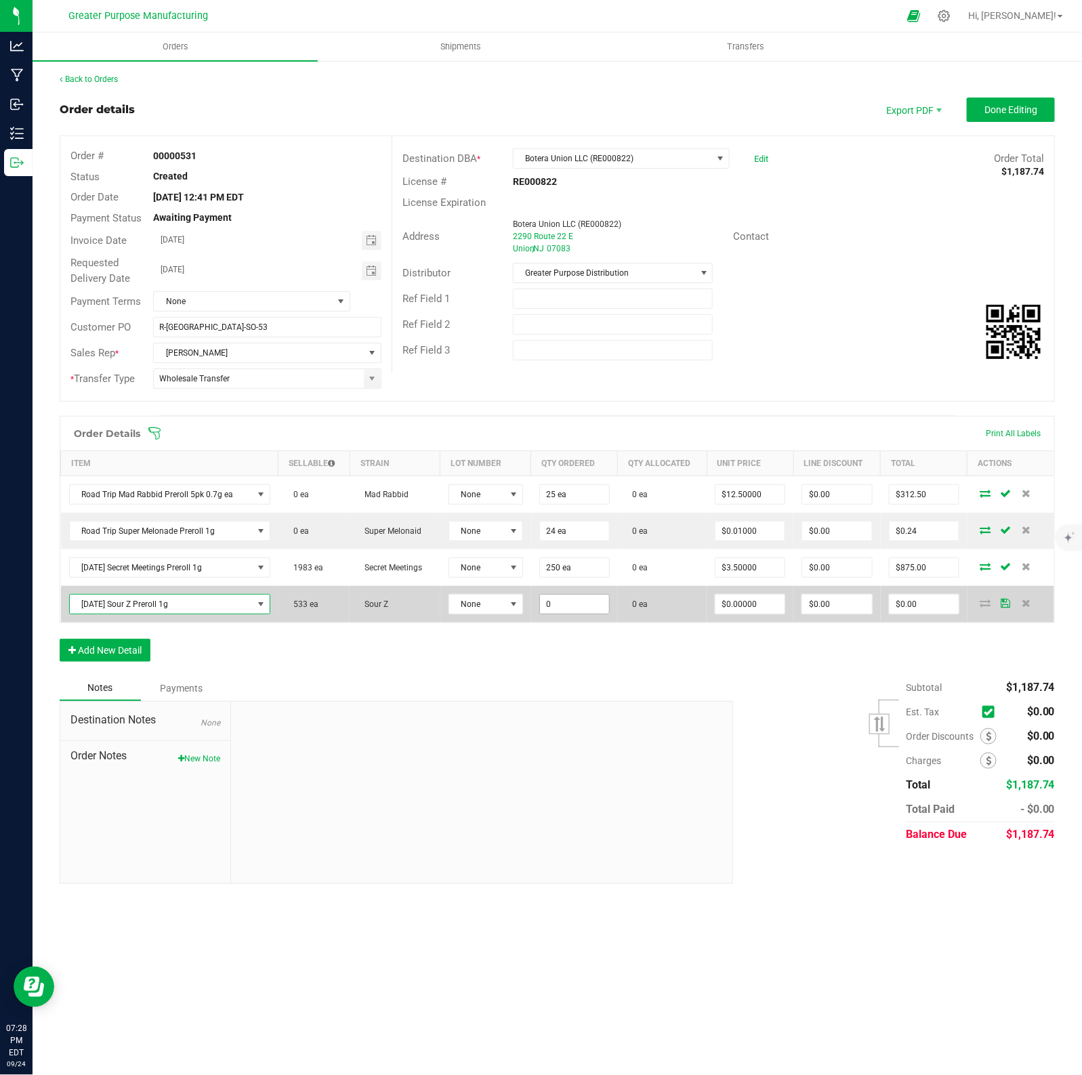
click at [598, 598] on input "0" at bounding box center [574, 604] width 69 height 19
type input "200 ea"
type input "0"
click at [773, 604] on input "0" at bounding box center [749, 604] width 69 height 19
type input "$3.50000"
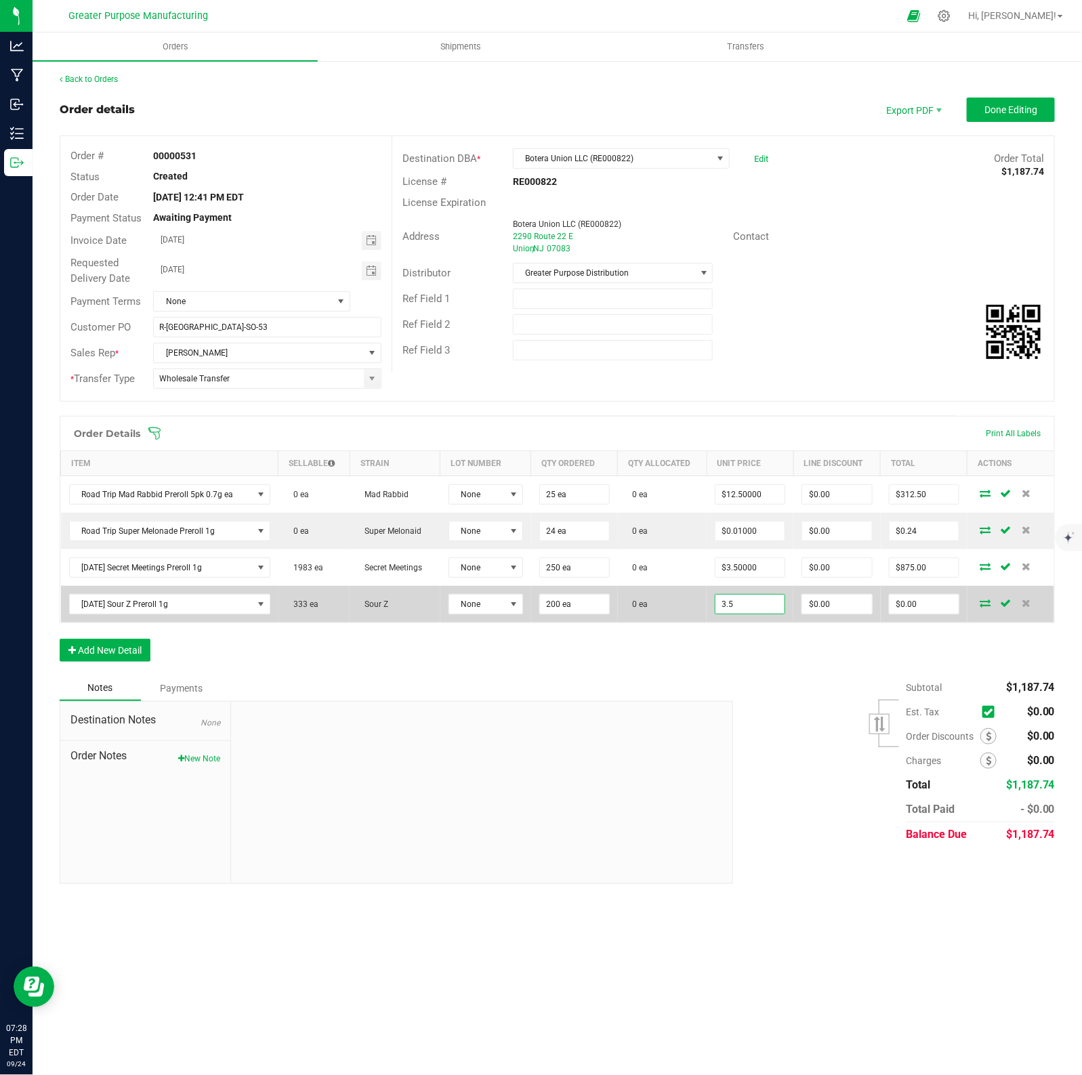
type input "0"
type input "$700.00"
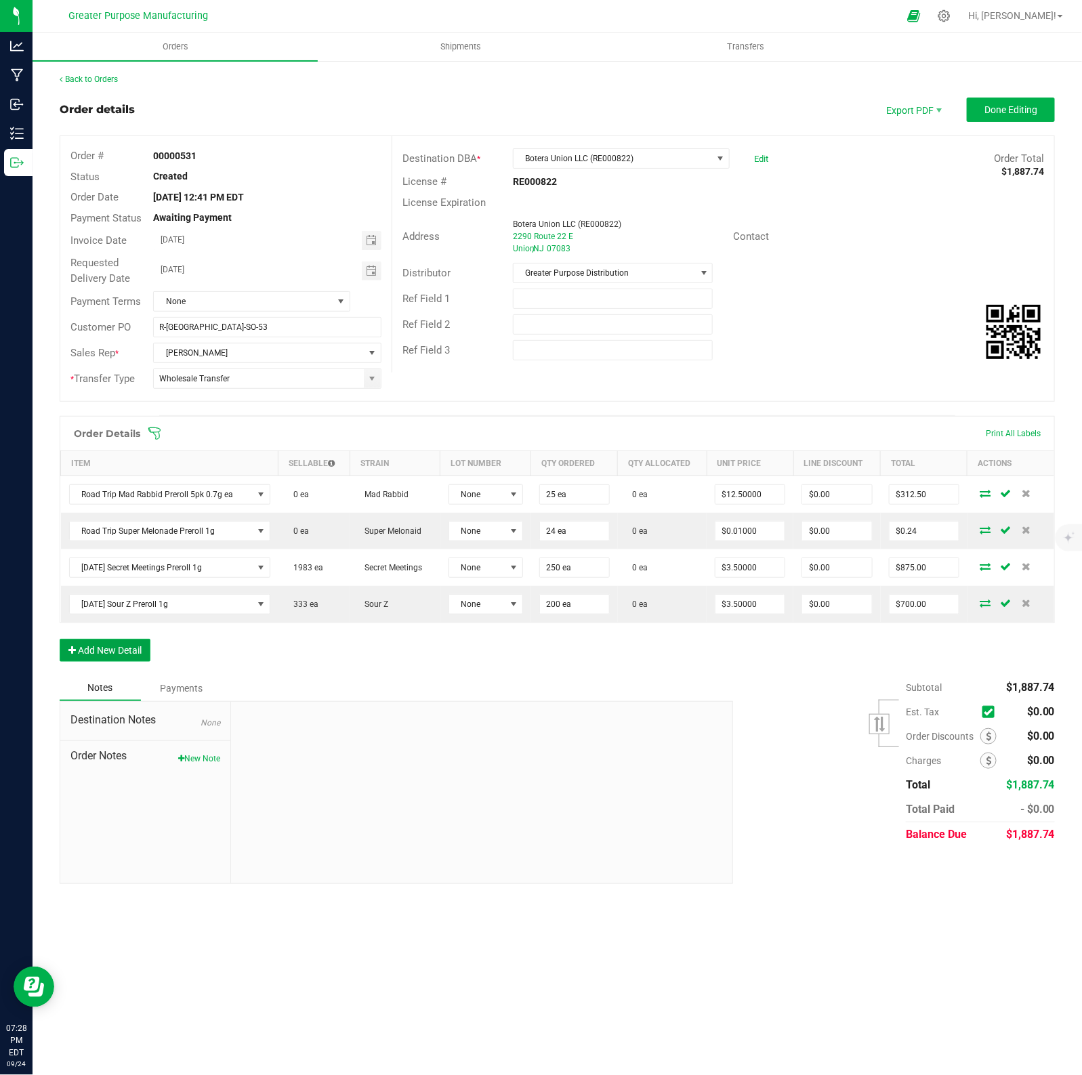
click at [103, 658] on button "Add New Detail" at bounding box center [105, 650] width 91 height 23
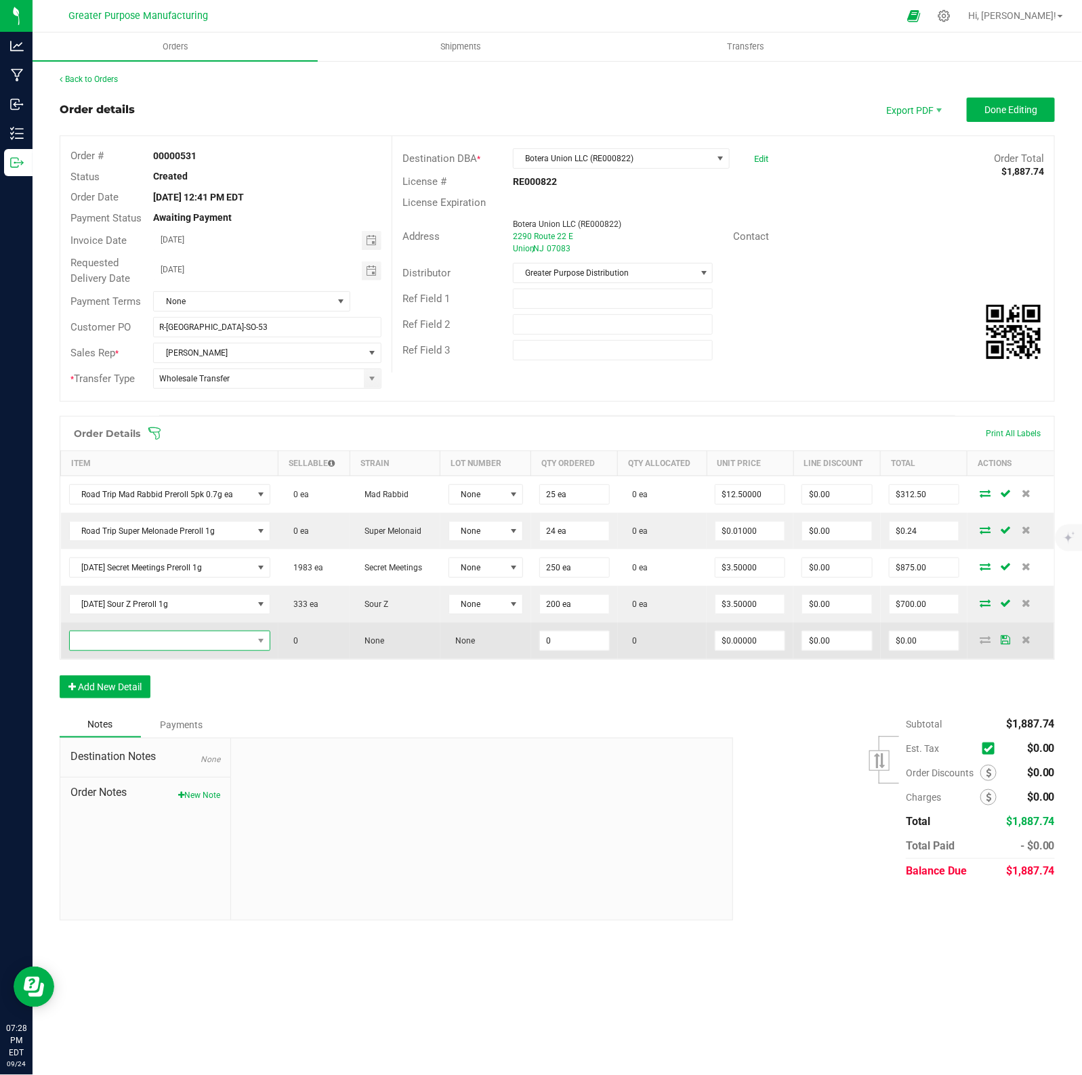
click at [103, 644] on span "NO DATA FOUND" at bounding box center [161, 640] width 183 height 19
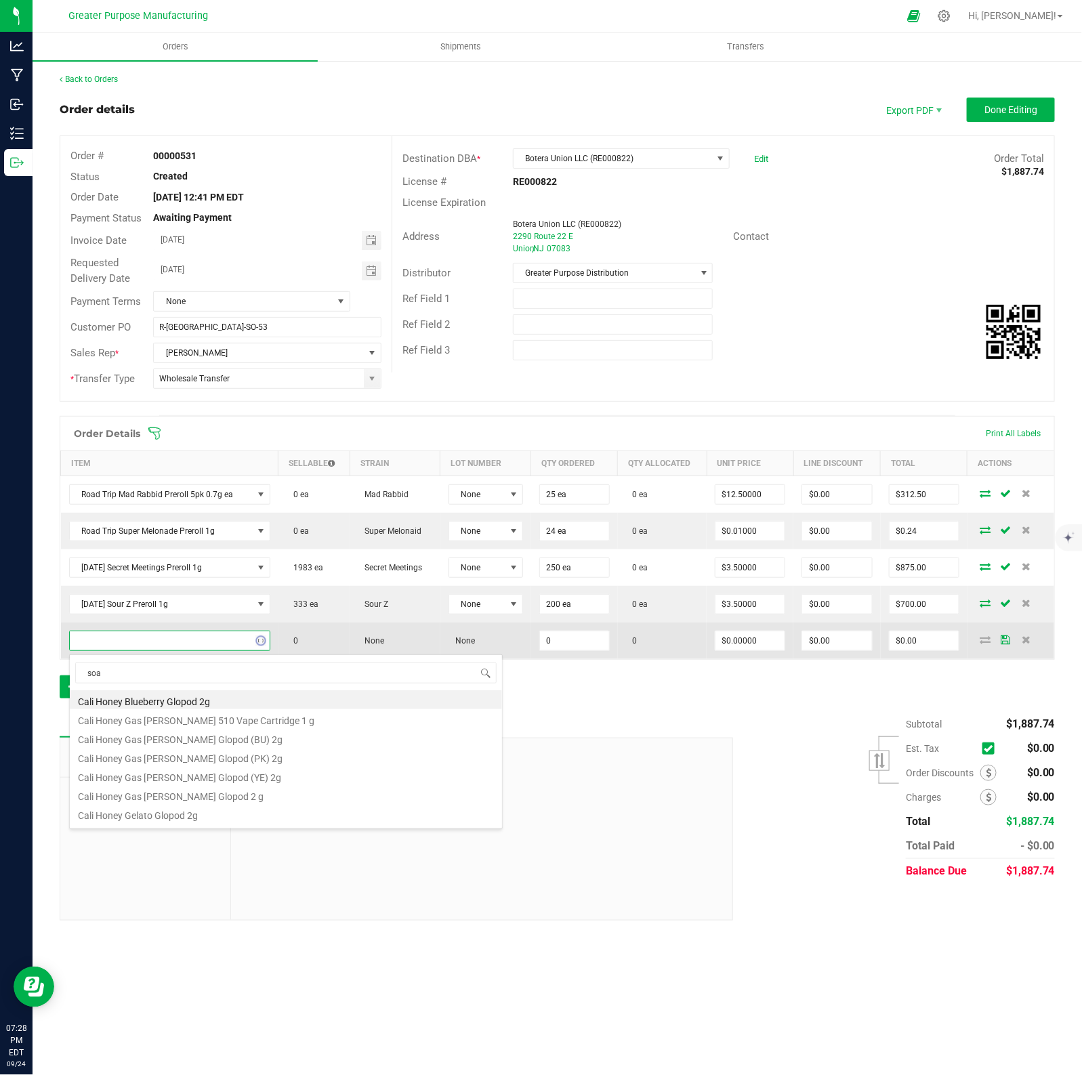
type input "soap"
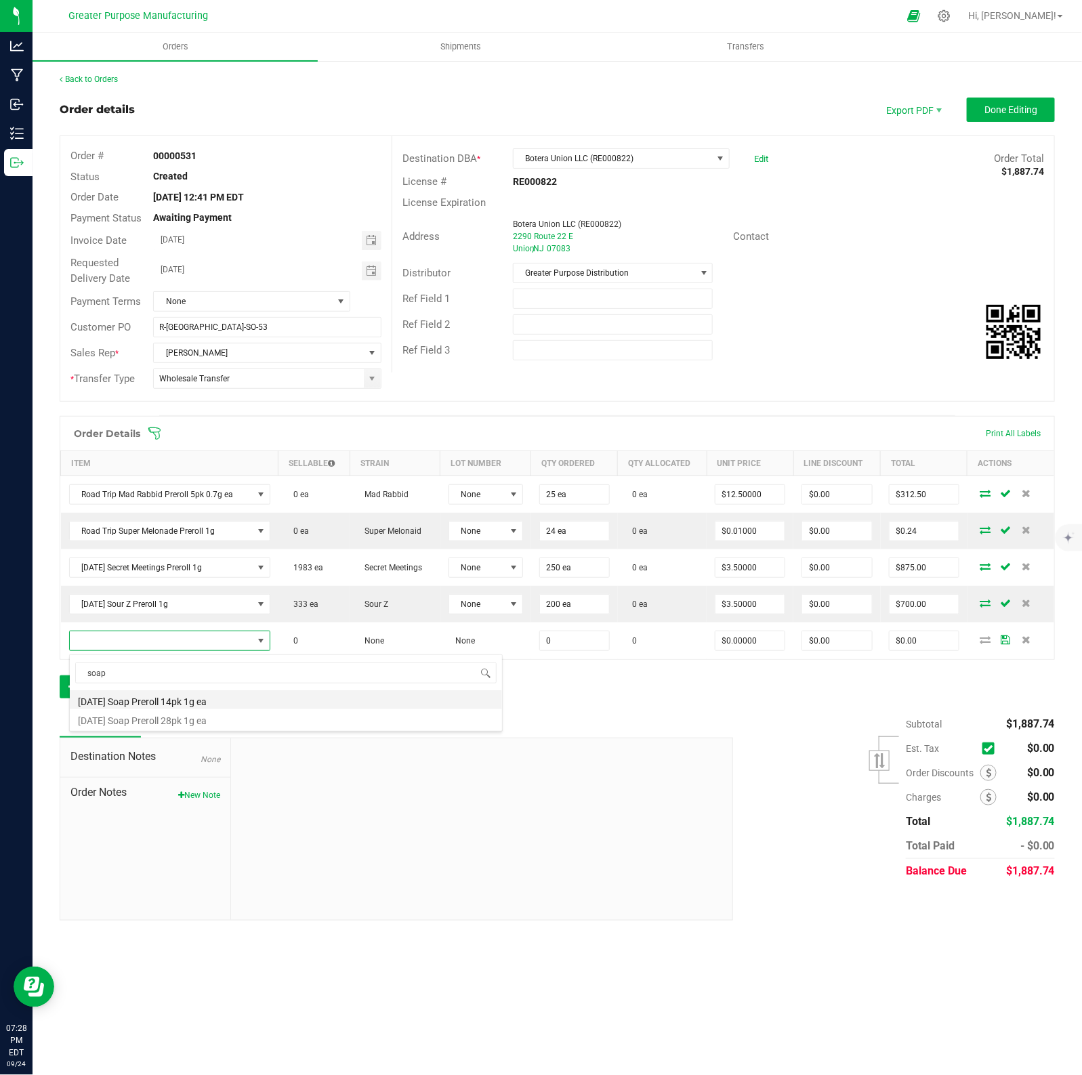
click at [158, 703] on li "[DATE] Soap Preroll 14pk 1g ea" at bounding box center [286, 699] width 432 height 19
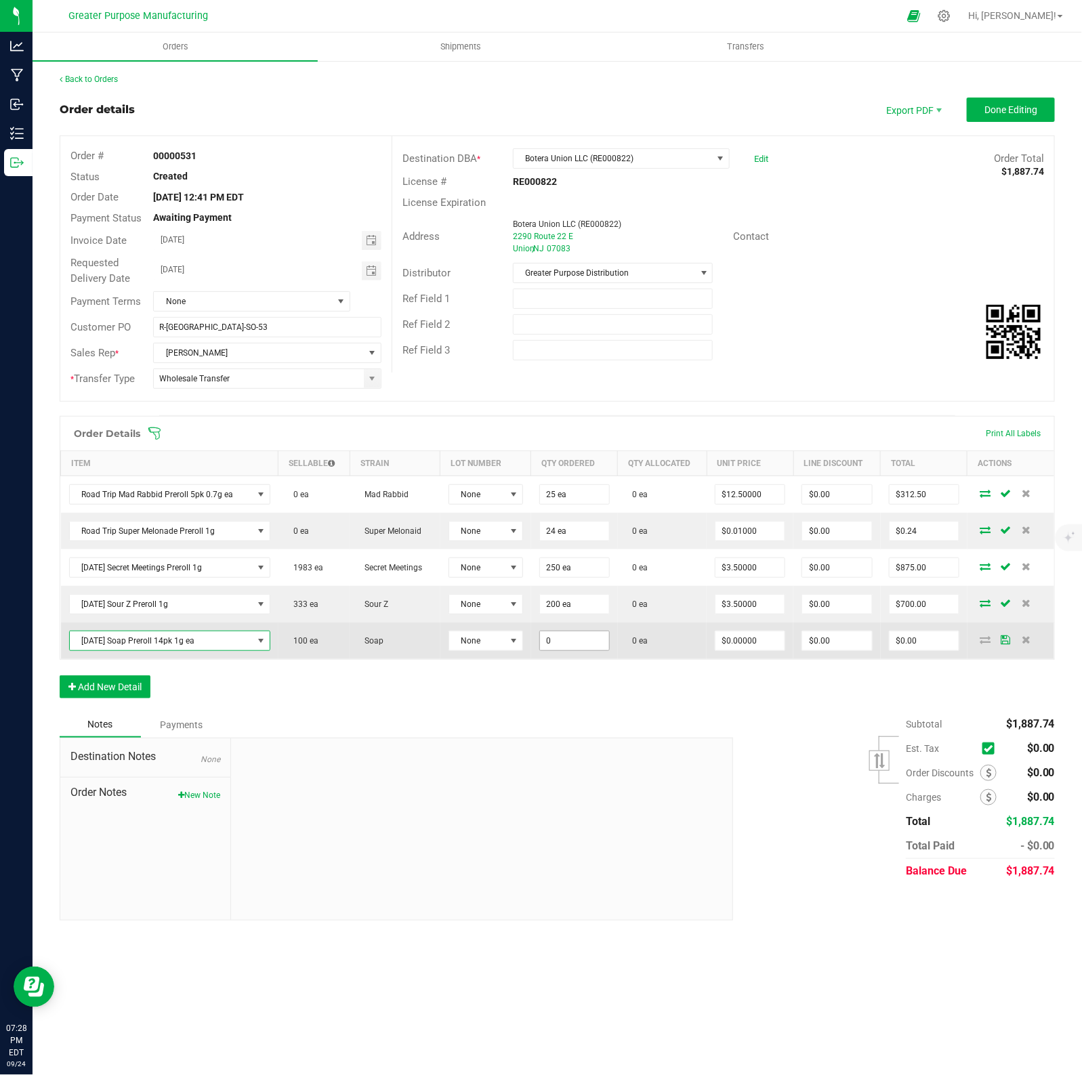
click at [571, 640] on input "0" at bounding box center [574, 640] width 69 height 19
type input "10 ea"
type input "0"
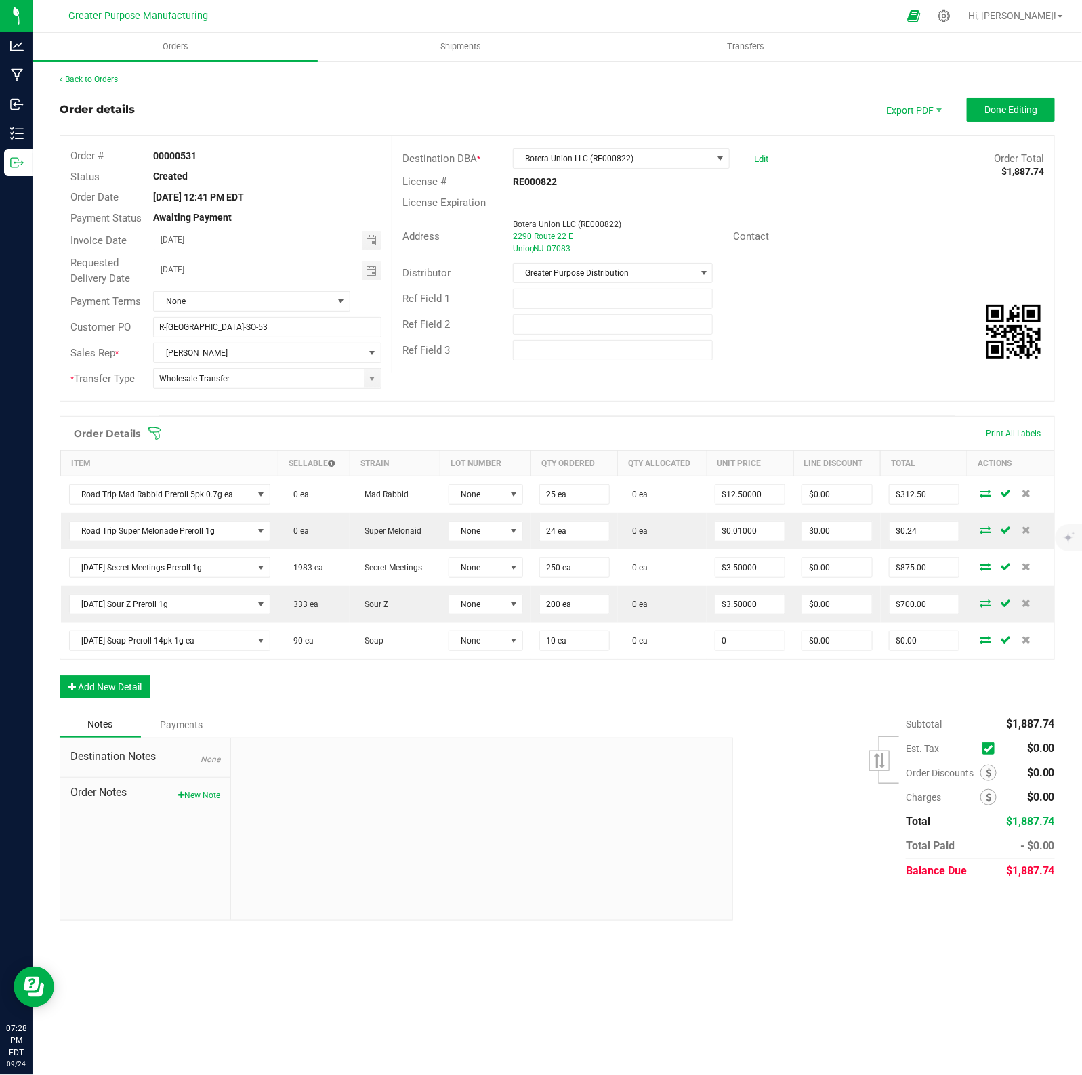
click at [771, 646] on input "0" at bounding box center [749, 640] width 69 height 19
type input "$0.01000"
type input "0"
type input "$0.10"
click at [1018, 107] on span "Done Editing" at bounding box center [1010, 109] width 53 height 11
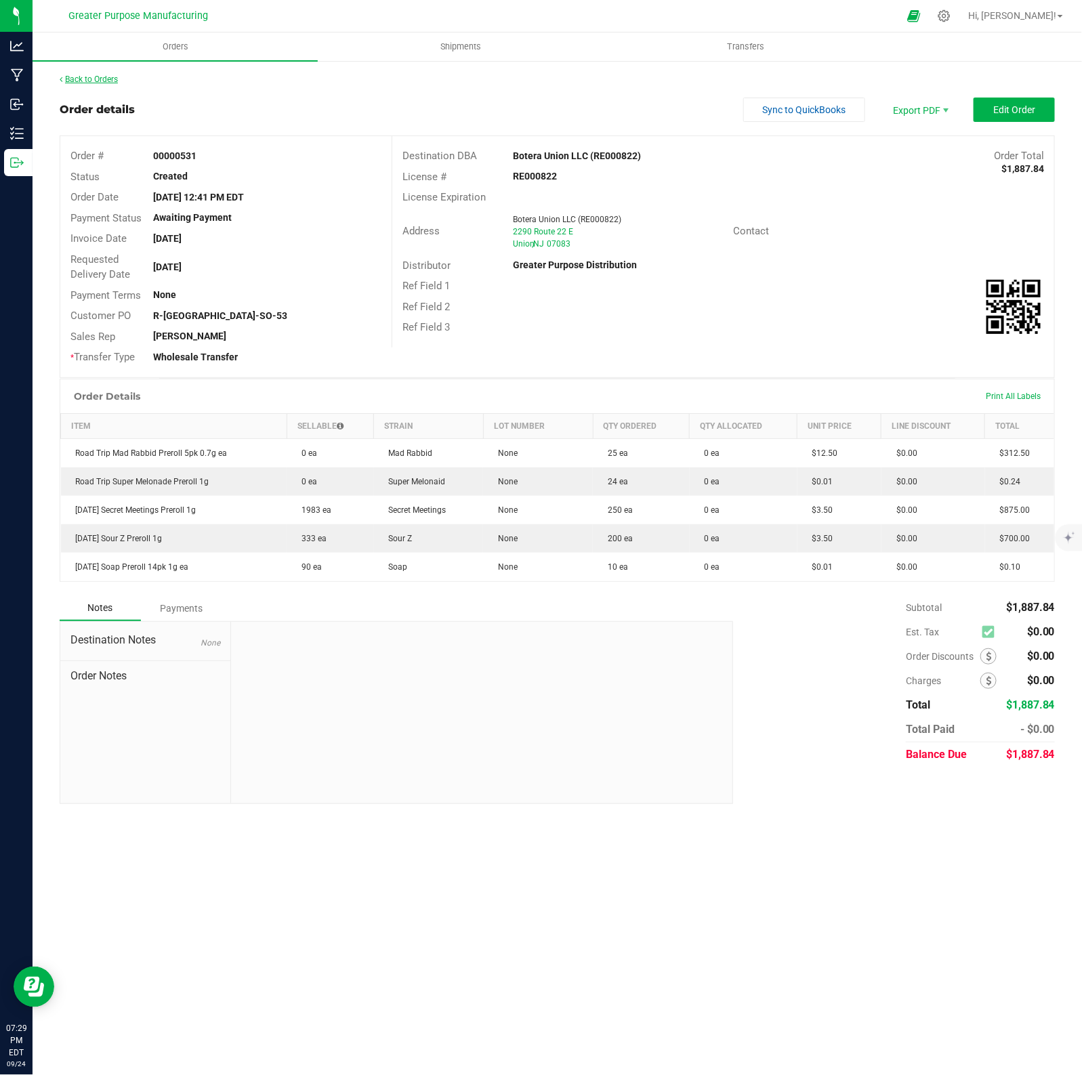
click at [95, 78] on link "Back to Orders" at bounding box center [89, 79] width 58 height 9
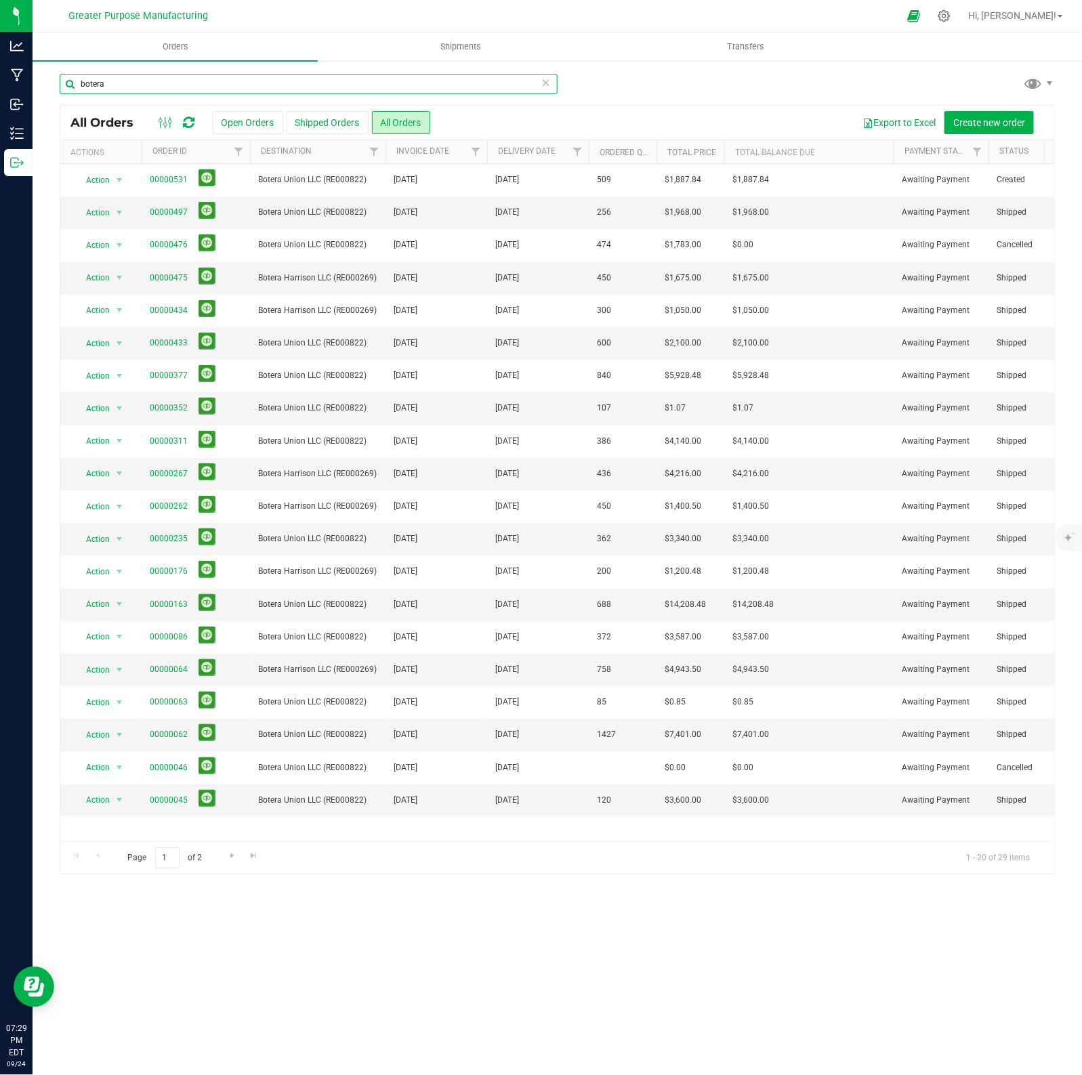
drag, startPoint x: 77, startPoint y: 81, endPoint x: 69, endPoint y: 87, distance: 9.2
click at [53, 83] on div "botera All Orders Open Orders Shipped Orders All Orders Export to Excel Create …" at bounding box center [557, 474] width 1049 height 829
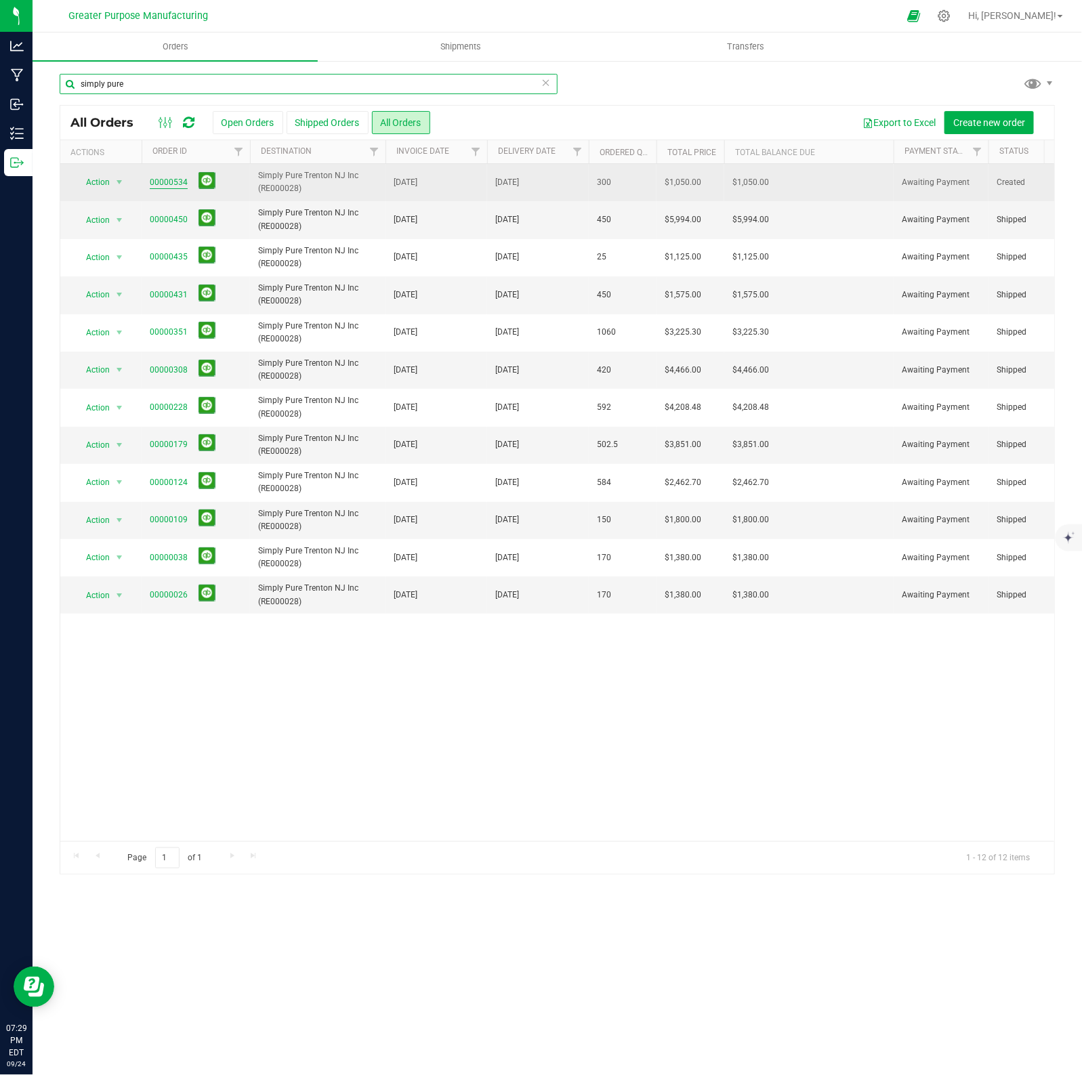
type input "simply pure"
click at [167, 184] on link "00000534" at bounding box center [169, 182] width 38 height 13
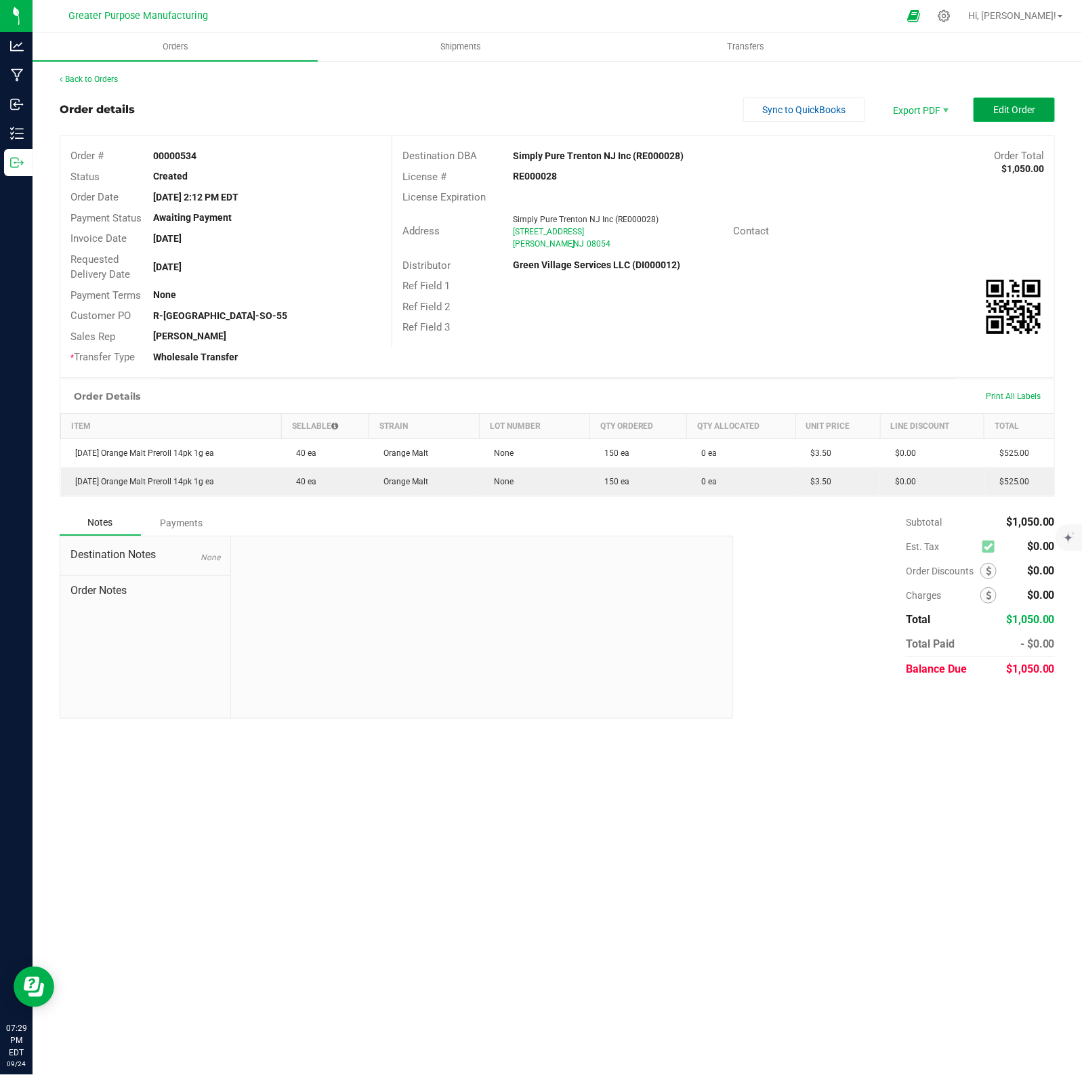
click at [1013, 109] on span "Edit Order" at bounding box center [1014, 109] width 42 height 11
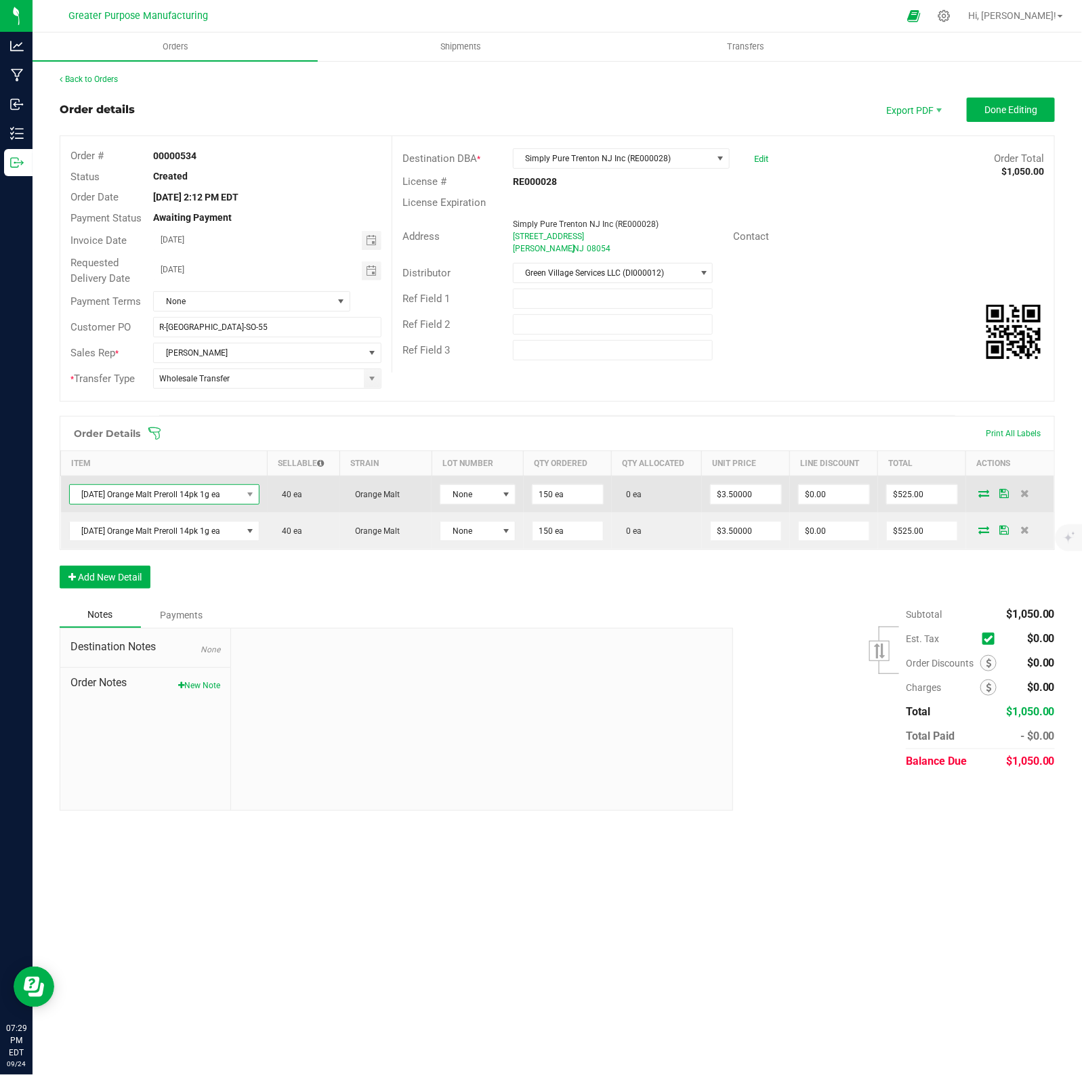
click at [171, 493] on span "[DATE] Orange Malt Preroll 14pk 1g ea" at bounding box center [156, 494] width 172 height 19
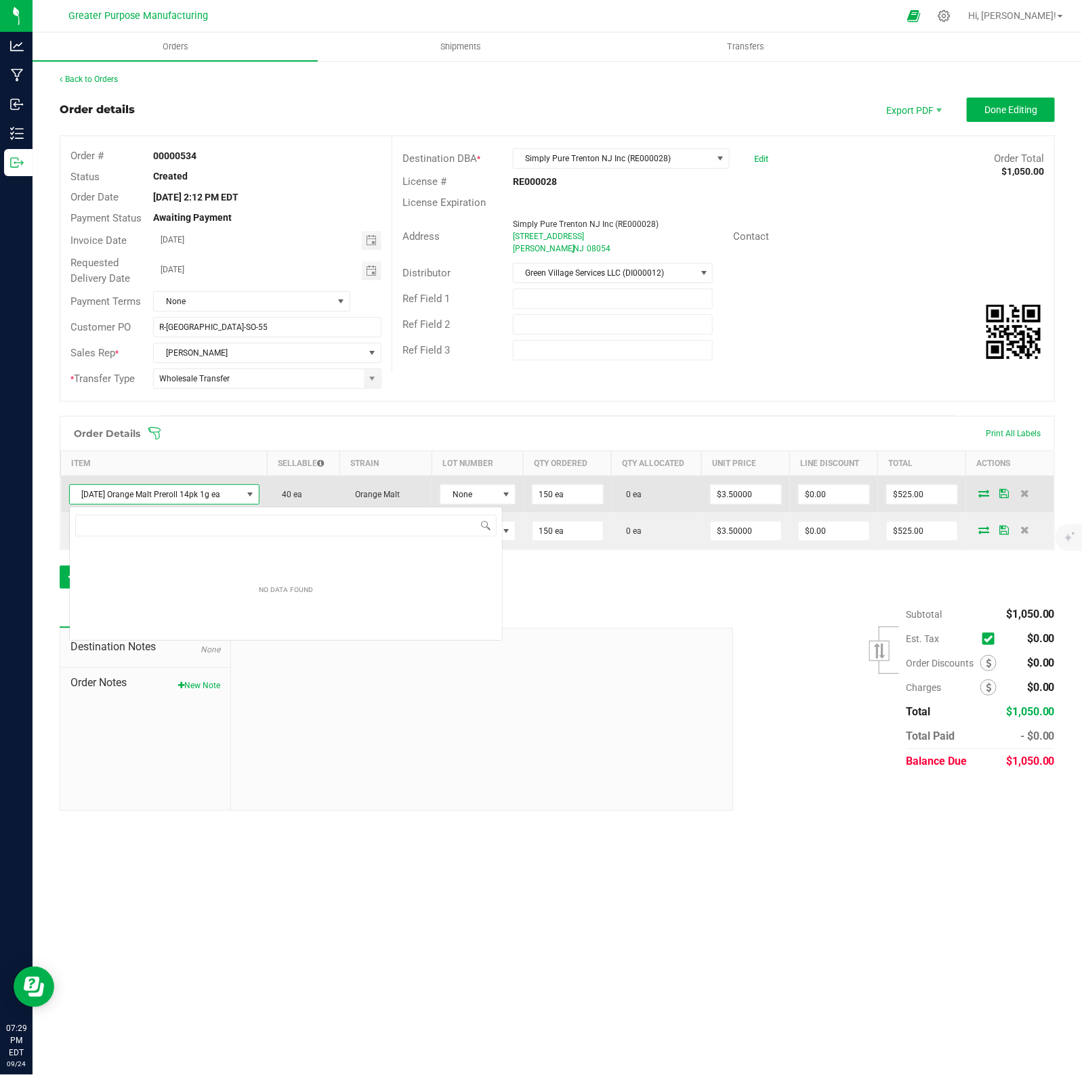
scroll to position [21, 191]
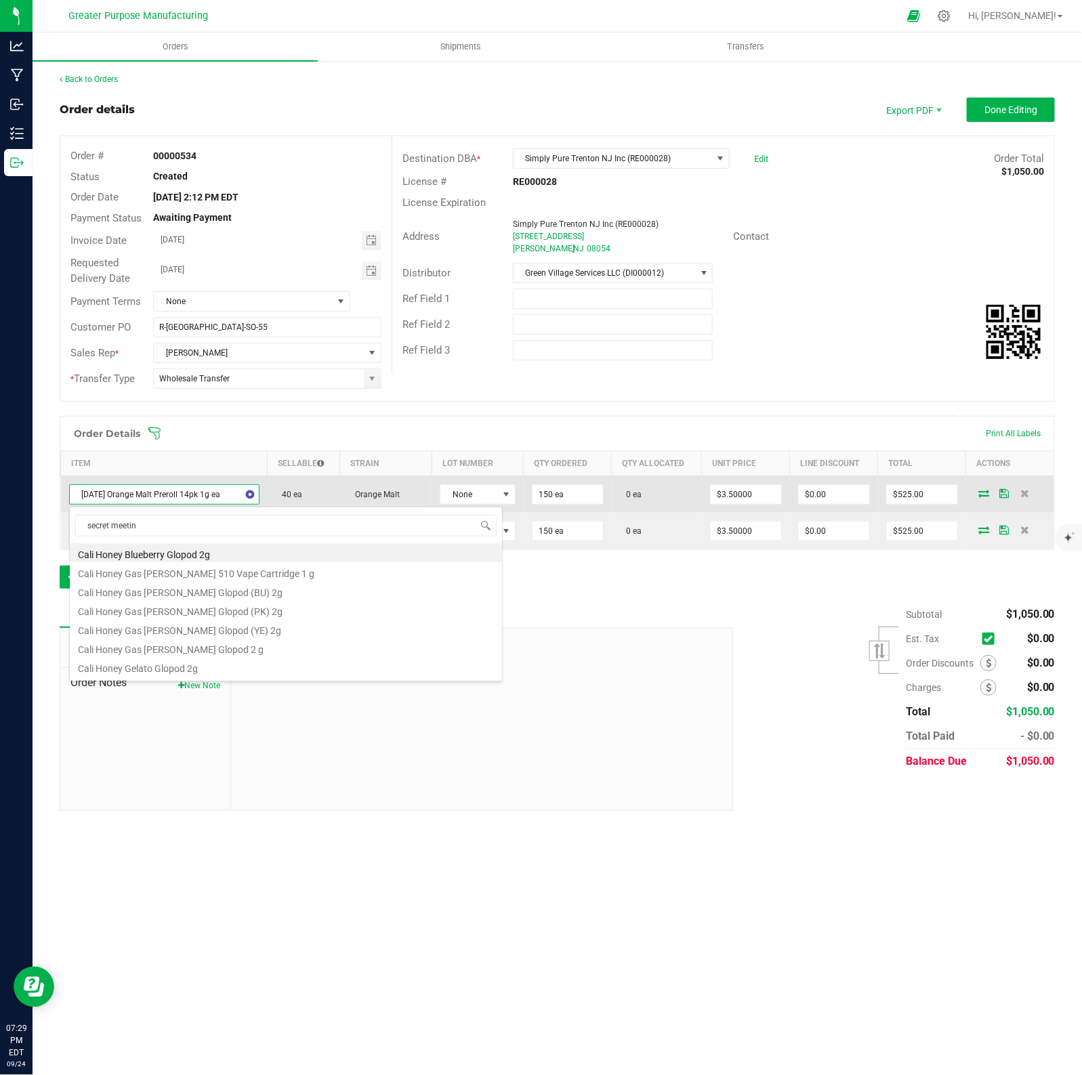
type input "secret meeting"
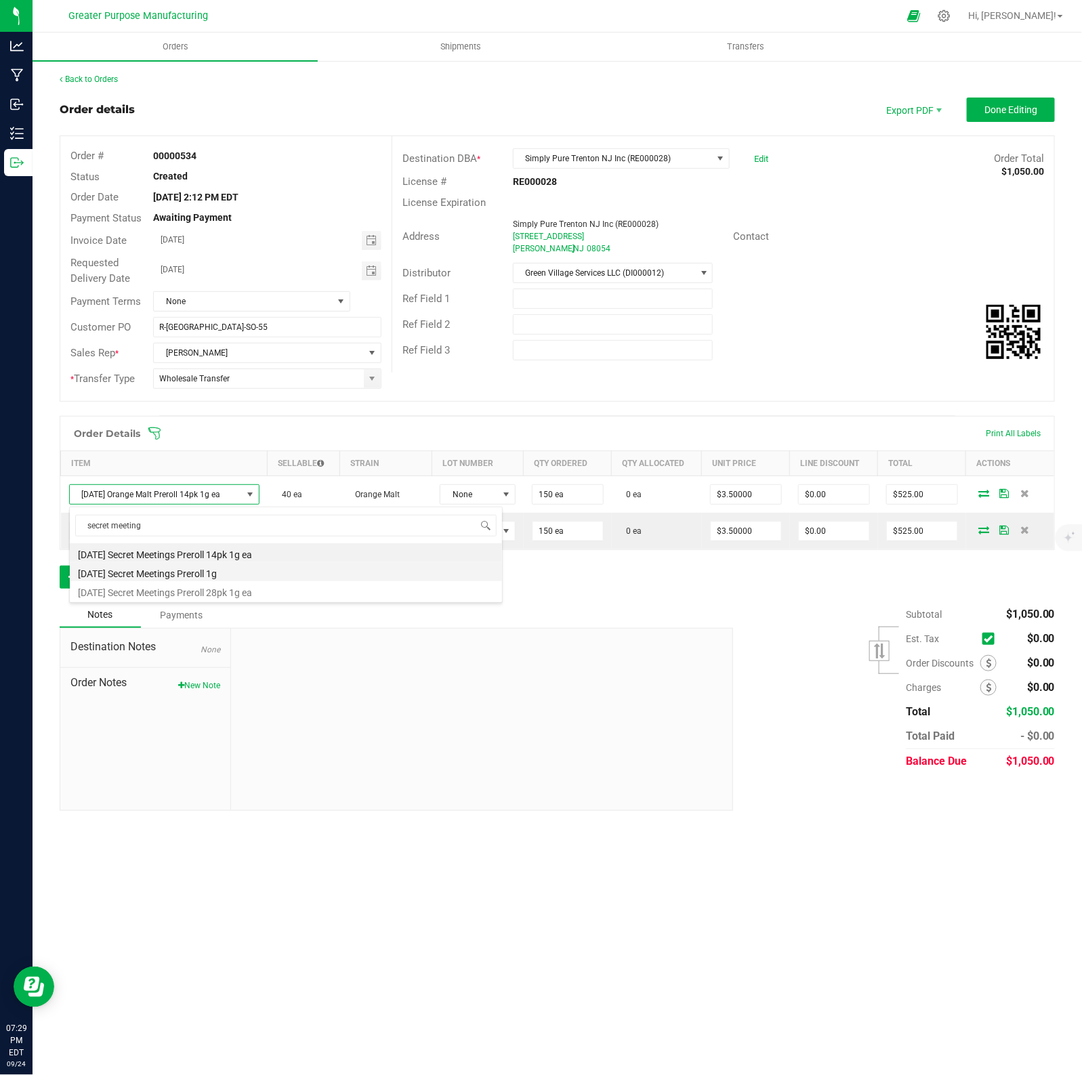
click at [171, 574] on li "[DATE] Secret Meetings Preroll 1g" at bounding box center [286, 571] width 432 height 19
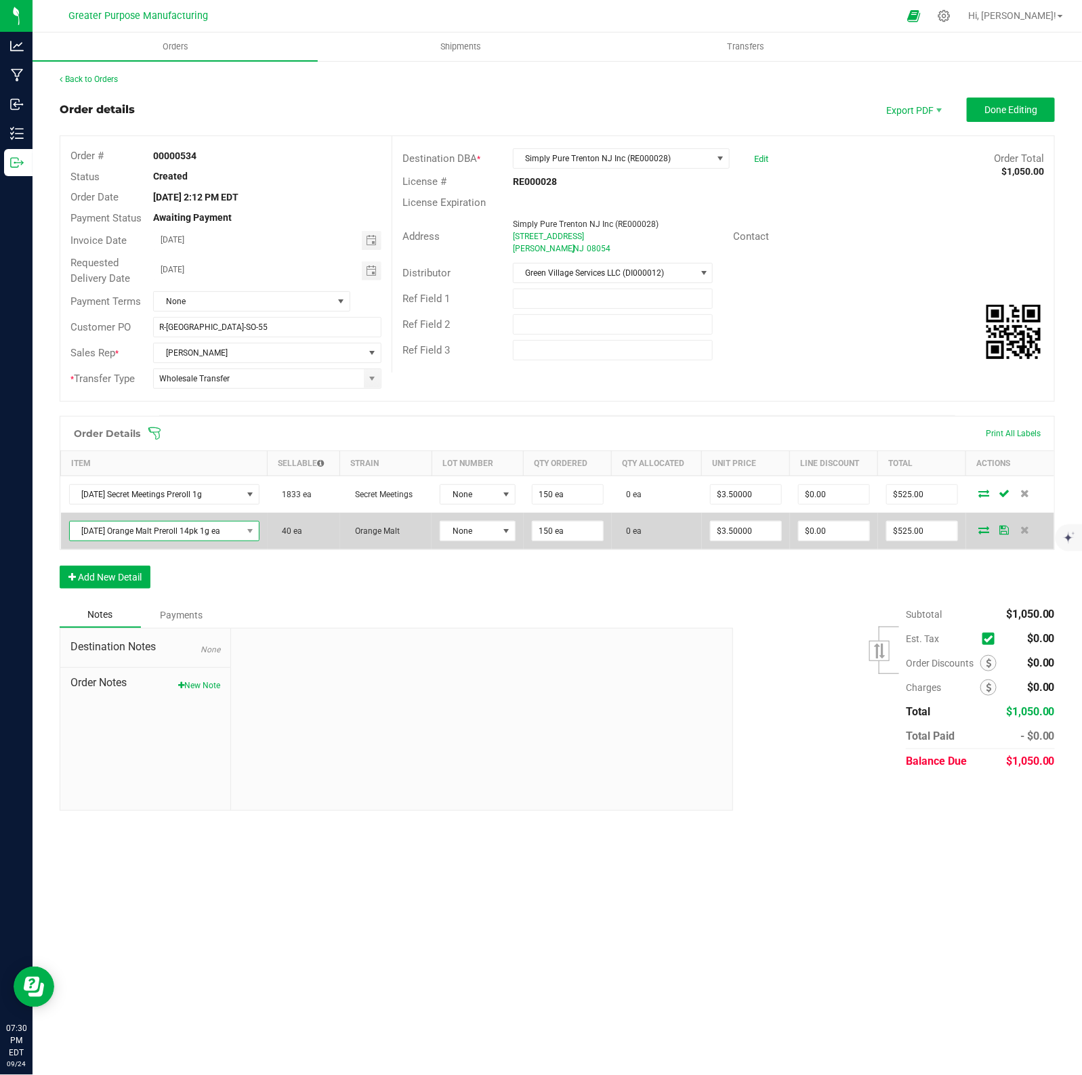
click at [207, 533] on span "[DATE] Orange Malt Preroll 14pk 1g ea" at bounding box center [156, 531] width 172 height 19
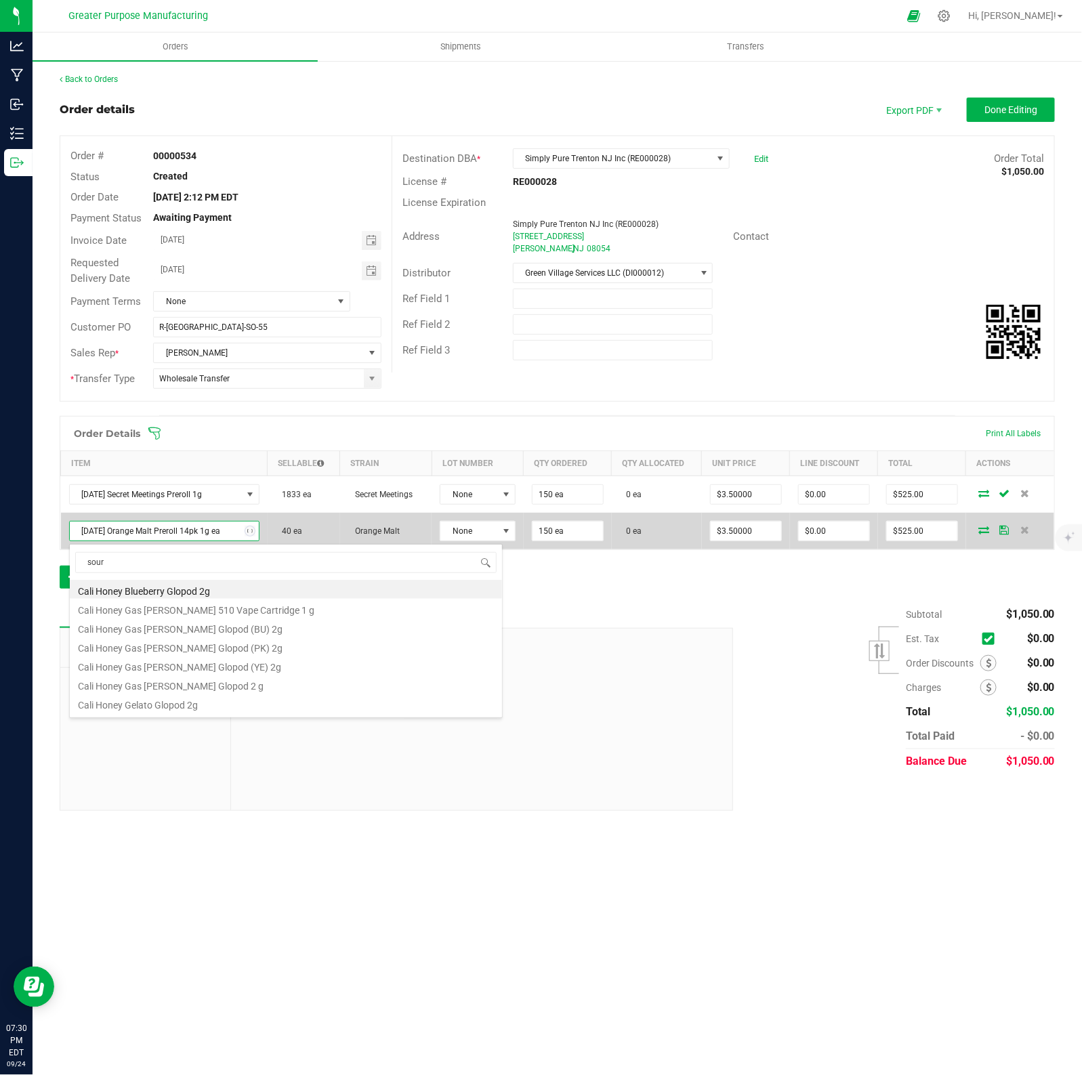
type input "sour z"
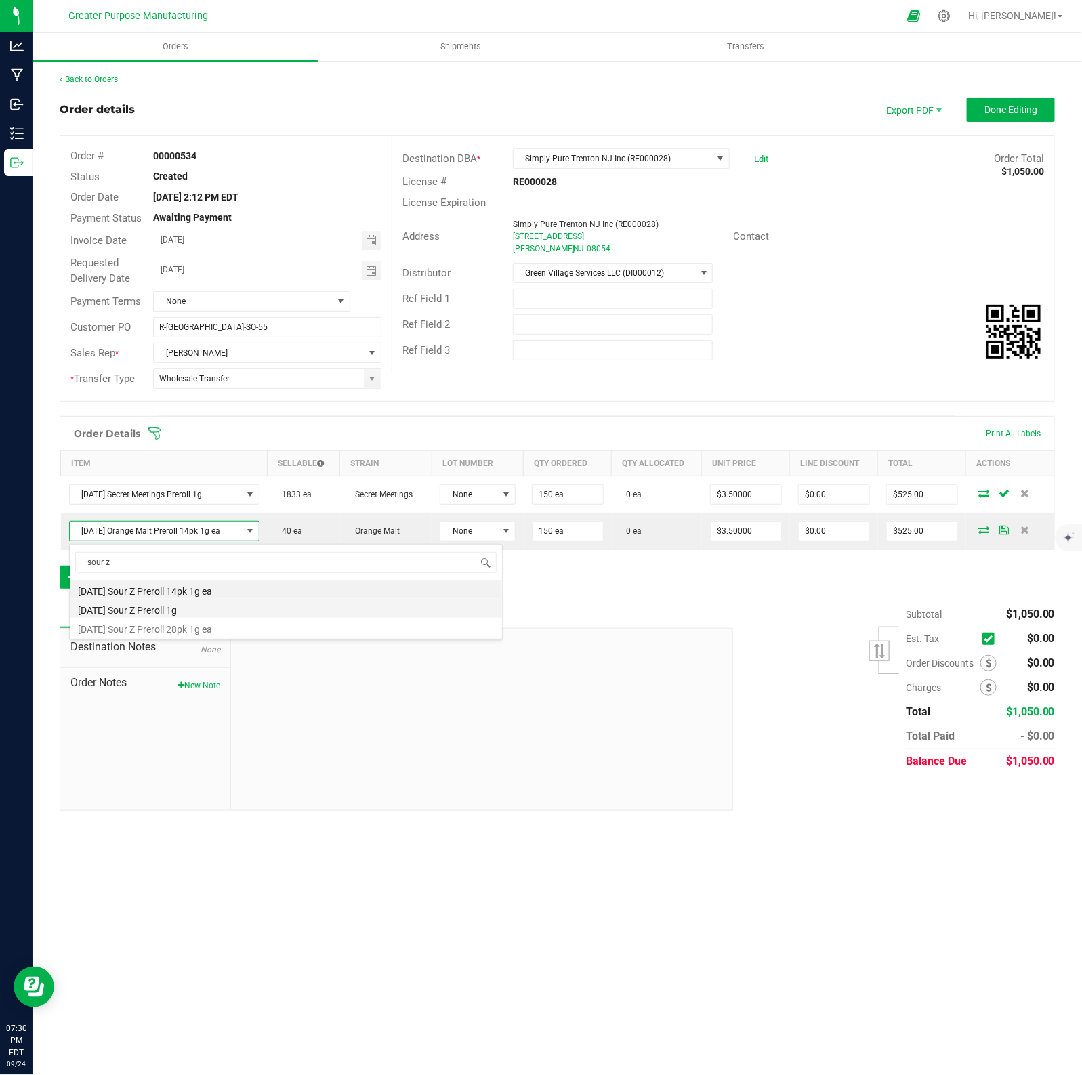
click at [171, 610] on li "[DATE] Sour Z Preroll 1g" at bounding box center [286, 608] width 432 height 19
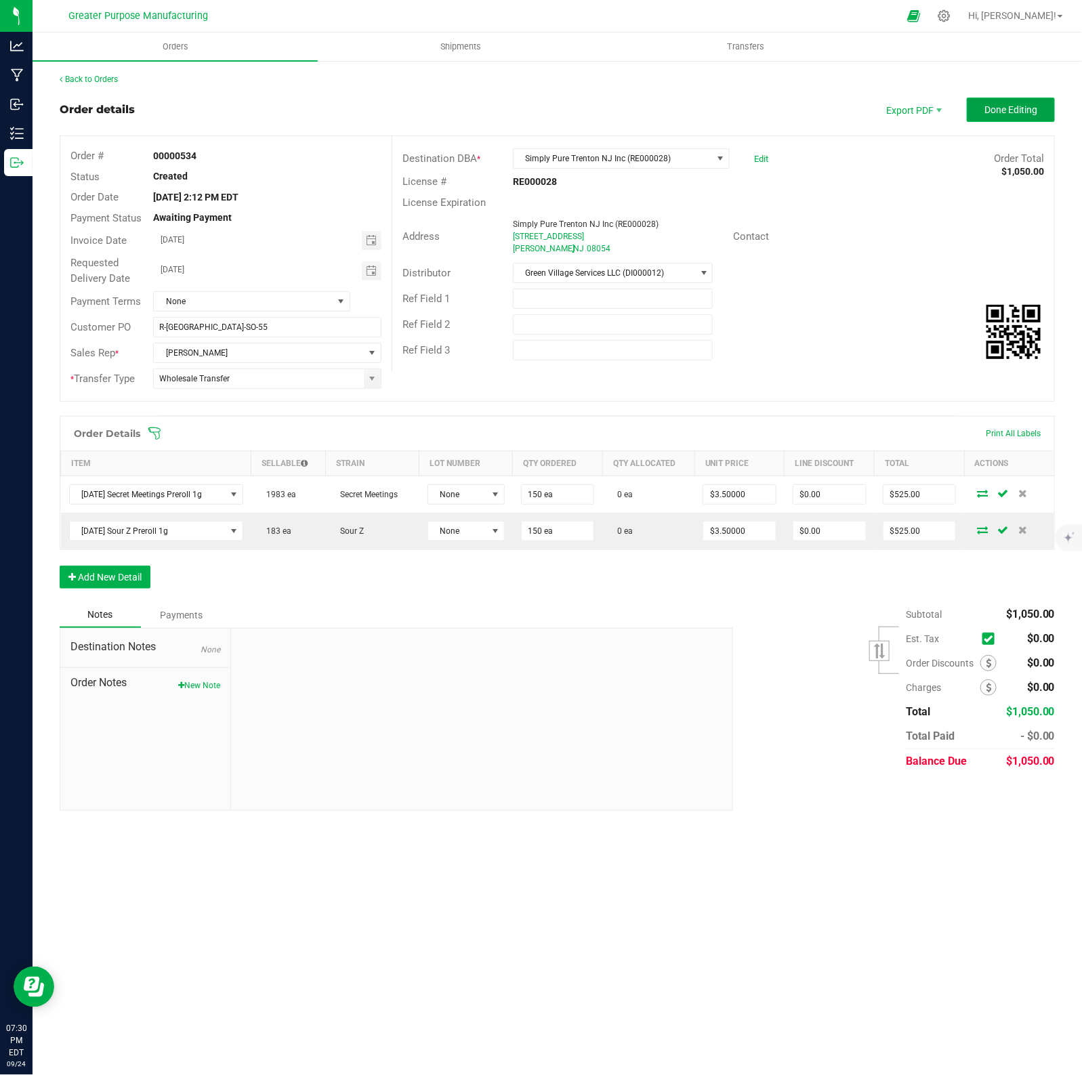
click at [1006, 112] on span "Done Editing" at bounding box center [1010, 109] width 53 height 11
